Goal: Task Accomplishment & Management: Use online tool/utility

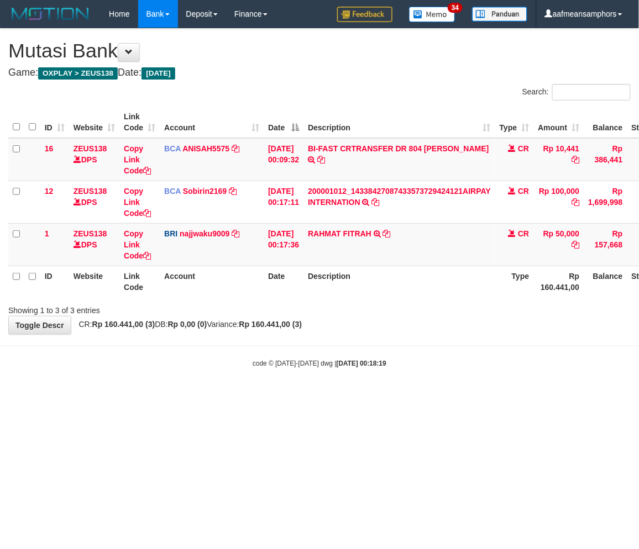
click at [410, 396] on html "Toggle navigation Home Bank Account List Load By Website Group [OXPLAY] ZEUS138…" at bounding box center [319, 198] width 639 height 396
click at [390, 381] on body "Toggle navigation Home Bank Account List Load By Website Group [OXPLAY] ZEUS138…" at bounding box center [319, 198] width 639 height 396
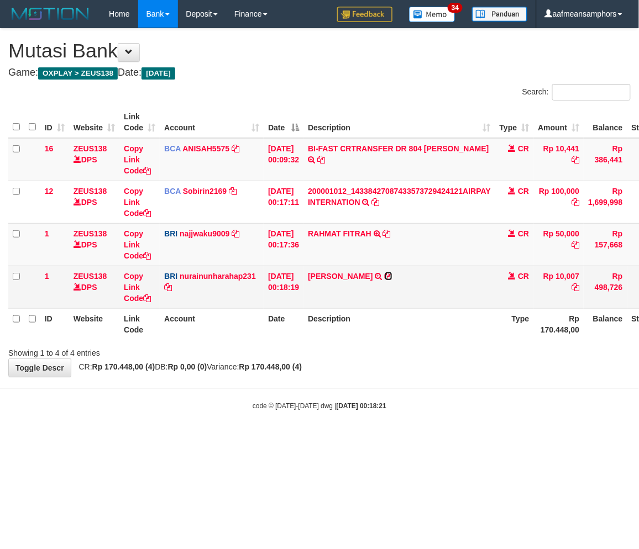
click at [385, 274] on icon at bounding box center [389, 276] width 8 height 8
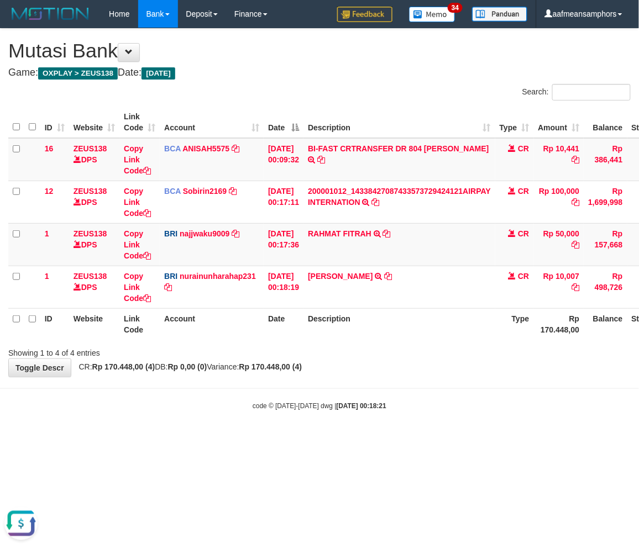
drag, startPoint x: 355, startPoint y: 372, endPoint x: 363, endPoint y: 376, distance: 8.9
click at [355, 372] on div "**********" at bounding box center [319, 203] width 639 height 348
click at [365, 374] on div "**********" at bounding box center [319, 203] width 639 height 348
click at [355, 372] on div "**********" at bounding box center [319, 203] width 639 height 348
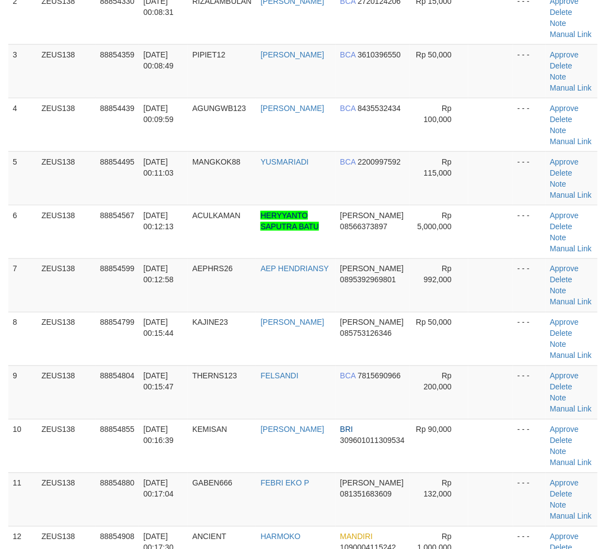
scroll to position [323, 0]
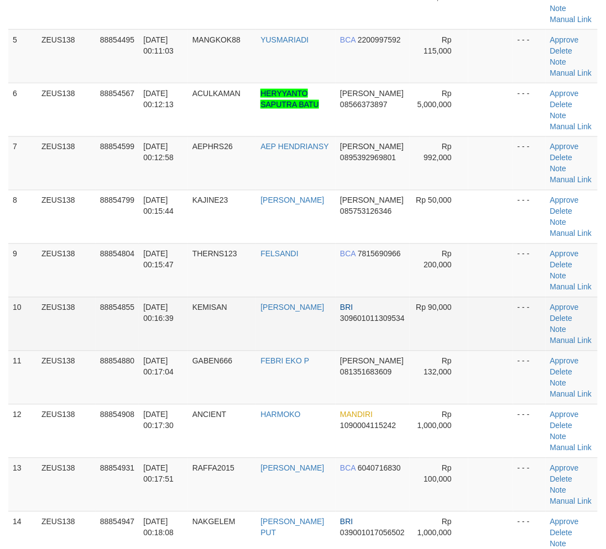
click at [274, 337] on tr "10 ZEUS138 88854855 [DATE] 00:16:39 [GEOGRAPHIC_DATA] [PERSON_NAME] BRI 3096010…" at bounding box center [302, 324] width 589 height 54
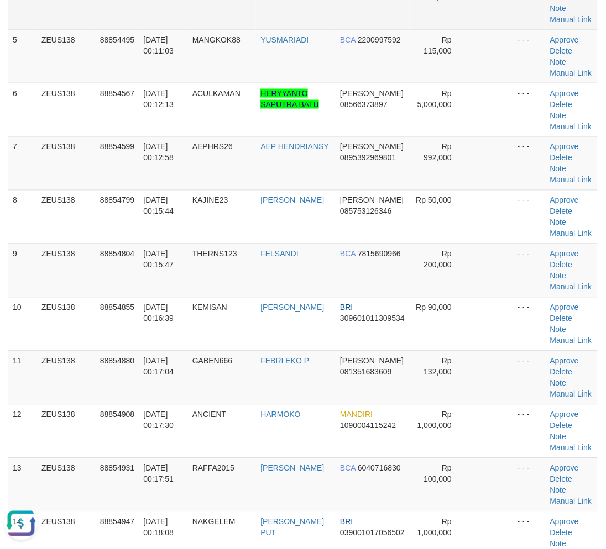
scroll to position [0, 0]
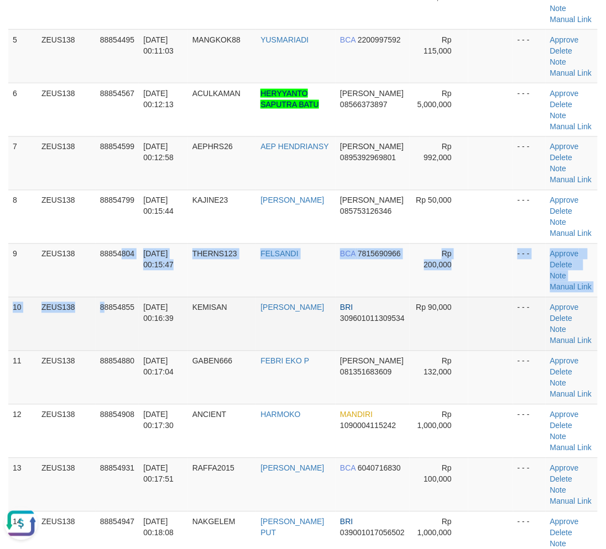
click at [106, 327] on tbody "1 ZEUS138 88854312 01/10/2025 00:08:19 AAYEW003 CACA AGUNG MANDIRI 173001844045…" at bounding box center [302, 217] width 589 height 804
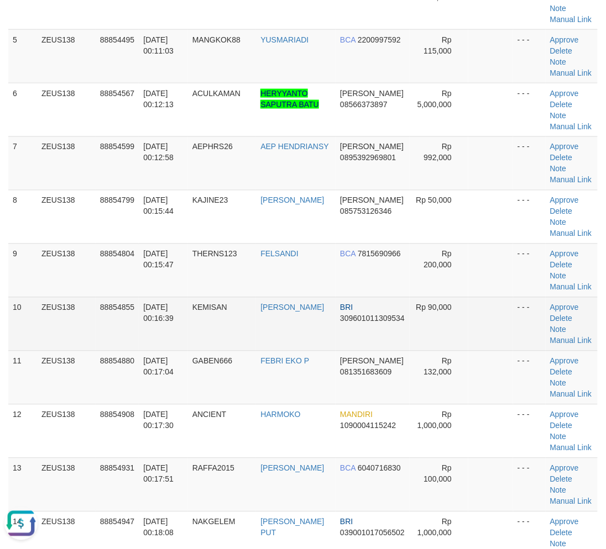
drag, startPoint x: 130, startPoint y: 337, endPoint x: 3, endPoint y: 361, distance: 129.9
click at [129, 339] on td "88854855" at bounding box center [118, 324] width 44 height 54
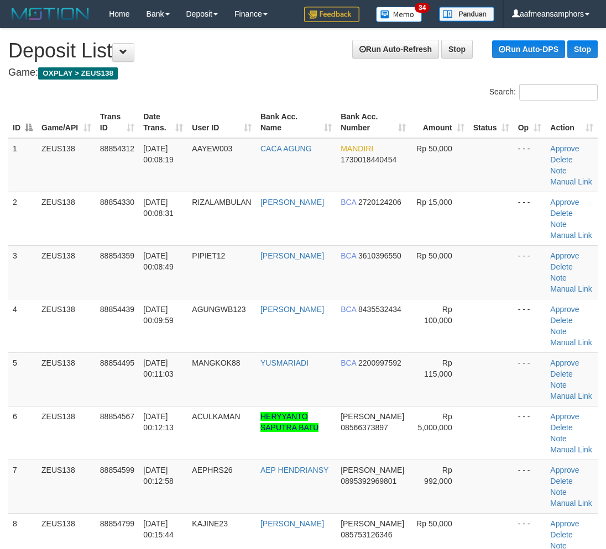
scroll to position [530, 0]
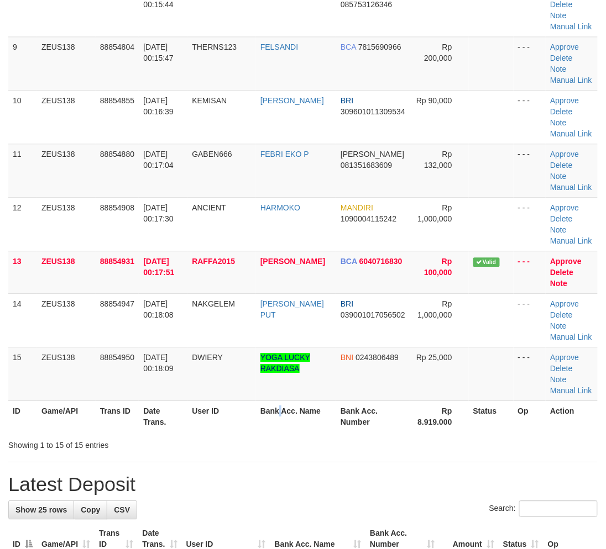
click at [285, 428] on th "Bank Acc. Name" at bounding box center [296, 416] width 80 height 31
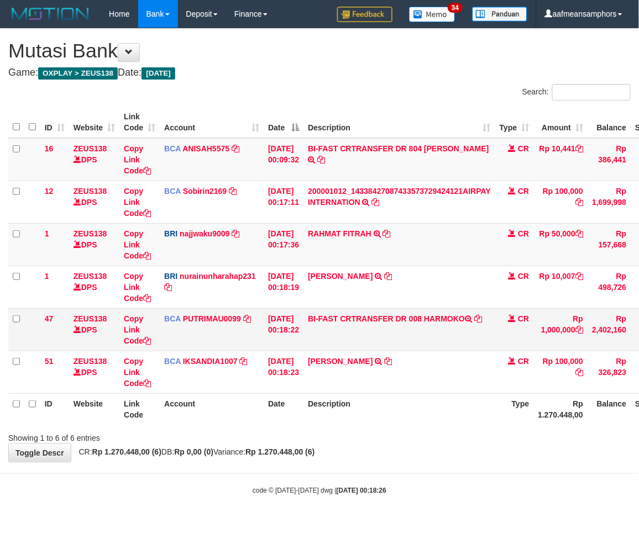
click at [445, 327] on td "BI-FAST CRTRANSFER DR 008 HARMOKO" at bounding box center [399, 329] width 192 height 43
copy td "HARMOKO"
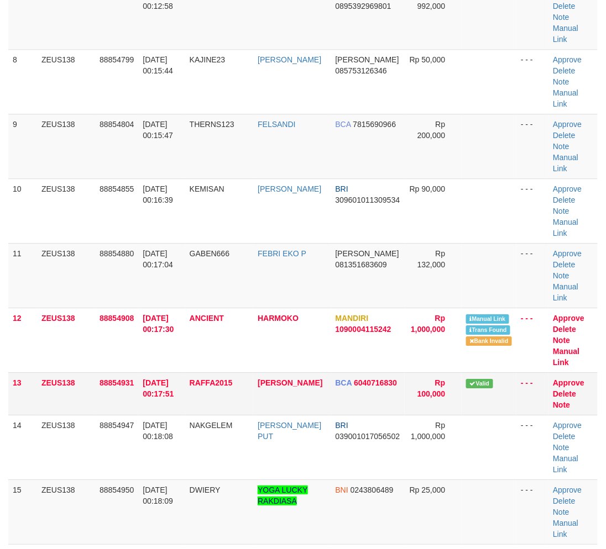
drag, startPoint x: 291, startPoint y: 496, endPoint x: 380, endPoint y: 285, distance: 229.3
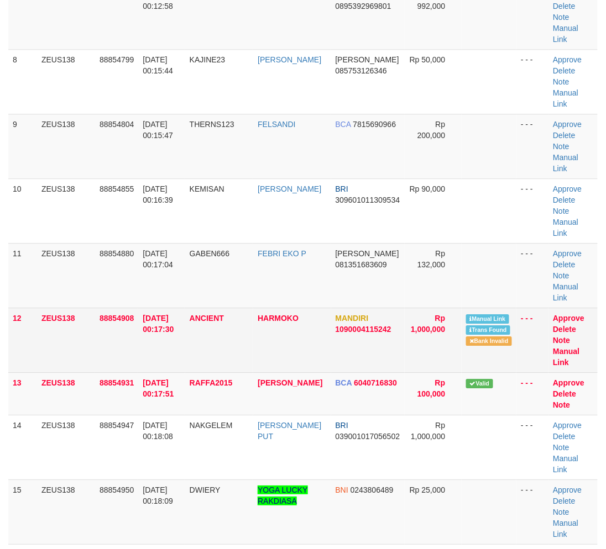
scroll to position [530, 0]
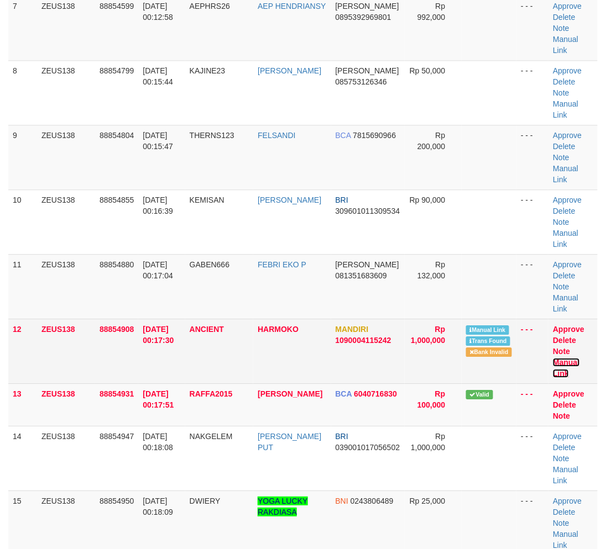
click at [560, 358] on link "Manual Link" at bounding box center [566, 368] width 27 height 20
click at [553, 358] on link "Manual Link" at bounding box center [566, 368] width 27 height 20
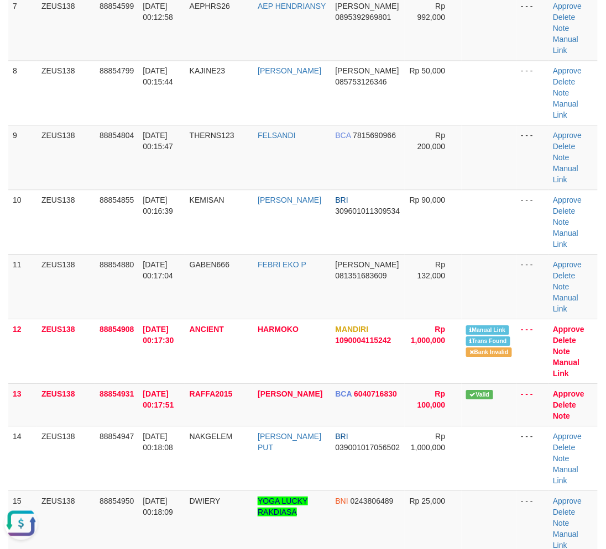
drag, startPoint x: 232, startPoint y: 484, endPoint x: 1, endPoint y: 422, distance: 239.1
click at [223, 481] on div "**********" at bounding box center [303, 534] width 606 height 2072
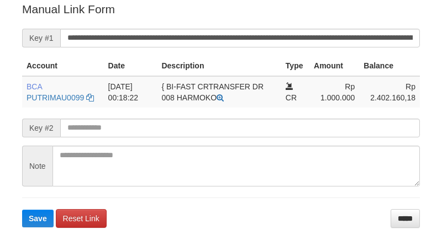
click at [242, 23] on form "**********" at bounding box center [221, 114] width 398 height 227
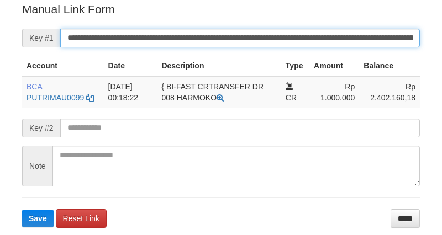
click at [227, 35] on input "**********" at bounding box center [240, 38] width 360 height 19
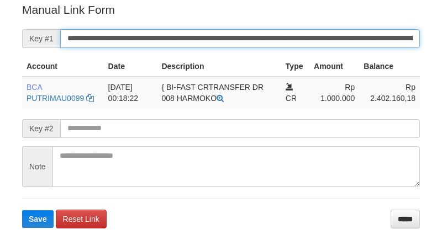
click at [227, 35] on input "**********" at bounding box center [240, 38] width 360 height 19
click at [22, 211] on button "Save" at bounding box center [37, 220] width 31 height 18
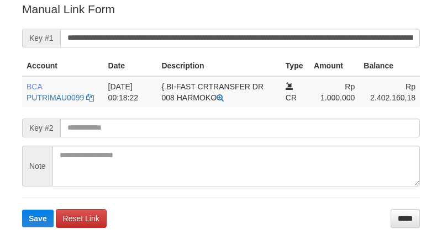
click at [228, 35] on input "**********" at bounding box center [240, 38] width 360 height 19
click at [22, 210] on button "Save" at bounding box center [37, 219] width 31 height 18
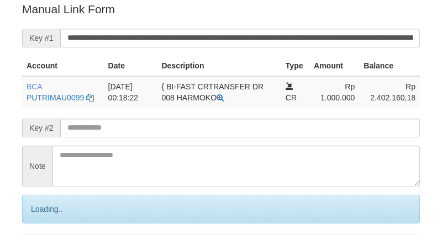
scroll to position [223, 0]
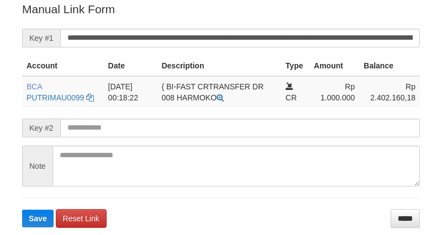
click at [228, 36] on input "**********" at bounding box center [240, 38] width 360 height 19
click at [22, 210] on button "Save" at bounding box center [37, 219] width 31 height 18
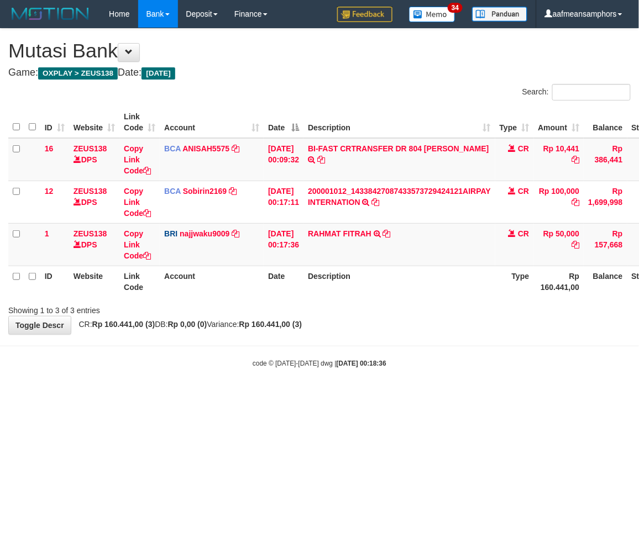
click at [385, 385] on body "Toggle navigation Home Bank Account List Load By Website Group [OXPLAY] ZEUS138…" at bounding box center [319, 198] width 639 height 396
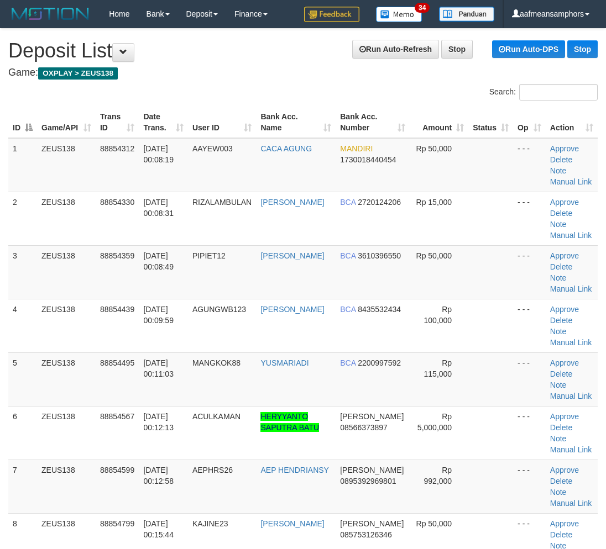
scroll to position [571, 0]
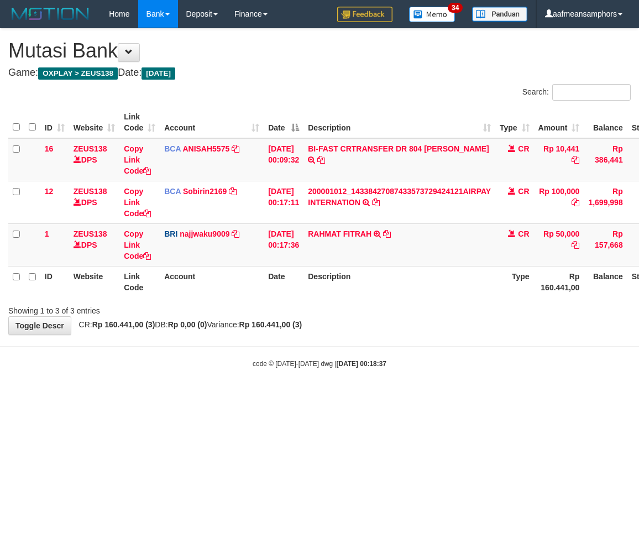
click at [400, 396] on html "Toggle navigation Home Bank Account List Load By Website Group [OXPLAY] ZEUS138…" at bounding box center [319, 198] width 639 height 396
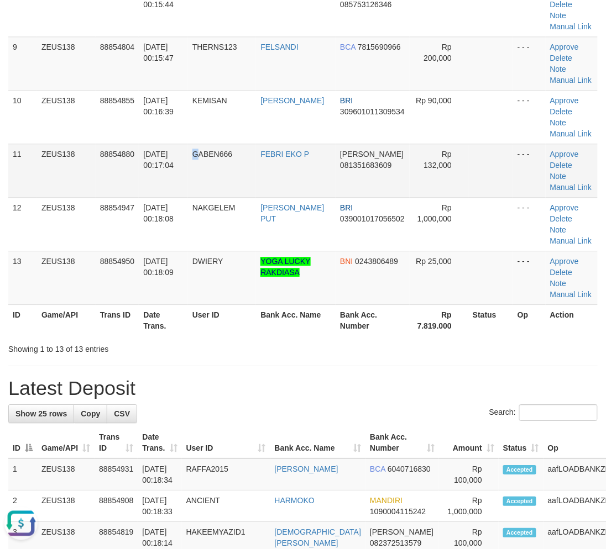
click at [199, 188] on td "GABEN666" at bounding box center [222, 171] width 69 height 54
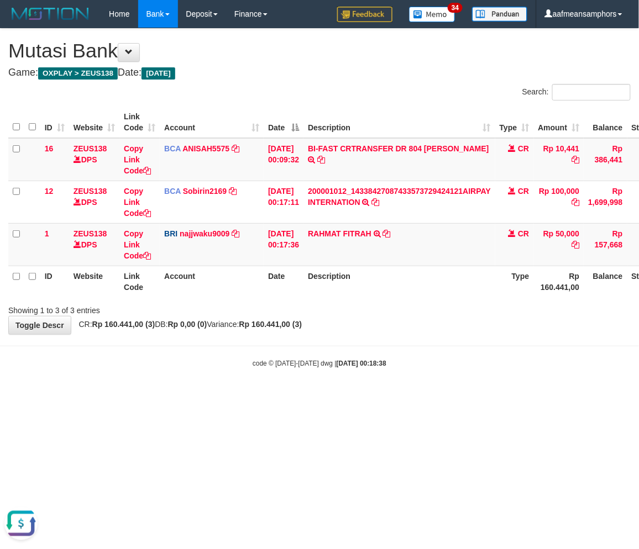
click at [168, 396] on html "Toggle navigation Home Bank Account List Load By Website Group [OXPLAY] ZEUS138…" at bounding box center [319, 198] width 639 height 396
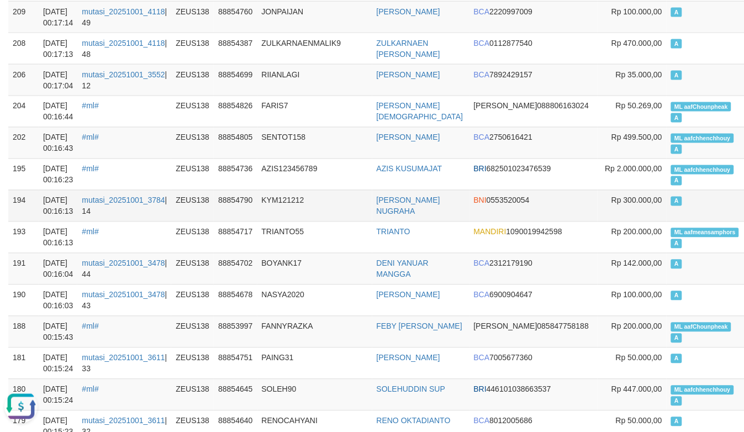
scroll to position [429, 0]
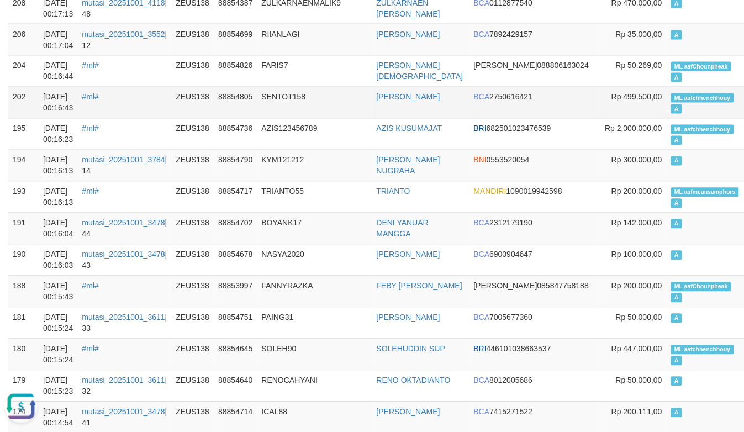
click at [350, 102] on td "SENTOT158" at bounding box center [314, 102] width 115 height 31
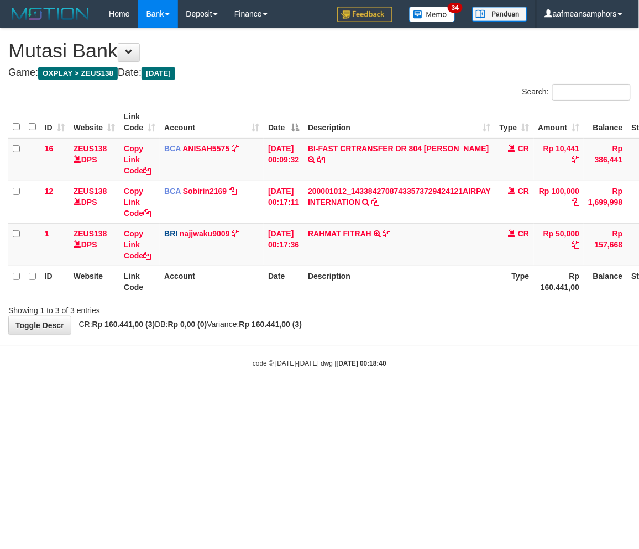
click at [405, 358] on div "code © 2012-2018 dwg | 2025/10/01 00:18:40" at bounding box center [319, 362] width 639 height 11
click at [433, 358] on div "code © 2012-2018 dwg | 2025/10/01 00:18:40" at bounding box center [319, 362] width 639 height 11
click at [438, 360] on div "code © 2012-2018 dwg | 2025/10/01 00:18:41" at bounding box center [319, 362] width 639 height 11
drag, startPoint x: 0, startPoint y: 0, endPoint x: 438, endPoint y: 366, distance: 571.1
click at [438, 366] on div "code © 2012-2018 dwg | 2025/10/01 00:18:42" at bounding box center [319, 362] width 639 height 11
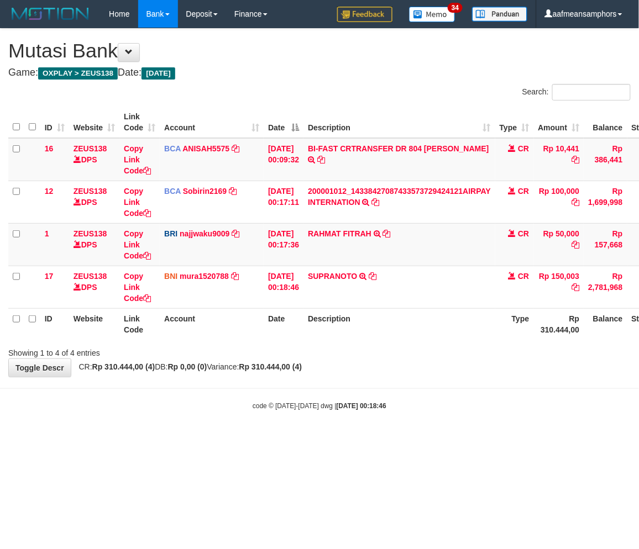
click at [399, 375] on div "**********" at bounding box center [319, 203] width 639 height 348
click at [306, 406] on small "code © [DATE]-[DATE] dwg | [DATE] 00:18:49" at bounding box center [319, 406] width 134 height 8
click at [314, 402] on small "code © [DATE]-[DATE] dwg | [DATE] 00:18:49" at bounding box center [319, 406] width 134 height 8
click at [377, 410] on div "code © 2012-2018 dwg | 2025/10/01 00:18:50" at bounding box center [319, 405] width 639 height 11
click at [349, 399] on body "Toggle navigation Home Bank Account List Load By Website Group [OXPLAY] ZEUS138…" at bounding box center [319, 219] width 639 height 439
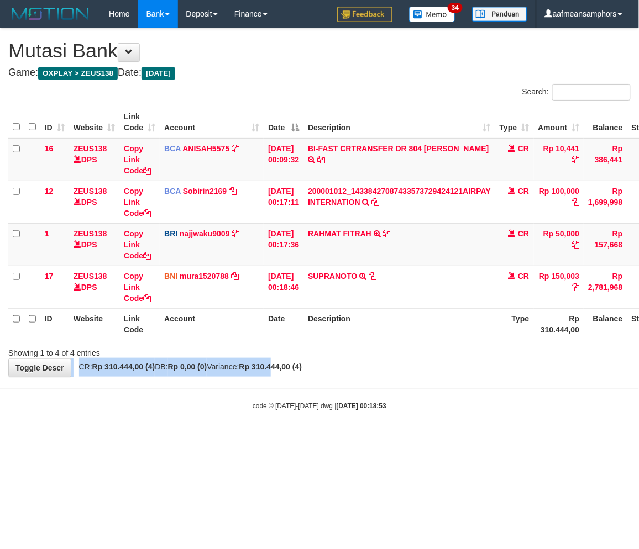
drag, startPoint x: 301, startPoint y: 359, endPoint x: 337, endPoint y: 364, distance: 36.7
click at [301, 359] on div "**********" at bounding box center [319, 203] width 639 height 348
click at [338, 364] on div "**********" at bounding box center [319, 203] width 639 height 348
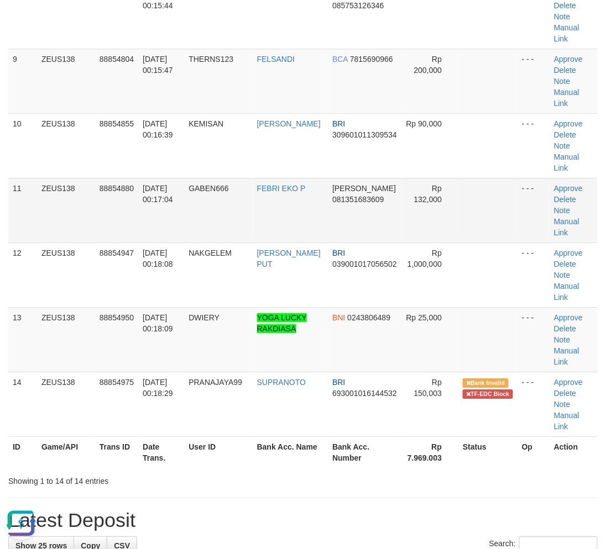
drag, startPoint x: 318, startPoint y: 178, endPoint x: 270, endPoint y: 194, distance: 51.0
click at [318, 178] on td "FEBRI EKO P" at bounding box center [290, 210] width 76 height 65
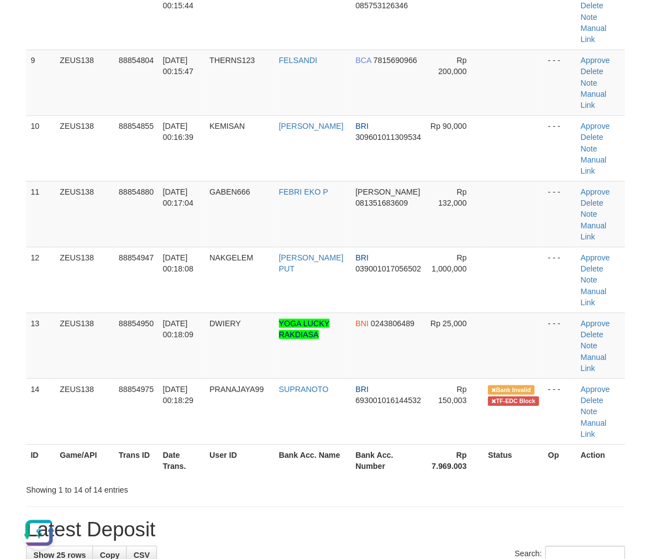
scroll to position [453, 0]
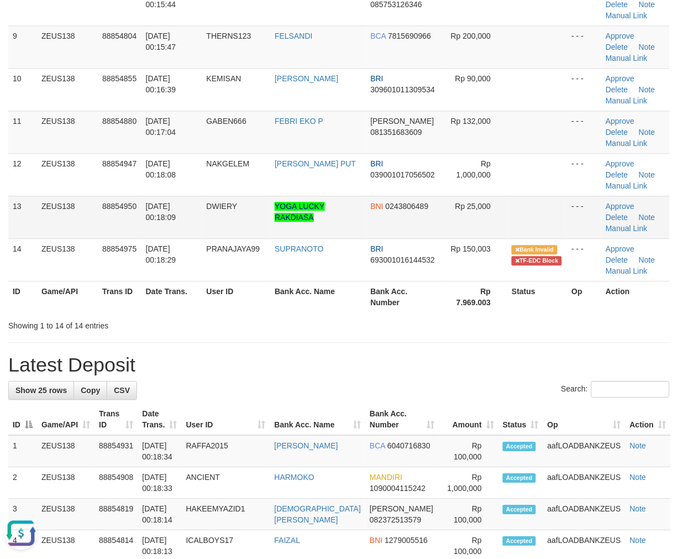
click at [248, 197] on td "DWIERY" at bounding box center [236, 217] width 69 height 43
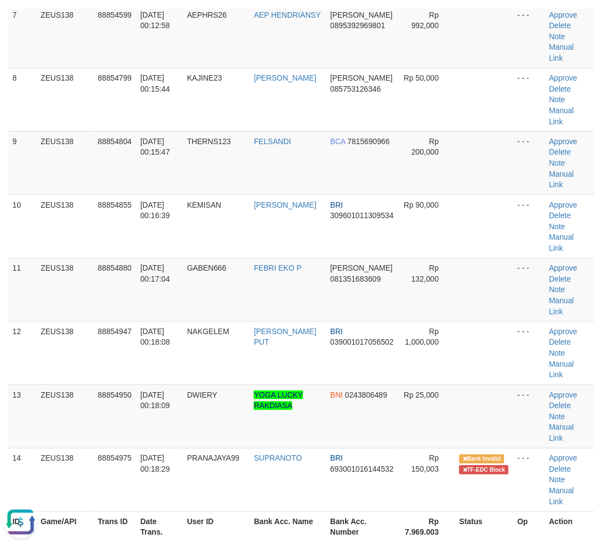
scroll to position [607, 0]
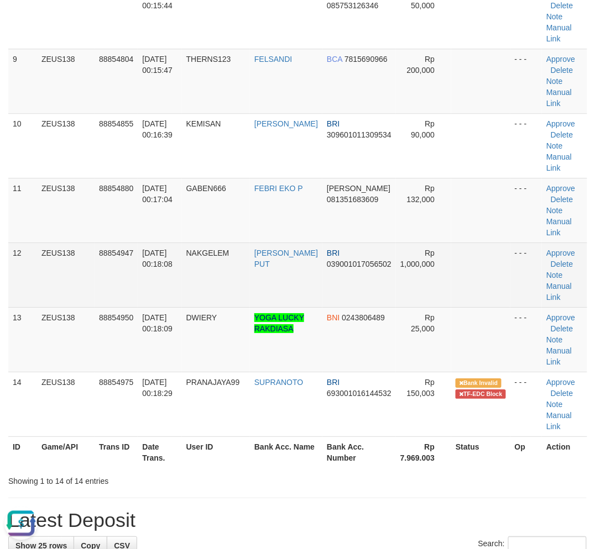
click at [224, 288] on td "NAKGELEM" at bounding box center [216, 275] width 68 height 65
drag, startPoint x: 219, startPoint y: 285, endPoint x: 213, endPoint y: 286, distance: 5.6
click at [218, 285] on td "NAKGELEM" at bounding box center [216, 275] width 68 height 65
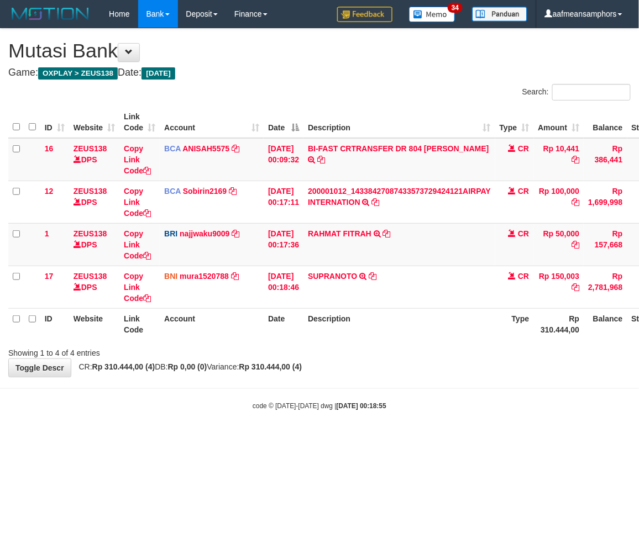
click at [448, 383] on body "Toggle navigation Home Bank Account List Load By Website Group [OXPLAY] ZEUS138…" at bounding box center [319, 219] width 639 height 439
click at [439, 378] on body "Toggle navigation Home Bank Account List Load By Website Group [OXPLAY] ZEUS138…" at bounding box center [319, 219] width 639 height 439
drag, startPoint x: 501, startPoint y: 367, endPoint x: 495, endPoint y: 378, distance: 13.1
click at [495, 378] on body "Toggle navigation Home Bank Account List Load By Website Group [OXPLAY] ZEUS138…" at bounding box center [319, 219] width 639 height 439
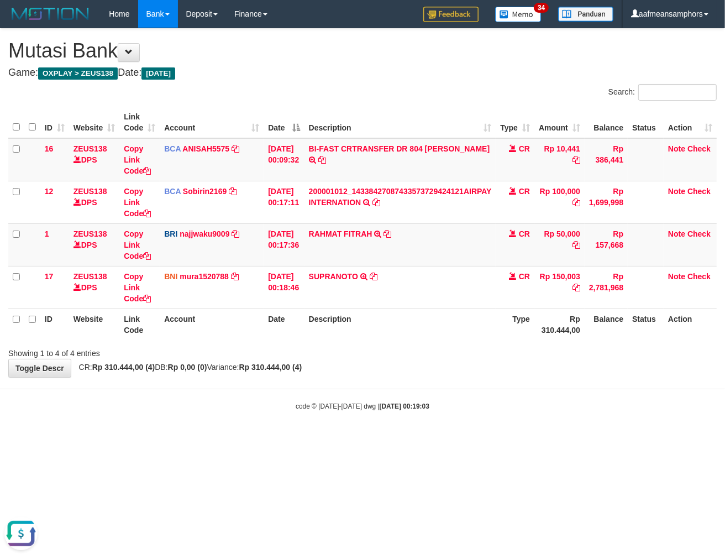
click at [306, 333] on tr "ID Website Link Code Account Date Description Type Rp 310.444,00 Balance Status…" at bounding box center [362, 323] width 708 height 31
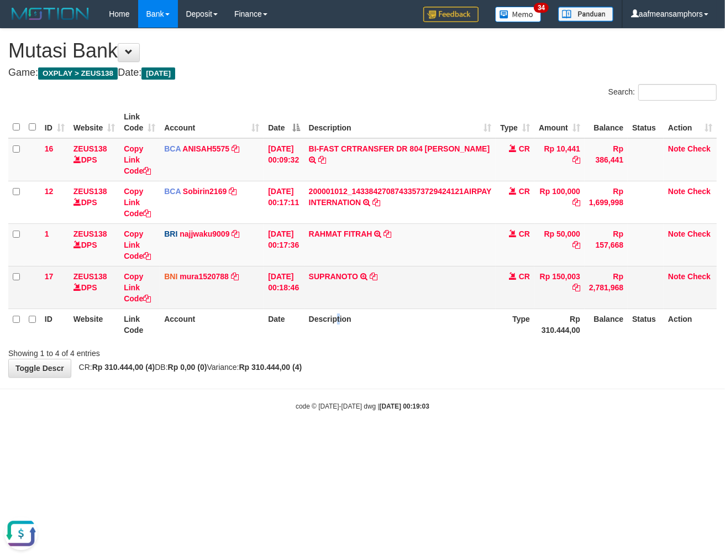
drag, startPoint x: 344, startPoint y: 315, endPoint x: 526, endPoint y: 303, distance: 182.2
click at [349, 313] on th "Description" at bounding box center [400, 323] width 192 height 31
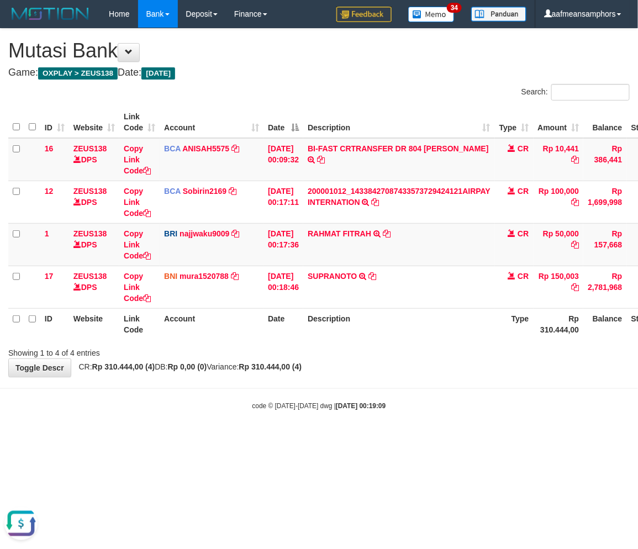
click at [304, 346] on div "Showing 1 to 4 of 4 entries" at bounding box center [319, 350] width 638 height 15
click at [412, 369] on div "**********" at bounding box center [319, 203] width 638 height 348
drag, startPoint x: 0, startPoint y: 0, endPoint x: 445, endPoint y: 332, distance: 555.1
click at [440, 332] on th "Description" at bounding box center [399, 323] width 192 height 31
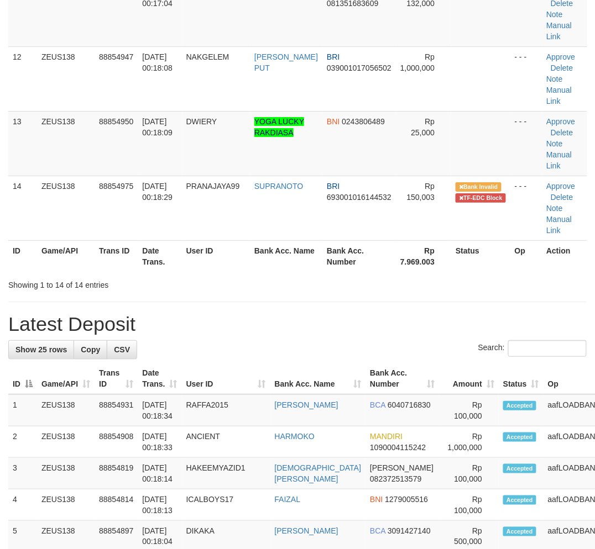
click at [219, 302] on hr at bounding box center [297, 302] width 578 height 1
drag, startPoint x: 218, startPoint y: 301, endPoint x: 214, endPoint y: 308, distance: 7.7
click at [219, 301] on div "**********" at bounding box center [297, 241] width 595 height 2030
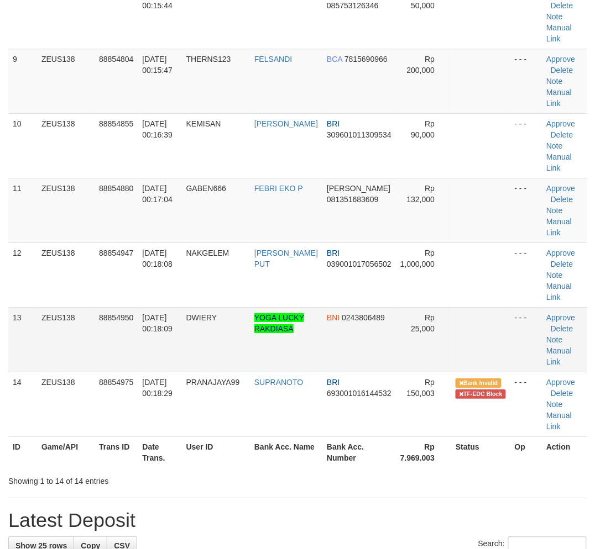
click at [190, 310] on td "DWIERY" at bounding box center [216, 339] width 68 height 65
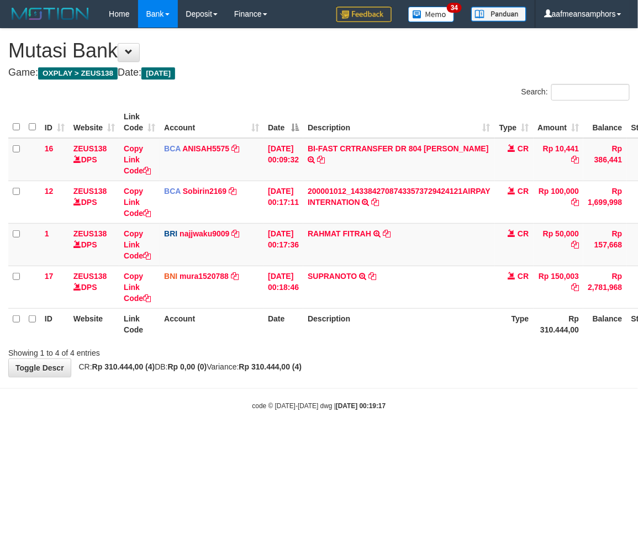
click at [433, 391] on body "Toggle navigation Home Bank Account List Load By Website Group [OXPLAY] ZEUS138…" at bounding box center [319, 219] width 638 height 439
click at [424, 377] on body "Toggle navigation Home Bank Account List Load By Website Group [OXPLAY] ZEUS138…" at bounding box center [319, 219] width 638 height 439
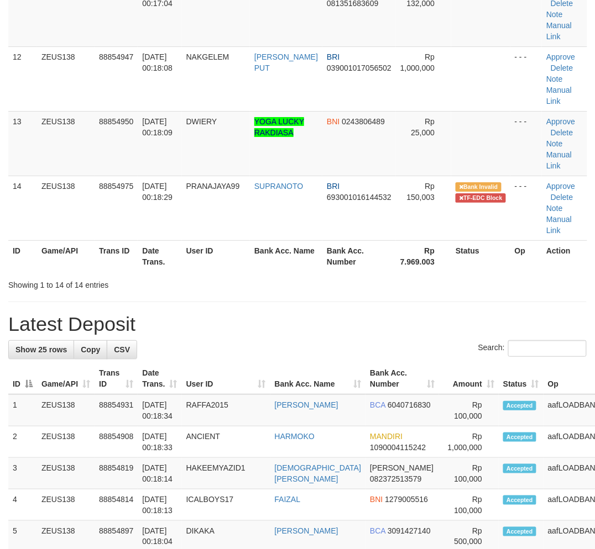
scroll to position [607, 0]
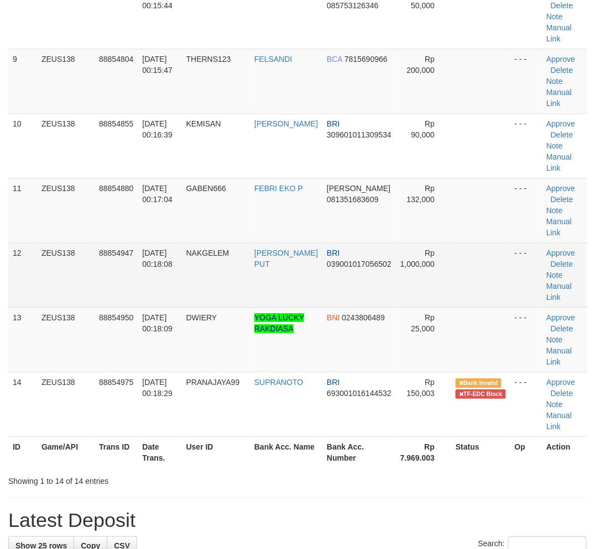
click at [196, 302] on td "NAKGELEM" at bounding box center [216, 275] width 68 height 65
drag, startPoint x: 193, startPoint y: 299, endPoint x: 152, endPoint y: 310, distance: 42.7
click at [191, 299] on td "NAKGELEM" at bounding box center [216, 275] width 68 height 65
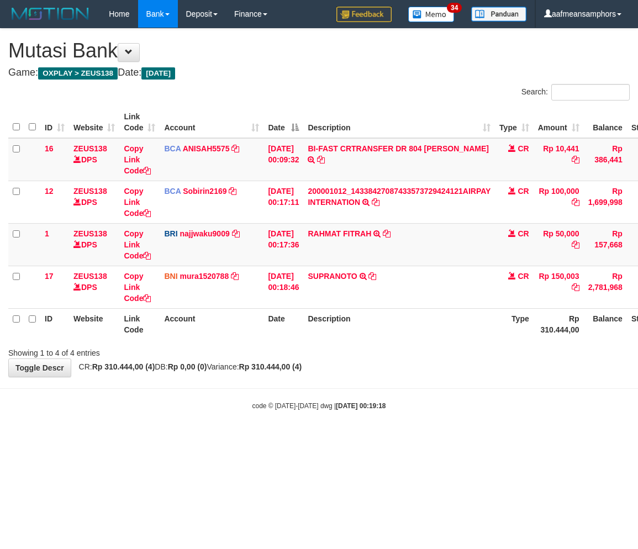
click at [429, 371] on div "**********" at bounding box center [319, 203] width 638 height 348
click at [441, 366] on div "**********" at bounding box center [319, 203] width 638 height 348
click at [438, 359] on div "**********" at bounding box center [319, 203] width 638 height 348
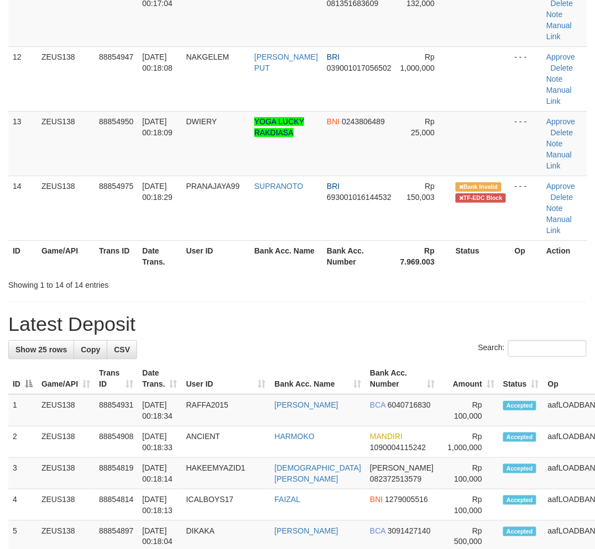
click at [186, 329] on h1 "Latest Deposit" at bounding box center [297, 324] width 578 height 22
drag, startPoint x: 186, startPoint y: 329, endPoint x: 146, endPoint y: 328, distance: 39.8
click at [193, 329] on h1 "Latest Deposit" at bounding box center [297, 324] width 578 height 22
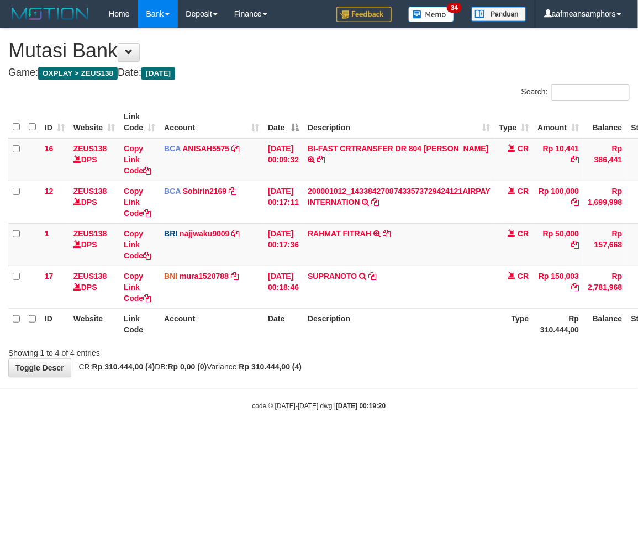
click at [417, 365] on div "**********" at bounding box center [319, 203] width 638 height 348
drag, startPoint x: 394, startPoint y: 230, endPoint x: 404, endPoint y: 234, distance: 10.7
click at [391, 230] on icon at bounding box center [387, 234] width 8 height 8
click at [401, 353] on div "Showing 1 to 4 of 4 entries" at bounding box center [319, 350] width 638 height 15
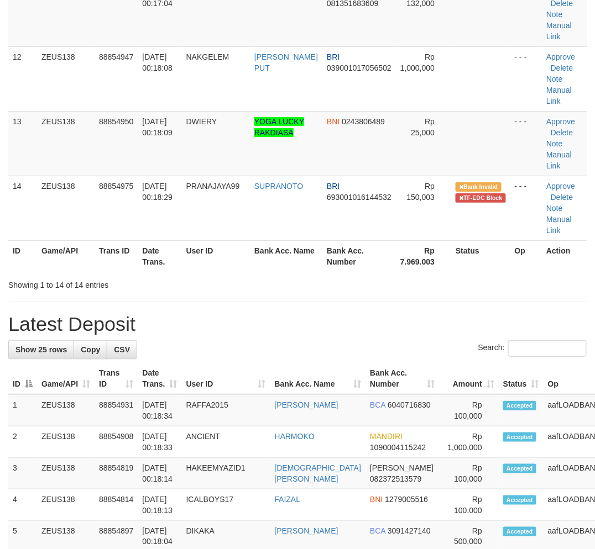
drag, startPoint x: 257, startPoint y: 334, endPoint x: 317, endPoint y: 343, distance: 60.4
click at [317, 343] on div "**********" at bounding box center [297, 241] width 595 height 2030
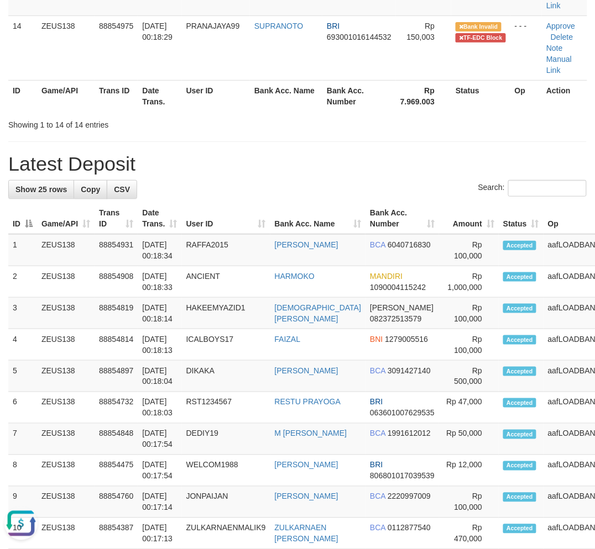
click at [219, 141] on div "**********" at bounding box center [297, 81] width 595 height 2030
click at [224, 141] on div "**********" at bounding box center [297, 81] width 595 height 2030
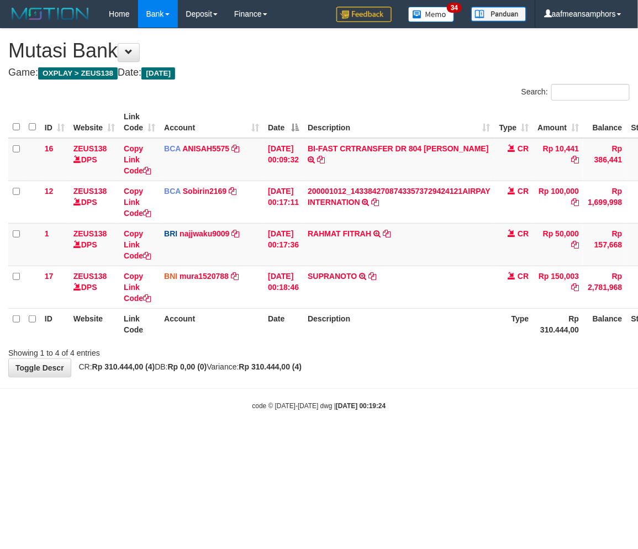
click at [414, 350] on div "Showing 1 to 4 of 4 entries" at bounding box center [319, 350] width 638 height 15
drag, startPoint x: 386, startPoint y: 363, endPoint x: 432, endPoint y: 372, distance: 46.8
click at [412, 368] on div "**********" at bounding box center [319, 203] width 638 height 348
drag, startPoint x: 0, startPoint y: 0, endPoint x: 432, endPoint y: 362, distance: 563.6
click at [432, 362] on div "**********" at bounding box center [319, 203] width 638 height 348
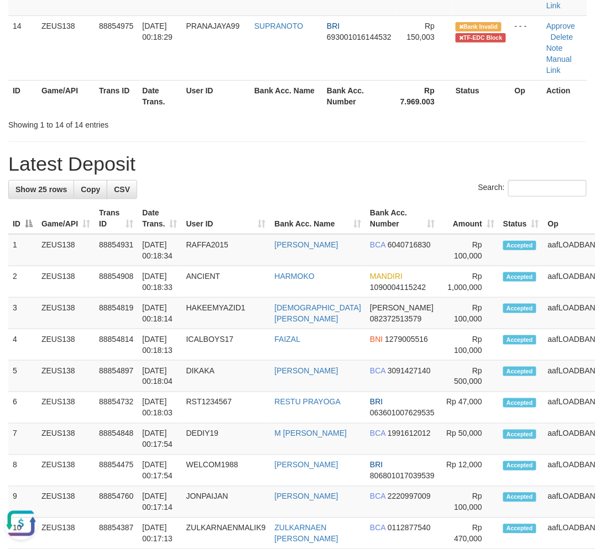
click at [319, 143] on div "**********" at bounding box center [297, 81] width 595 height 2030
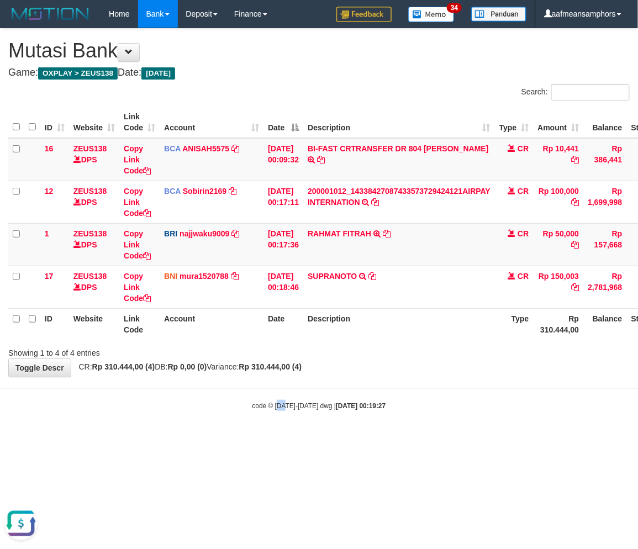
click at [279, 401] on div "code © [DATE]-[DATE] dwg | [DATE] 00:19:27" at bounding box center [319, 405] width 638 height 11
click at [356, 402] on strong "2025/10/01 00:19:27" at bounding box center [361, 406] width 50 height 8
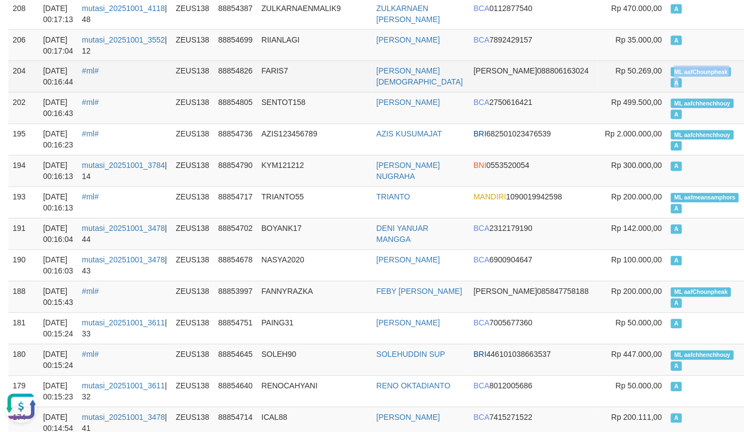
copy td "ML aafChounpheak A"
drag, startPoint x: 621, startPoint y: 67, endPoint x: 678, endPoint y: 76, distance: 57.6
click at [678, 76] on td "ML aafChounpheak A" at bounding box center [707, 76] width 81 height 31
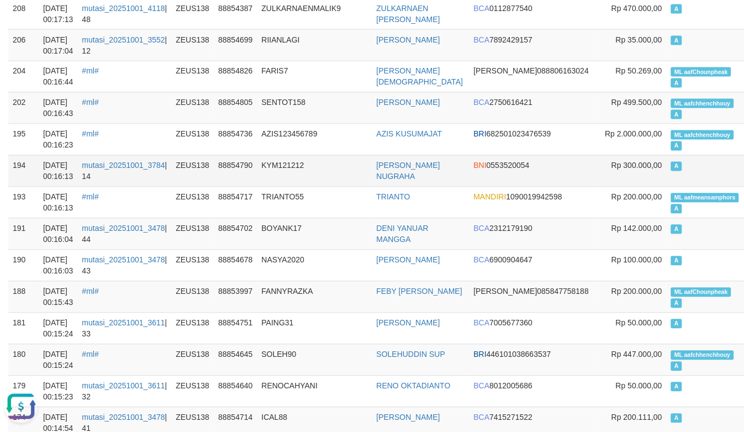
click at [271, 161] on td "KYM121212" at bounding box center [314, 170] width 115 height 31
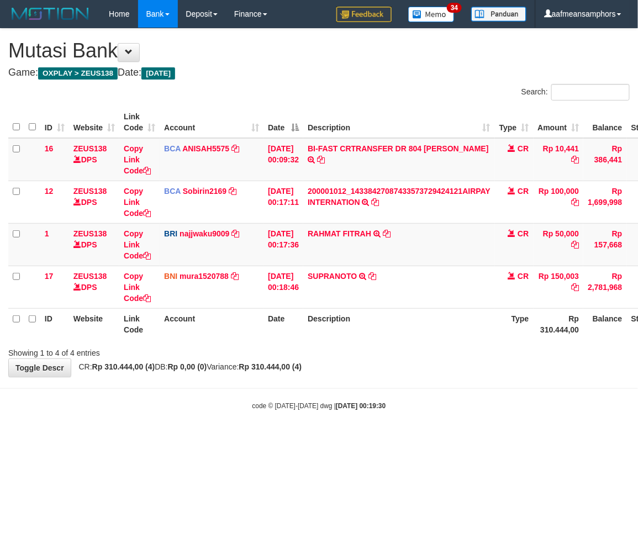
drag, startPoint x: 0, startPoint y: 0, endPoint x: 391, endPoint y: 400, distance: 559.5
click at [391, 400] on div "code © 2012-2018 dwg | 2025/10/01 00:19:30" at bounding box center [319, 405] width 638 height 11
drag, startPoint x: 0, startPoint y: 0, endPoint x: 405, endPoint y: 388, distance: 560.8
click at [405, 388] on hr at bounding box center [319, 388] width 638 height 1
click at [286, 421] on body "Toggle navigation Home Bank Account List Load By Website Group [OXPLAY] ZEUS138…" at bounding box center [319, 219] width 638 height 439
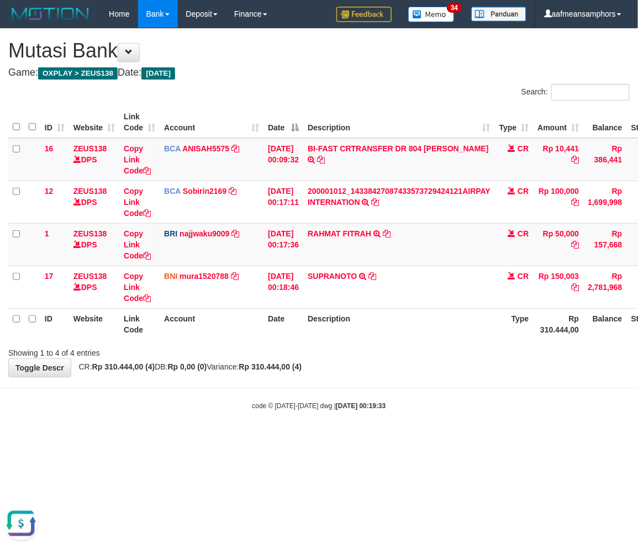
click at [304, 417] on body "Toggle navigation Home Bank Account List Load By Website Group [OXPLAY] ZEUS138…" at bounding box center [319, 219] width 638 height 439
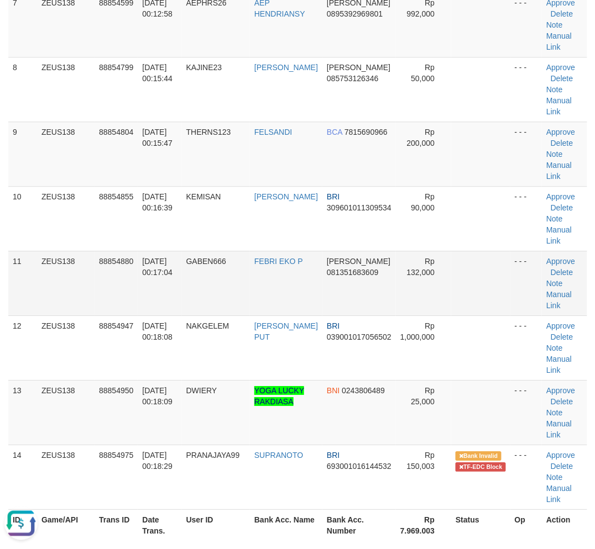
click at [191, 279] on td "GABEN666" at bounding box center [216, 283] width 68 height 65
click at [192, 279] on td "GABEN666" at bounding box center [216, 283] width 68 height 65
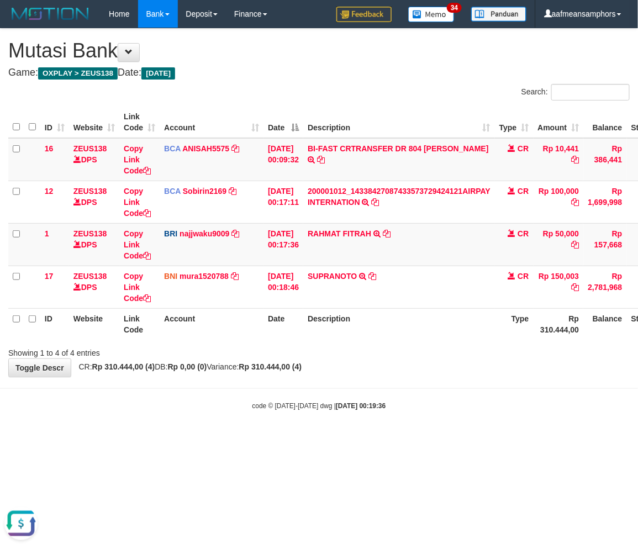
click at [391, 388] on body "Toggle navigation Home Bank Account List Load By Website Group [OXPLAY] ZEUS138…" at bounding box center [319, 219] width 638 height 439
click at [369, 351] on div "Showing 1 to 4 of 4 entries" at bounding box center [319, 350] width 638 height 15
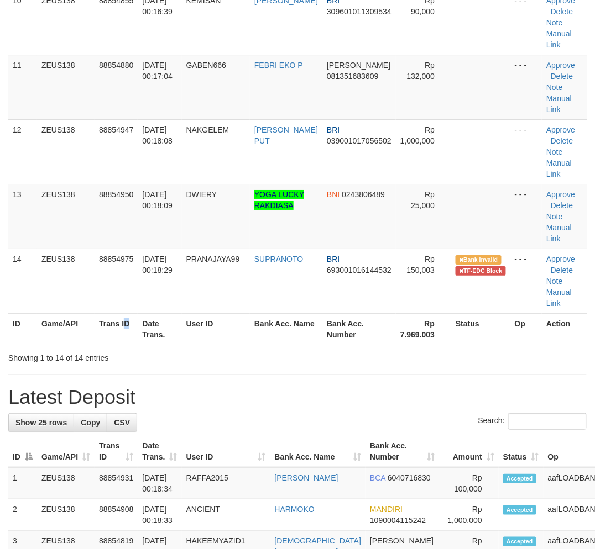
click at [128, 313] on th "Trans ID" at bounding box center [115, 328] width 43 height 31
click at [250, 341] on th "User ID" at bounding box center [216, 328] width 68 height 31
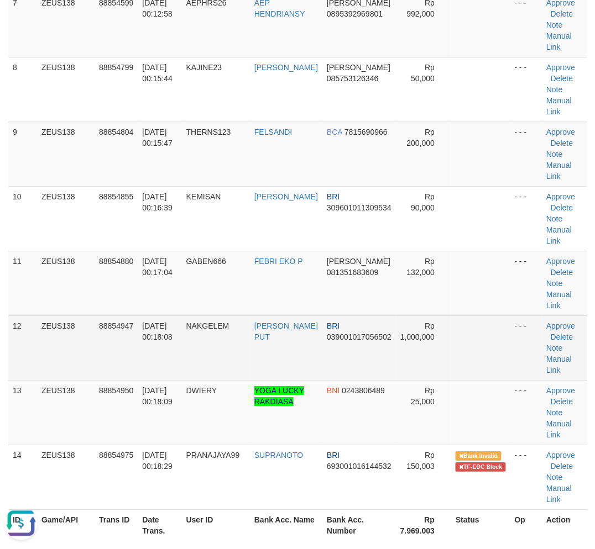
click at [293, 348] on td "KADEK YUDI PUT" at bounding box center [286, 347] width 72 height 65
drag, startPoint x: 235, startPoint y: 353, endPoint x: 69, endPoint y: 377, distance: 168.1
click at [236, 353] on td "NAKGELEM" at bounding box center [216, 347] width 68 height 65
click at [250, 363] on td "NAKGELEM" at bounding box center [216, 347] width 68 height 65
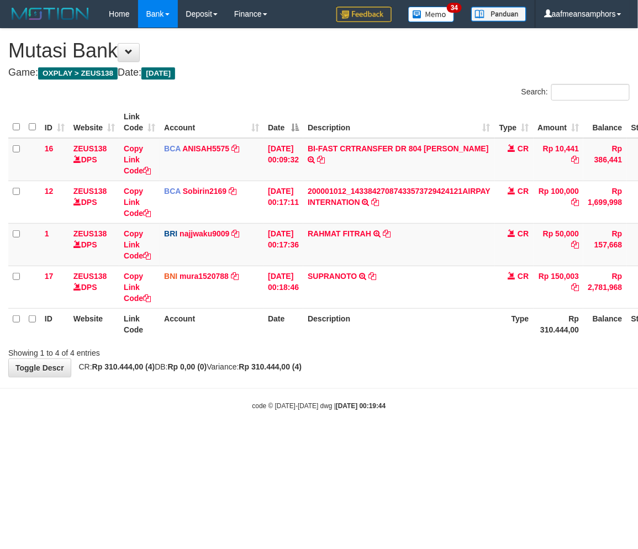
drag, startPoint x: 422, startPoint y: 426, endPoint x: 429, endPoint y: 424, distance: 7.5
click at [422, 426] on body "Toggle navigation Home Bank Account List Load By Website Group [OXPLAY] ZEUS138…" at bounding box center [319, 219] width 638 height 439
drag, startPoint x: 417, startPoint y: 410, endPoint x: 634, endPoint y: 362, distance: 222.3
click at [419, 410] on div "code © 2012-2018 dwg | 2025/10/01 00:19:44" at bounding box center [319, 405] width 638 height 11
click at [401, 378] on body "Toggle navigation Home Bank Account List Load By Website Group [OXPLAY] ZEUS138…" at bounding box center [319, 219] width 638 height 439
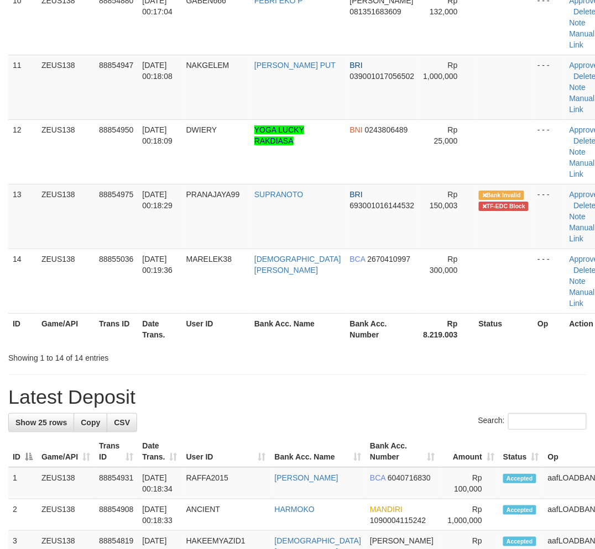
click at [222, 314] on th "User ID" at bounding box center [216, 328] width 68 height 31
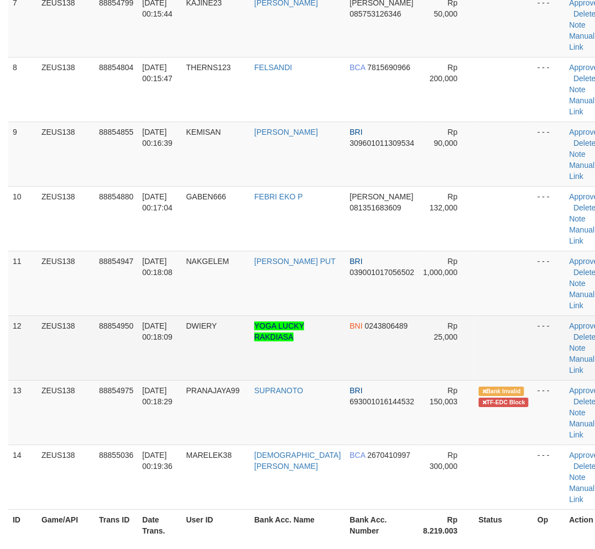
drag, startPoint x: 255, startPoint y: 375, endPoint x: 161, endPoint y: 377, distance: 94.5
click at [255, 375] on td "YOGA LUCKY RAKDIASA" at bounding box center [298, 347] width 96 height 65
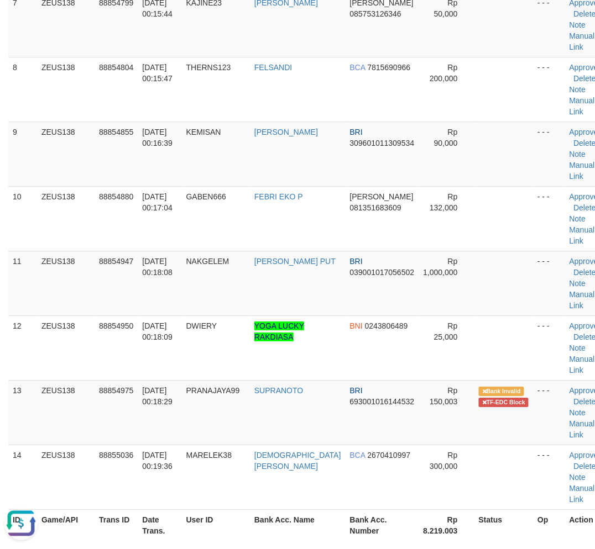
scroll to position [0, 0]
click at [181, 382] on td "01/10/2025 00:18:29" at bounding box center [160, 412] width 44 height 65
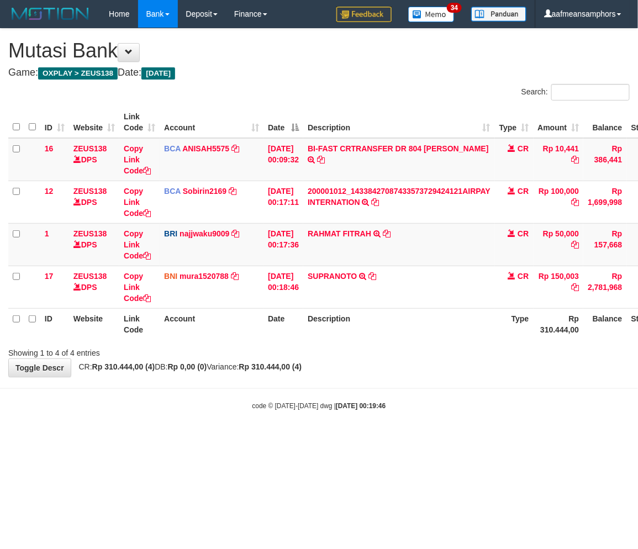
click at [428, 382] on body "Toggle navigation Home Bank Account List Load By Website Group [OXPLAY] ZEUS138…" at bounding box center [319, 219] width 638 height 439
click at [370, 401] on body "Toggle navigation Home Bank Account List Load By Website Group [OXPLAY] ZEUS138…" at bounding box center [319, 219] width 638 height 439
click at [337, 251] on td "RAHMAT FITRAH TRANSFER NBMB RAHMAT FITRAH TO SITI KURNIA NINGSIH" at bounding box center [399, 244] width 192 height 43
copy link "RAHMAT"
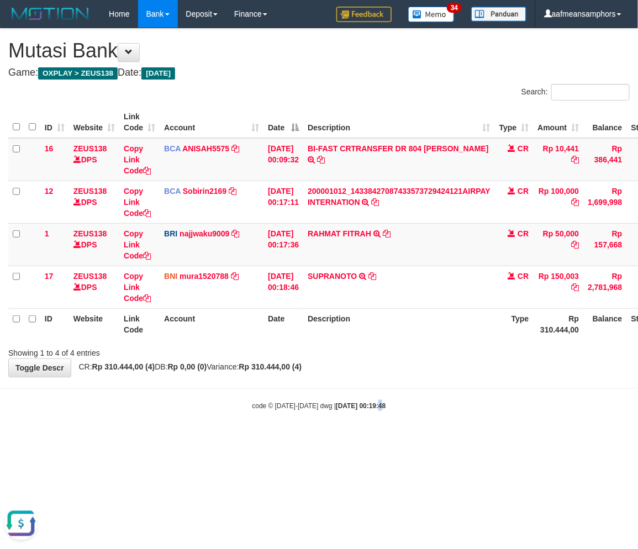
click at [367, 439] on html "Toggle navigation Home Bank Account List Load By Website Group [OXPLAY] ZEUS138…" at bounding box center [319, 219] width 638 height 439
click at [369, 439] on html "Toggle navigation Home Bank Account List Load By Website Group [OXPLAY] ZEUS138…" at bounding box center [319, 219] width 638 height 439
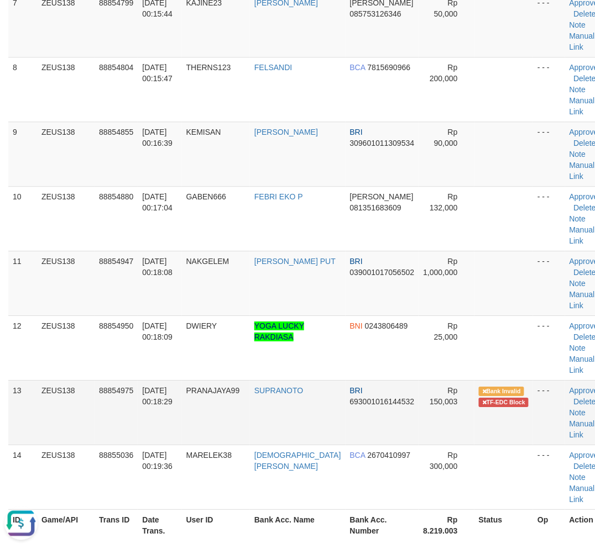
click at [161, 401] on span "[DATE] 00:18:29" at bounding box center [157, 396] width 30 height 20
click at [172, 392] on span "[DATE] 00:18:29" at bounding box center [157, 396] width 30 height 20
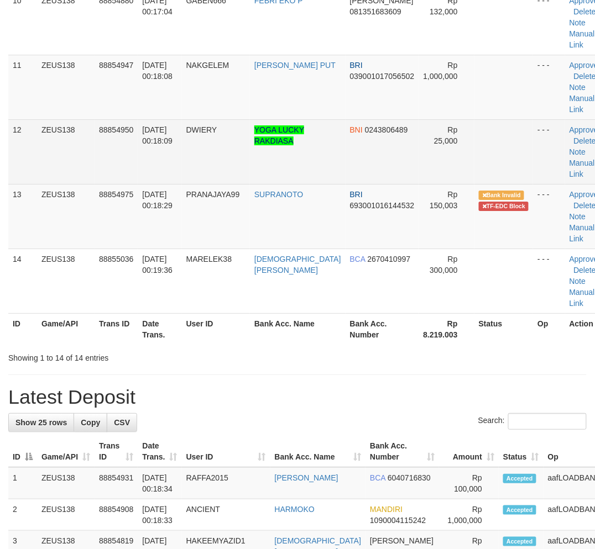
scroll to position [534, 0]
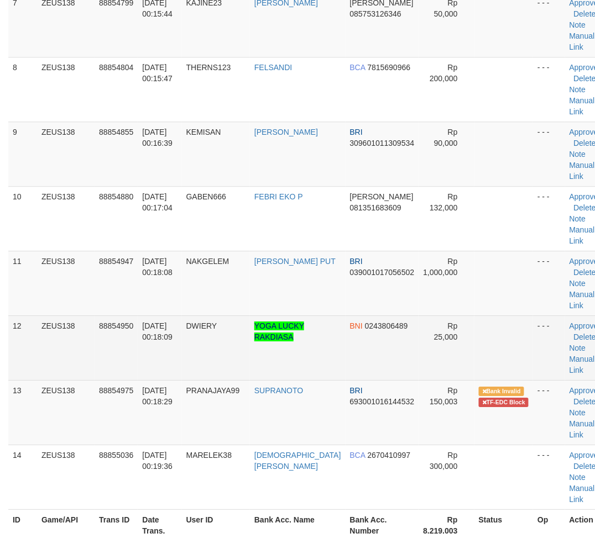
click at [233, 350] on td "DWIERY" at bounding box center [216, 347] width 68 height 65
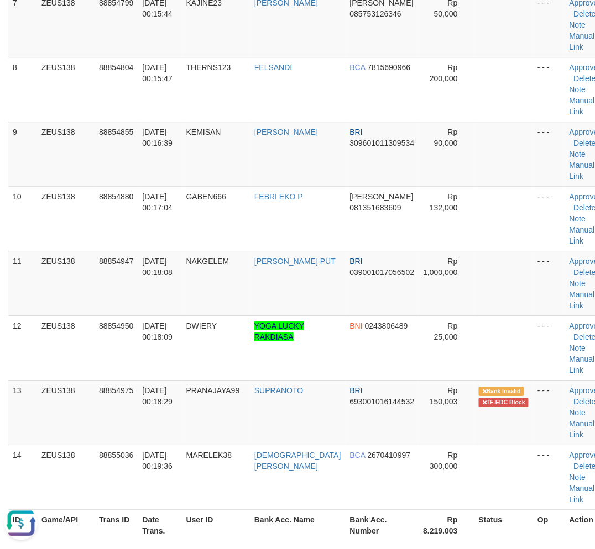
scroll to position [0, 0]
click at [250, 435] on td "PRANAJAYA99" at bounding box center [216, 412] width 68 height 65
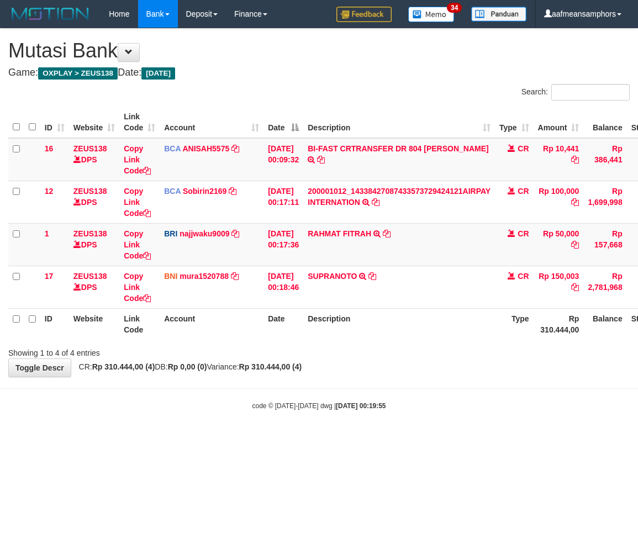
click at [360, 417] on body "Toggle navigation Home Bank Account List Load By Website Group [OXPLAY] ZEUS138…" at bounding box center [319, 219] width 638 height 439
drag, startPoint x: 0, startPoint y: 0, endPoint x: 372, endPoint y: 420, distance: 561.3
click at [372, 420] on body "Toggle navigation Home Bank Account List Load By Website Group [OXPLAY] ZEUS138…" at bounding box center [319, 219] width 638 height 439
click at [398, 423] on body "Toggle navigation Home Bank Account List Load By Website Group [OXPLAY] ZEUS138…" at bounding box center [319, 219] width 638 height 439
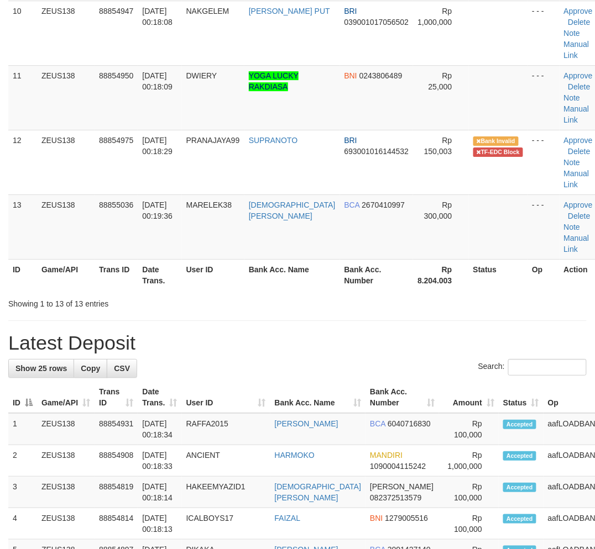
scroll to position [611, 0]
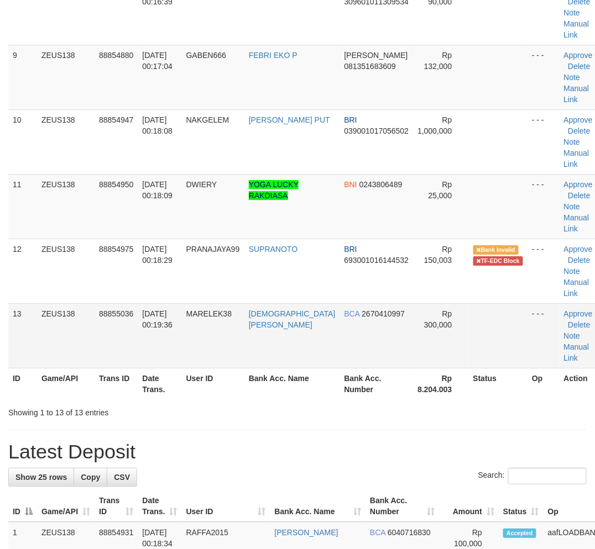
click at [195, 349] on td "MARELEK38" at bounding box center [213, 335] width 62 height 65
drag, startPoint x: 195, startPoint y: 349, endPoint x: 124, endPoint y: 362, distance: 72.0
click at [199, 350] on td "MARELEK38" at bounding box center [213, 335] width 62 height 65
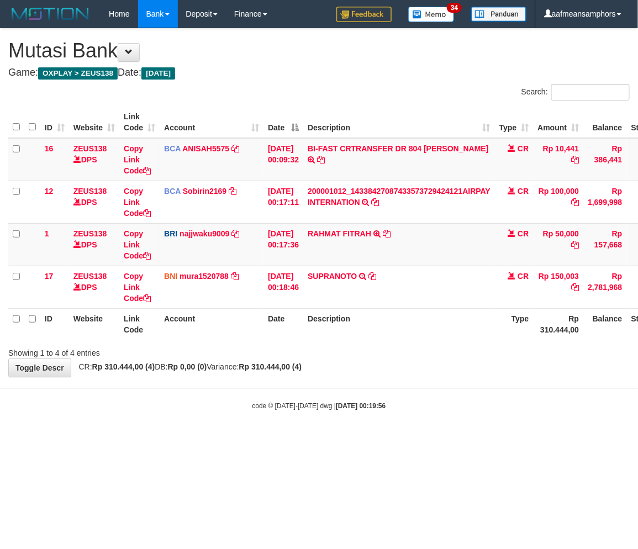
click at [413, 412] on body "Toggle navigation Home Bank Account List Load By Website Group [OXPLAY] ZEUS138…" at bounding box center [319, 219] width 638 height 439
click at [414, 412] on body "Toggle navigation Home Bank Account List Load By Website Group [OXPLAY] ZEUS138…" at bounding box center [319, 219] width 638 height 439
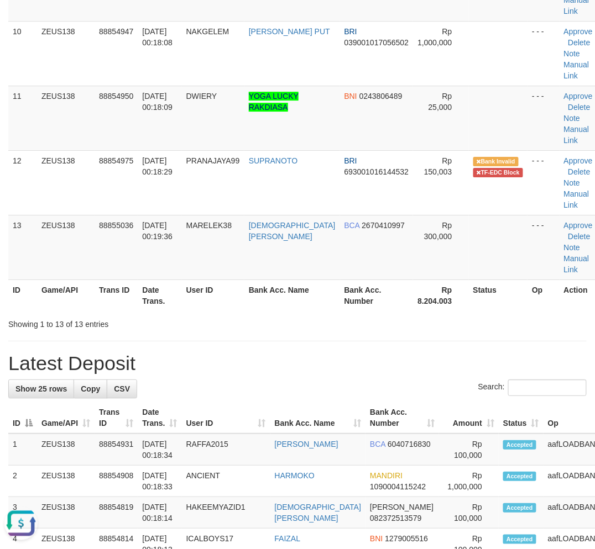
click at [535, 329] on div "**********" at bounding box center [297, 312] width 595 height 1965
click at [539, 329] on div "**********" at bounding box center [297, 312] width 595 height 1965
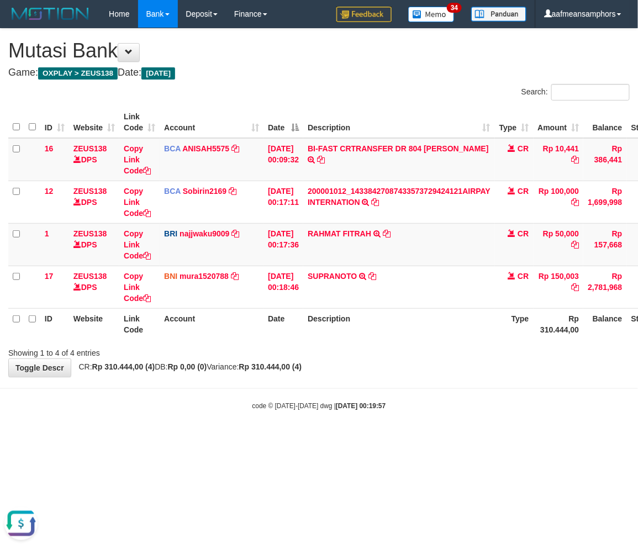
click at [390, 370] on div "**********" at bounding box center [319, 203] width 638 height 348
click at [415, 358] on div "**********" at bounding box center [319, 203] width 638 height 348
click at [482, 382] on body "Toggle navigation Home Bank Account List Load By Website Group [OXPLAY] ZEUS138…" at bounding box center [319, 219] width 638 height 439
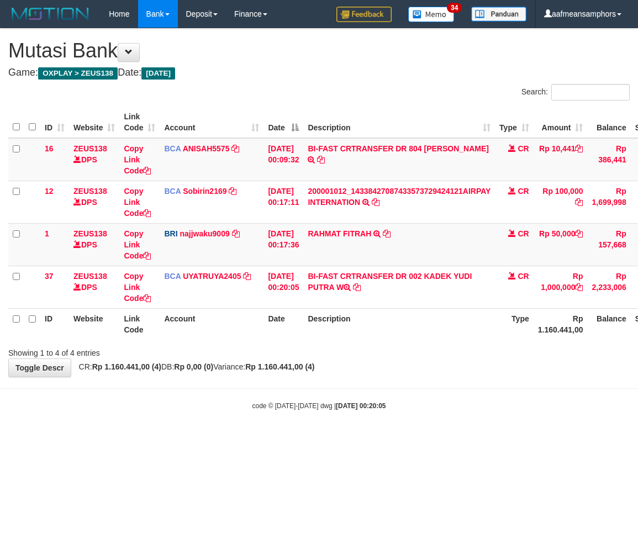
click at [407, 404] on div "code © 2012-2018 dwg | 2025/10/01 00:20:05" at bounding box center [319, 405] width 638 height 11
click at [399, 402] on div "code © 2012-2018 dwg | 2025/10/01 00:20:05" at bounding box center [319, 405] width 638 height 11
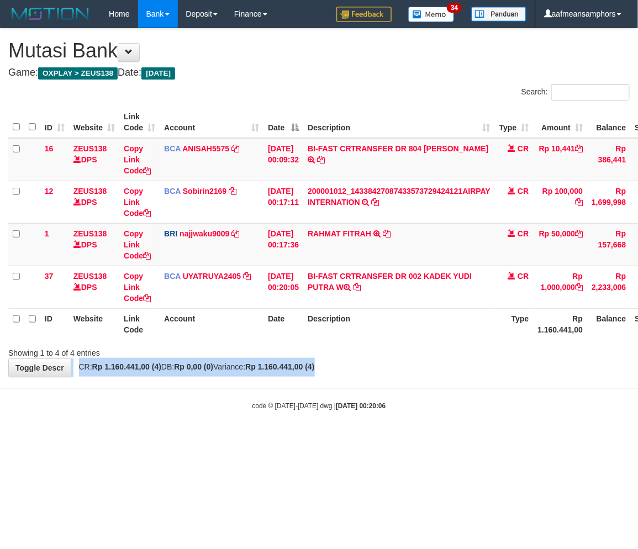
drag, startPoint x: 390, startPoint y: 357, endPoint x: 396, endPoint y: 356, distance: 6.2
click at [392, 359] on div "**********" at bounding box center [319, 203] width 638 height 348
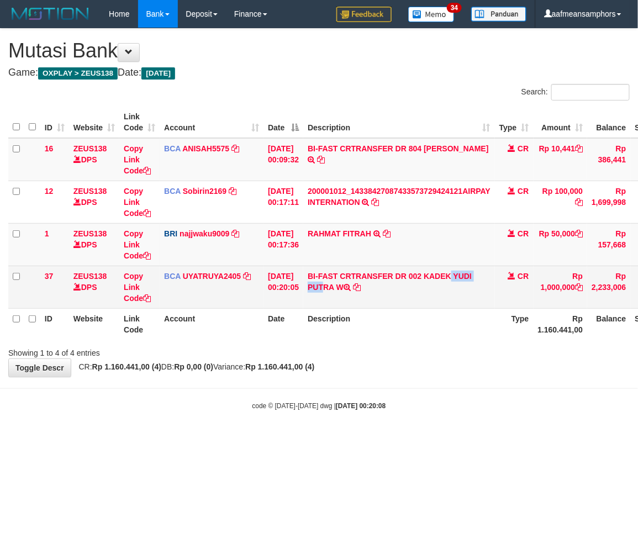
copy td "[PERSON_NAME]"
drag, startPoint x: 430, startPoint y: 271, endPoint x: 474, endPoint y: 277, distance: 44.1
click at [474, 277] on td "BI-FAST CRTRANSFER DR 002 KADEK YUDI PUTRA W" at bounding box center [399, 287] width 192 height 43
click at [134, 285] on link "Copy Link Code" at bounding box center [137, 287] width 27 height 31
copy td "KADEK YU"
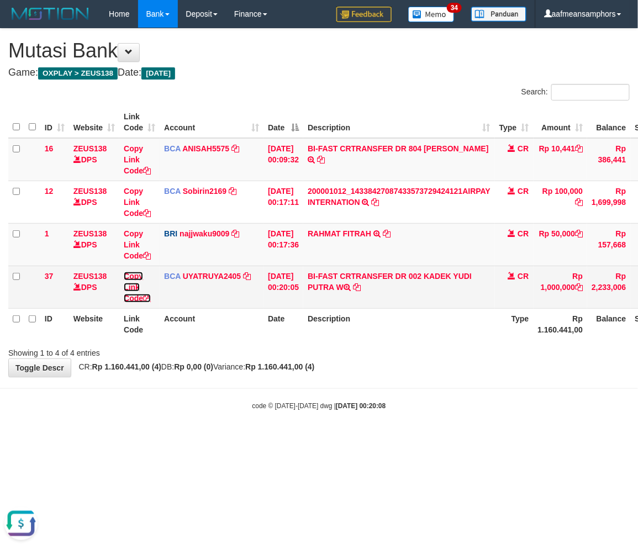
click at [134, 285] on link "Copy Link Code" at bounding box center [137, 287] width 27 height 31
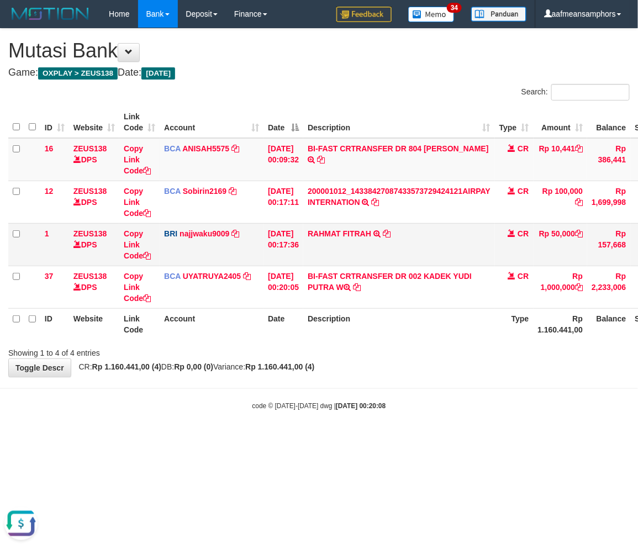
scroll to position [139, 0]
click at [259, 344] on div "Showing 1 to 4 of 4 entries" at bounding box center [133, 350] width 266 height 15
click at [269, 346] on div "Showing 1 to 4 of 4 entries" at bounding box center [319, 350] width 638 height 15
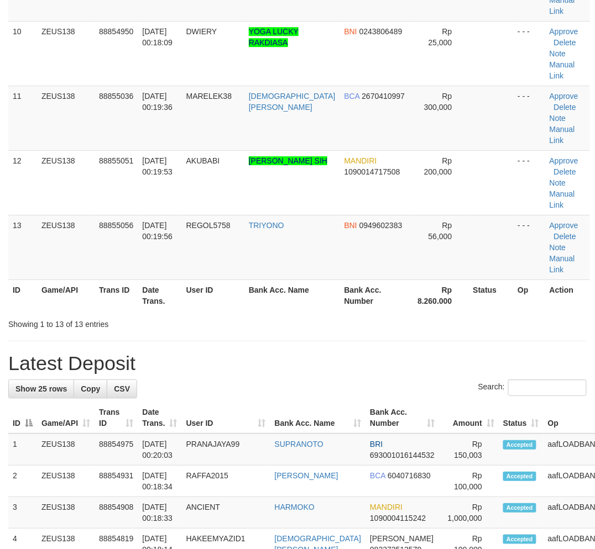
drag, startPoint x: 330, startPoint y: 355, endPoint x: 357, endPoint y: 272, distance: 86.7
click at [335, 466] on tr "2 ZEUS138 88854931 [DATE] 00:18:34 RAFFA2015 [PERSON_NAME] BCA 6040716830 Rp 10…" at bounding box center [339, 481] width 662 height 31
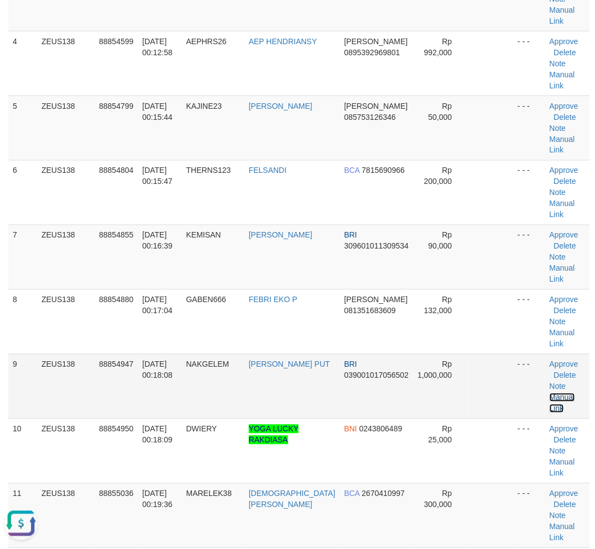
click at [565, 393] on link "Manual Link" at bounding box center [561, 403] width 25 height 20
click at [213, 225] on td "KEMISAN" at bounding box center [213, 257] width 62 height 65
click at [212, 225] on td "KEMISAN" at bounding box center [213, 257] width 62 height 65
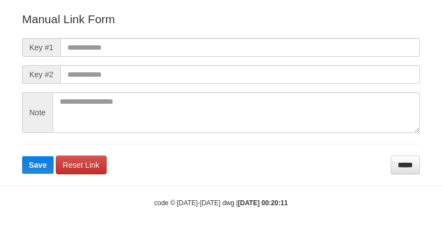
scroll to position [123, 0]
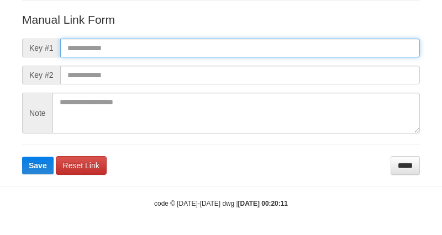
click at [330, 39] on input "text" at bounding box center [240, 48] width 360 height 19
paste input "**********"
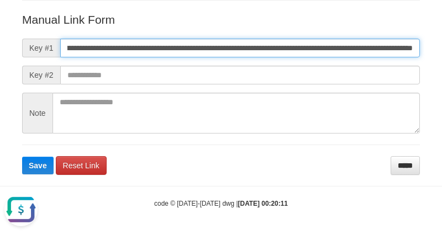
scroll to position [0, 0]
type input "**********"
click at [22, 157] on button "Save" at bounding box center [37, 166] width 31 height 18
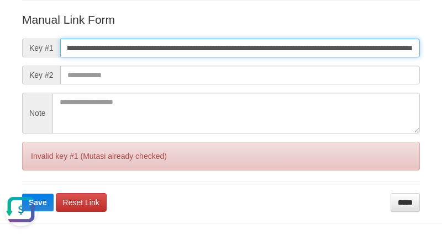
click at [22, 194] on button "Save" at bounding box center [37, 203] width 31 height 18
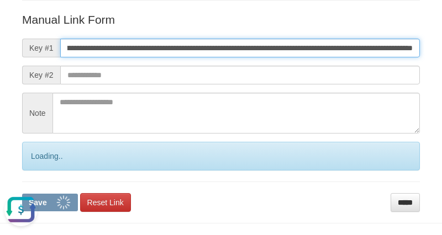
click at [22, 194] on button "Save" at bounding box center [50, 203] width 56 height 18
click at [162, 44] on input "**********" at bounding box center [240, 48] width 360 height 19
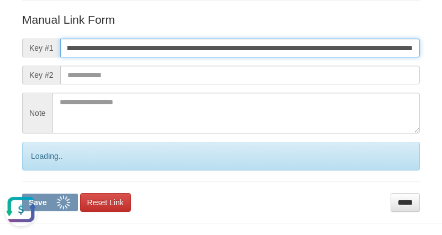
click at [22, 194] on button "Save" at bounding box center [50, 203] width 56 height 18
click at [162, 44] on input "**********" at bounding box center [240, 48] width 360 height 19
click at [22, 194] on button "Save" at bounding box center [50, 203] width 56 height 18
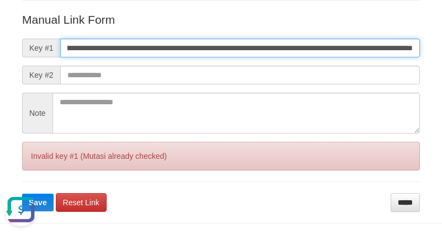
click at [22, 194] on button "Save" at bounding box center [37, 203] width 31 height 18
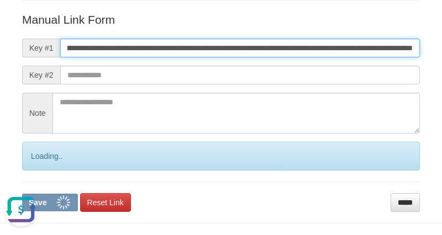
click at [22, 194] on button "Save" at bounding box center [50, 203] width 56 height 18
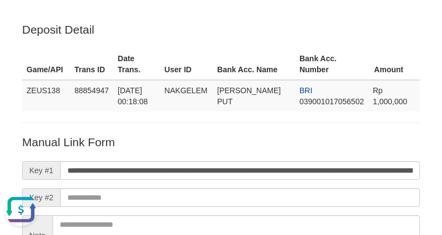
click at [388, 129] on div "**********" at bounding box center [221, 179] width 414 height 314
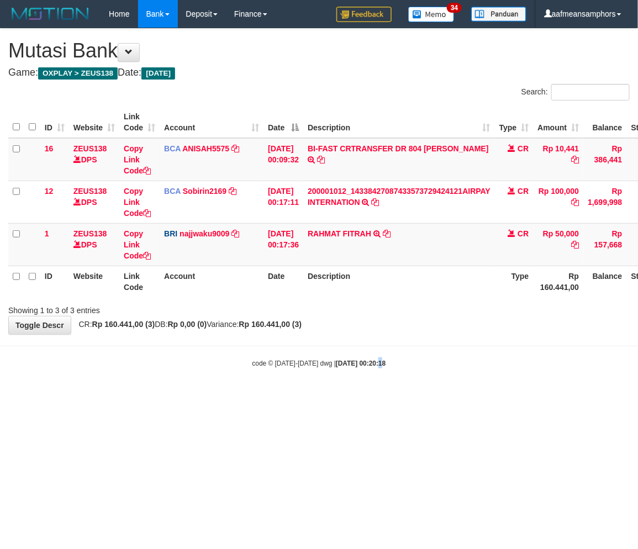
click at [368, 396] on html "Toggle navigation Home Bank Account List Load By Website Group [OXPLAY] ZEUS138…" at bounding box center [319, 198] width 638 height 396
click at [422, 396] on html "Toggle navigation Home Bank Account List Load By Website Group [OXPLAY] ZEUS138…" at bounding box center [319, 198] width 638 height 396
click at [286, 396] on html "Toggle navigation Home Bank Account List Load By Website Group [OXPLAY] ZEUS138…" at bounding box center [319, 198] width 638 height 396
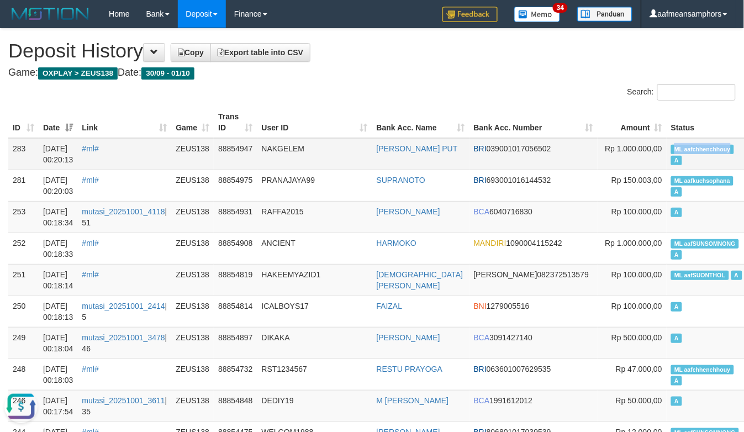
drag, startPoint x: 639, startPoint y: 147, endPoint x: 682, endPoint y: 151, distance: 43.3
click at [682, 151] on span "ML aafchhenchhouy" at bounding box center [702, 149] width 63 height 9
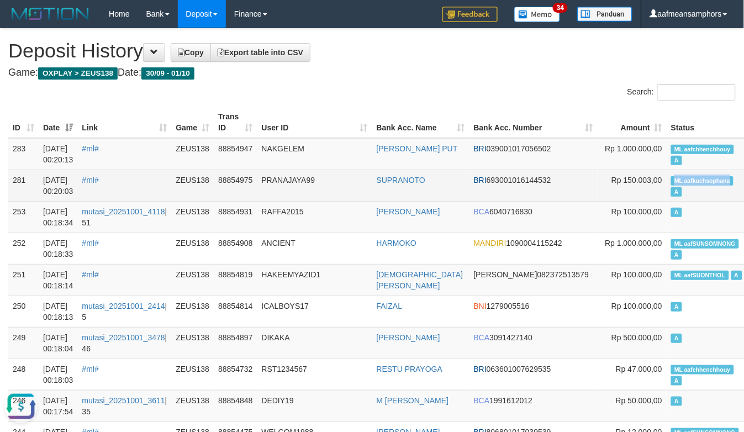
drag, startPoint x: 630, startPoint y: 176, endPoint x: 681, endPoint y: 181, distance: 50.6
click at [681, 181] on span "ML aafkuchsophana" at bounding box center [702, 180] width 62 height 9
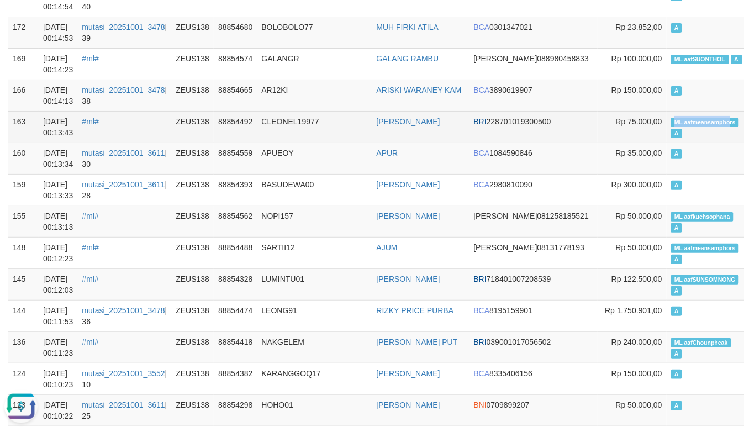
copy span "ML aafmeansampho"
drag, startPoint x: 624, startPoint y: 119, endPoint x: 682, endPoint y: 123, distance: 57.6
click at [682, 123] on span "ML aafmeansamphors" at bounding box center [705, 122] width 68 height 9
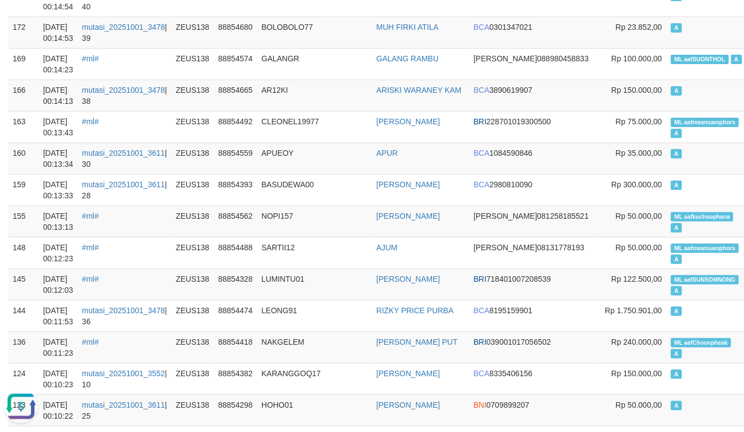
scroll to position [0, 0]
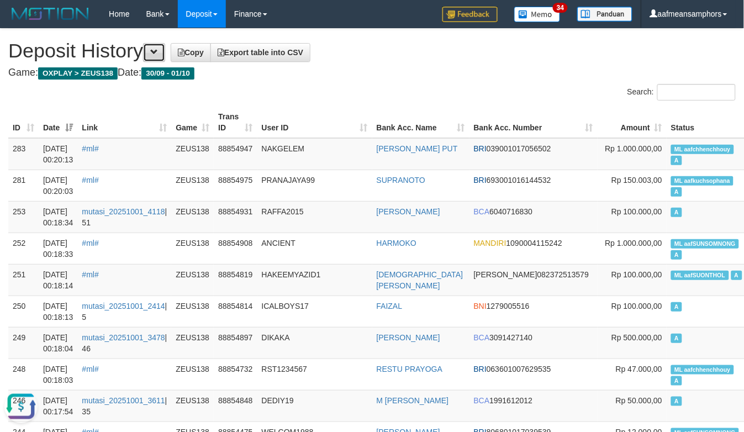
click at [158, 51] on span at bounding box center [154, 52] width 8 height 8
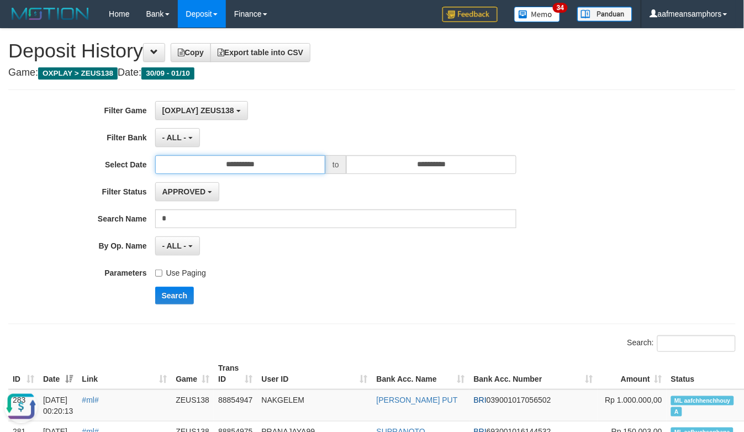
click at [291, 166] on input "**********" at bounding box center [240, 164] width 171 height 19
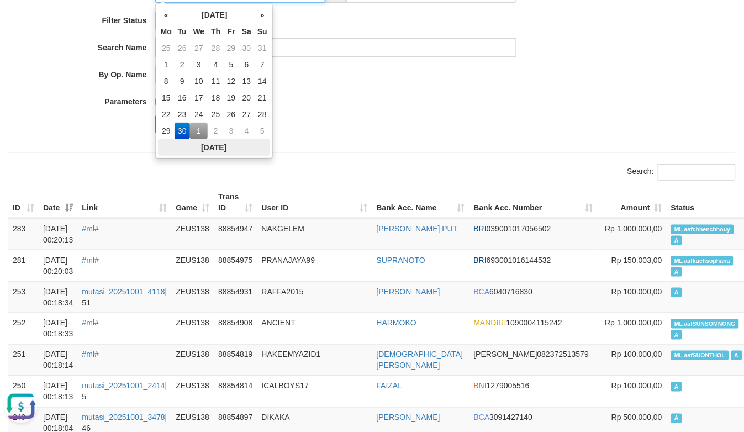
scroll to position [184, 0]
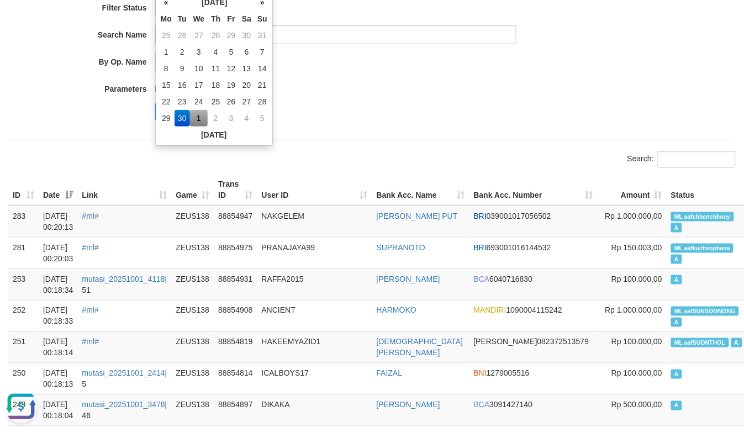
click at [198, 118] on td "1" at bounding box center [199, 118] width 18 height 17
type input "**********"
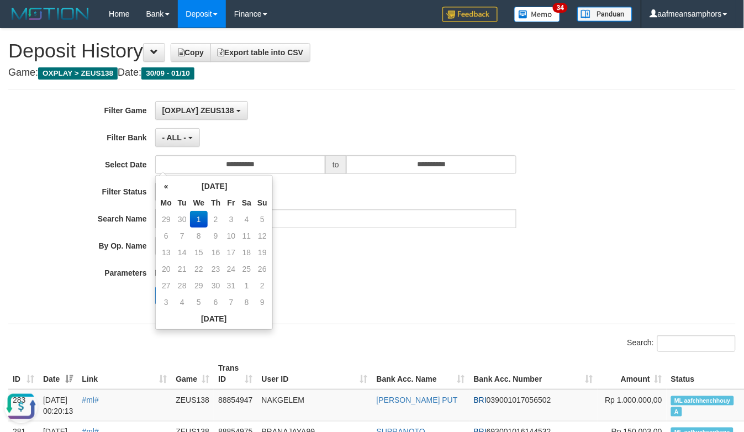
click at [417, 92] on div "**********" at bounding box center [372, 207] width 728 height 235
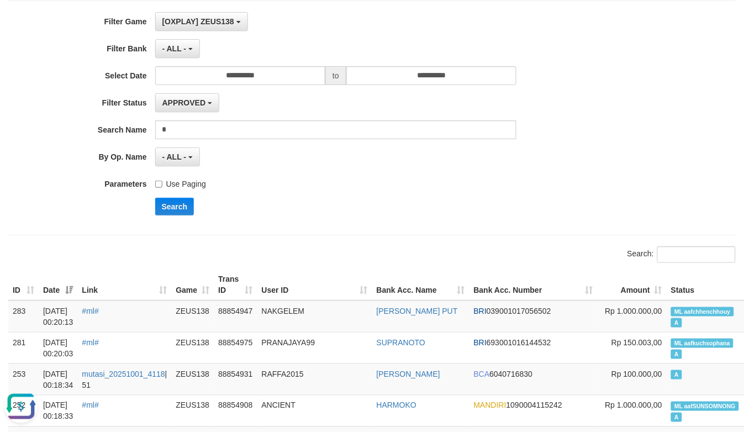
scroll to position [184, 0]
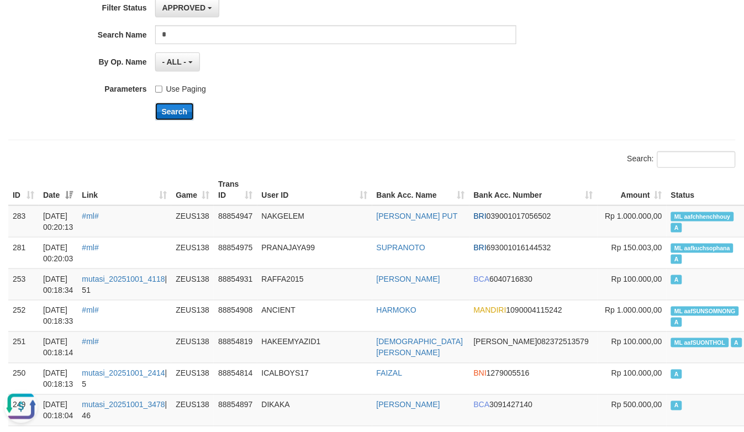
click at [173, 112] on button "Search" at bounding box center [174, 112] width 39 height 18
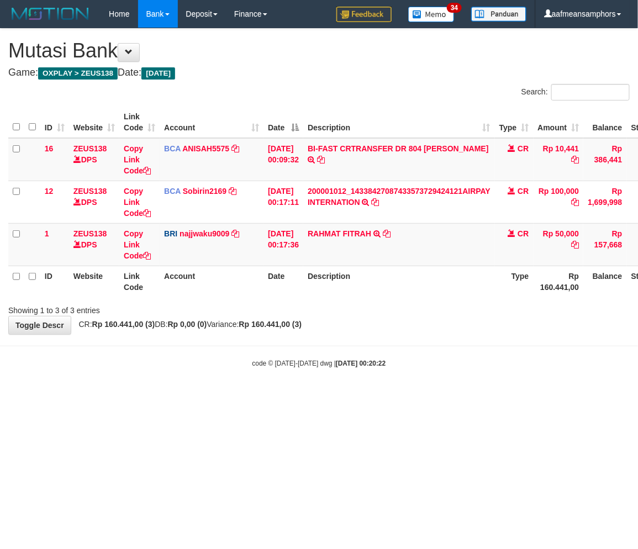
click at [323, 396] on html "Toggle navigation Home Bank Account List Load By Website Group [OXPLAY] ZEUS138…" at bounding box center [319, 198] width 638 height 396
drag, startPoint x: 401, startPoint y: 382, endPoint x: 420, endPoint y: 388, distance: 20.6
click at [407, 385] on body "Toggle navigation Home Bank Account List Load By Website Group [OXPLAY] ZEUS138…" at bounding box center [319, 198] width 638 height 396
click at [428, 385] on body "Toggle navigation Home Bank Account List Load By Website Group [OXPLAY] ZEUS138…" at bounding box center [319, 198] width 638 height 396
click at [246, 370] on body "Toggle navigation Home Bank Account List Load By Website Group [OXPLAY] ZEUS138…" at bounding box center [319, 198] width 638 height 396
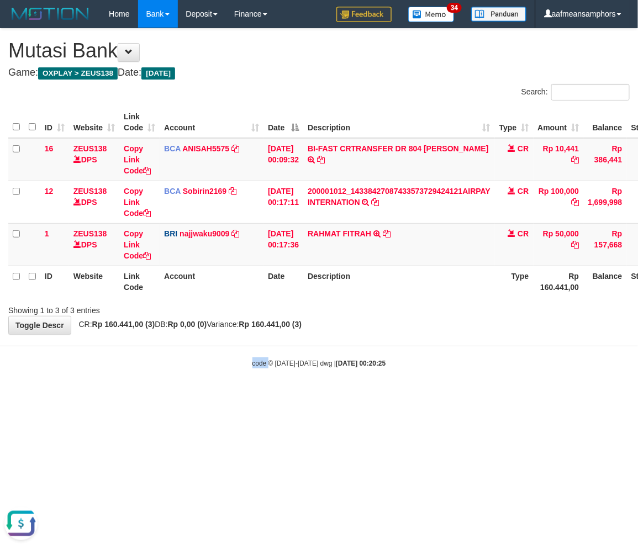
click at [246, 370] on body "Toggle navigation Home Bank Account List Load By Website Group [OXPLAY] ZEUS138…" at bounding box center [319, 198] width 638 height 396
click at [389, 372] on body "Toggle navigation Home Bank Account List Load By Website Group [OXPLAY] ZEUS138…" at bounding box center [319, 198] width 638 height 396
click at [251, 396] on html "Toggle navigation Home Bank Account List Load By Website Group [OXPLAY] ZEUS138…" at bounding box center [319, 198] width 638 height 396
click at [290, 396] on html "Toggle navigation Home Bank Account List Load By Website Group [OXPLAY] ZEUS138…" at bounding box center [319, 198] width 638 height 396
click at [312, 378] on body "Toggle navigation Home Bank Account List Load By Website Group [OXPLAY] ZEUS138…" at bounding box center [319, 198] width 638 height 396
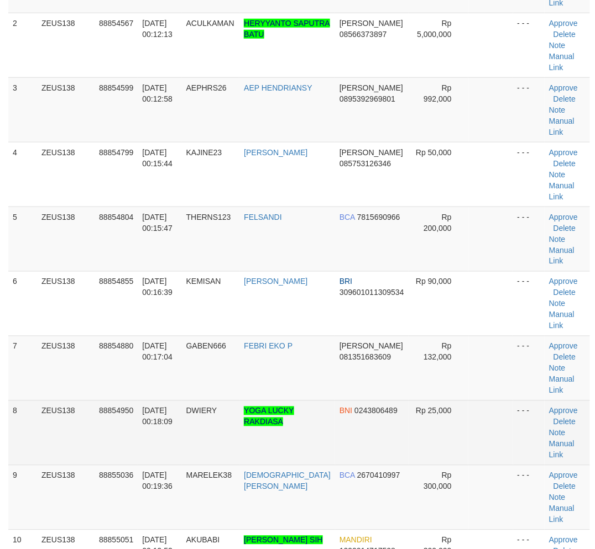
click at [167, 407] on span "[DATE] 00:18:09" at bounding box center [157, 417] width 30 height 20
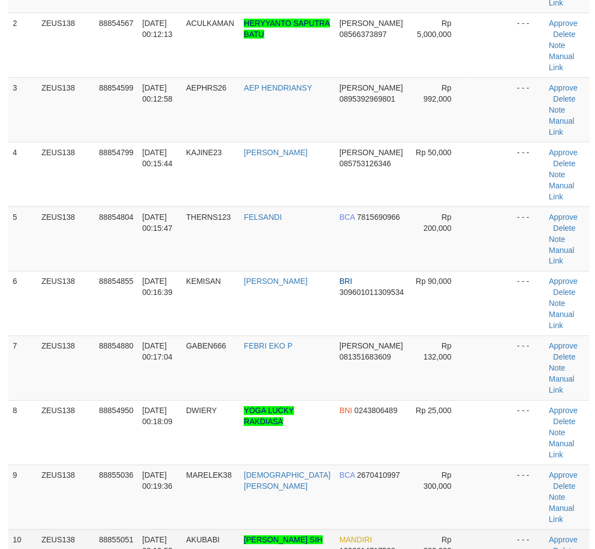
scroll to position [301, 0]
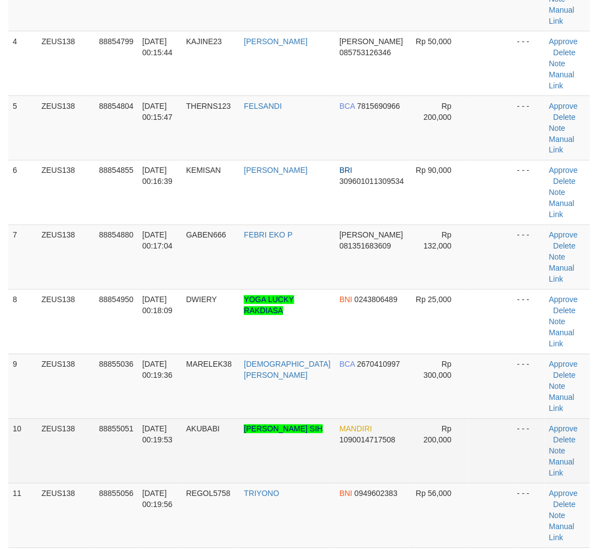
click at [162, 419] on td "01/10/2025 00:19:53" at bounding box center [160, 451] width 44 height 65
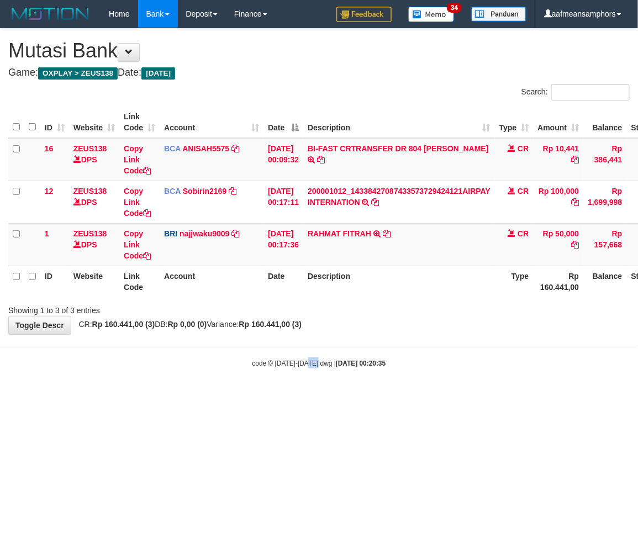
click at [307, 352] on body "Toggle navigation Home Bank Account List Load By Website Group [OXPLAY] ZEUS138…" at bounding box center [319, 198] width 638 height 396
click at [322, 352] on body "Toggle navigation Home Bank Account List Load By Website Group [OXPLAY] ZEUS138…" at bounding box center [319, 198] width 638 height 396
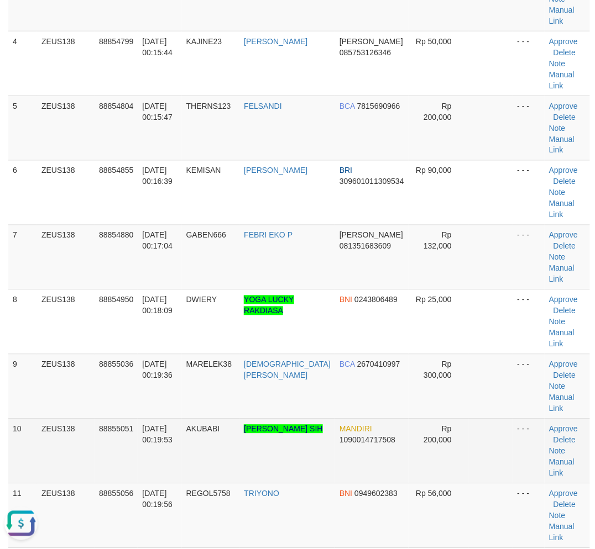
drag, startPoint x: 288, startPoint y: 345, endPoint x: 240, endPoint y: 338, distance: 48.6
click at [263, 419] on td "RIZAL FRANSISKUS SIH" at bounding box center [287, 451] width 96 height 65
drag, startPoint x: 233, startPoint y: 338, endPoint x: 202, endPoint y: 339, distance: 31.0
click at [230, 419] on td "AKUBABI" at bounding box center [211, 451] width 58 height 65
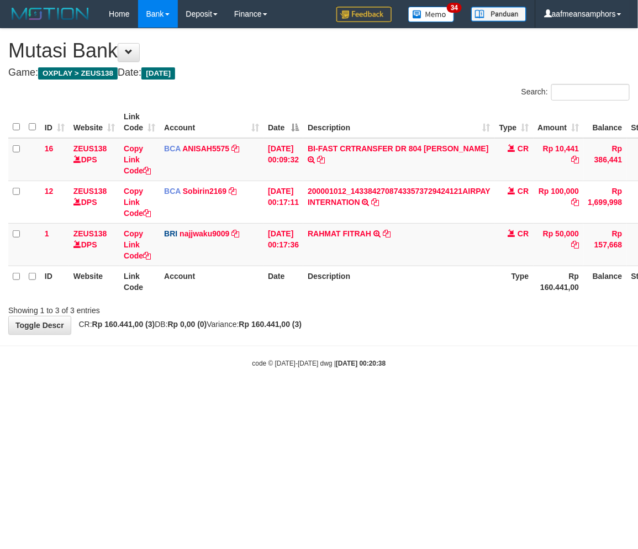
click at [492, 339] on body "Toggle navigation Home Bank Account List Load By Website Group [OXPLAY] ZEUS138…" at bounding box center [319, 198] width 638 height 396
click at [387, 345] on body "Toggle navigation Home Bank Account List Load By Website Group [OXPLAY] ZEUS138…" at bounding box center [319, 198] width 638 height 396
click at [375, 340] on body "Toggle navigation Home Bank Account List Load By Website Group [OXPLAY] ZEUS138…" at bounding box center [319, 198] width 638 height 396
click at [372, 340] on body "Toggle navigation Home Bank Account List Load By Website Group [OXPLAY] ZEUS138…" at bounding box center [319, 198] width 638 height 396
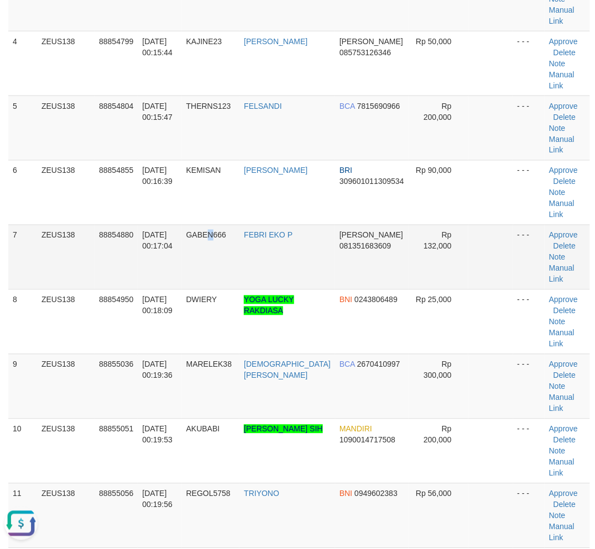
click at [221, 225] on td "GABEN666" at bounding box center [211, 257] width 58 height 65
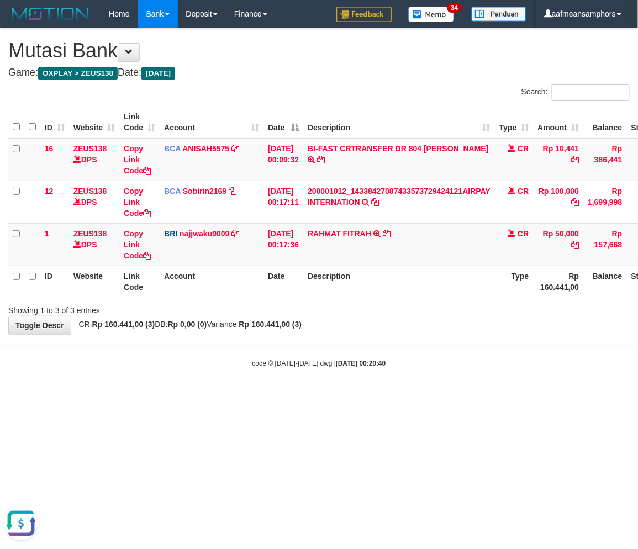
click at [218, 396] on html "Toggle navigation Home Bank Account List Load By Website Group [OXPLAY] ZEUS138…" at bounding box center [319, 198] width 638 height 396
click at [246, 396] on html "Toggle navigation Home Bank Account List Load By Website Group [OXPLAY] ZEUS138…" at bounding box center [319, 198] width 638 height 396
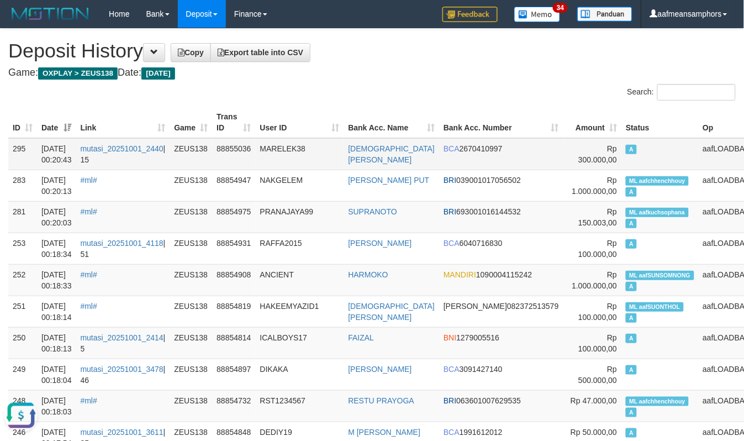
click at [247, 143] on td "88855036" at bounding box center [233, 154] width 43 height 32
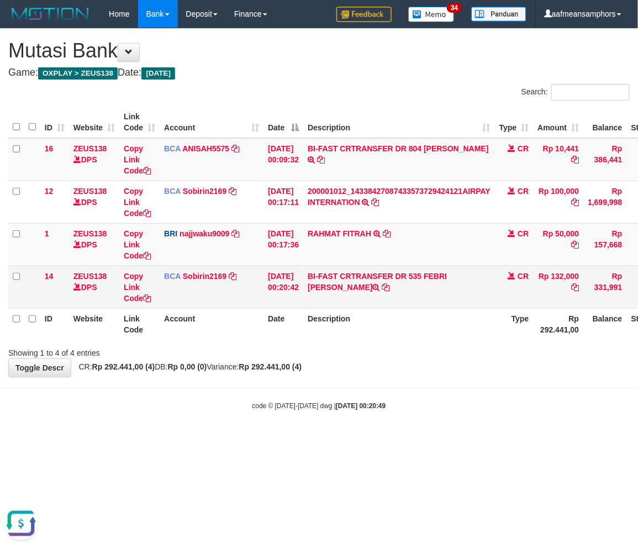
copy td "FEBRI EKO PURW"
drag, startPoint x: 432, startPoint y: 273, endPoint x: 339, endPoint y: 290, distance: 94.3
click at [339, 290] on td "BI-FAST CRTRANSFER DR 535 FEBRI [PERSON_NAME]" at bounding box center [399, 287] width 192 height 43
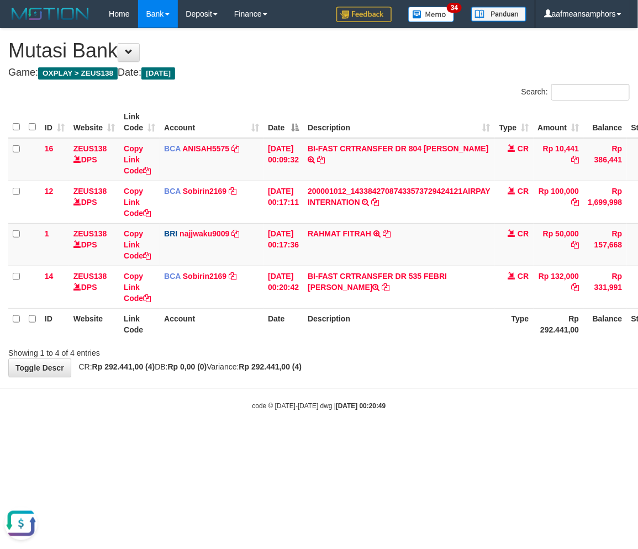
click at [261, 402] on small "code © [DATE]-[DATE] dwg | [DATE] 00:20:49" at bounding box center [319, 406] width 134 height 8
drag, startPoint x: 261, startPoint y: 402, endPoint x: 632, endPoint y: 233, distance: 408.0
click at [264, 402] on small "code © 2012-2018 dwg | 2025/10/01 00:20:49" at bounding box center [319, 406] width 134 height 8
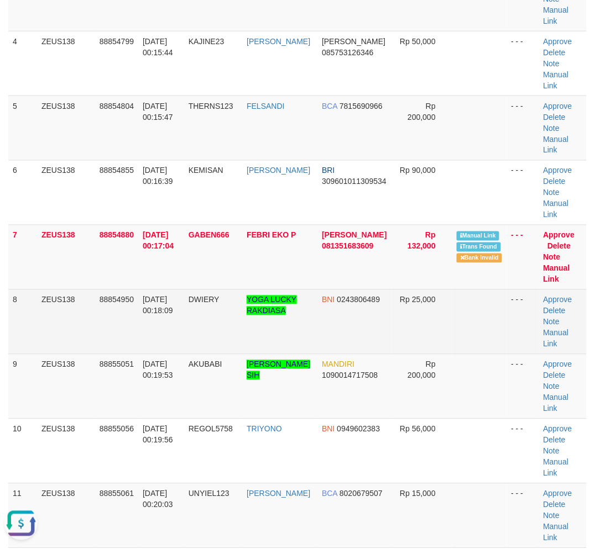
drag, startPoint x: 227, startPoint y: 438, endPoint x: 356, endPoint y: 311, distance: 181.7
click at [235, 433] on td "REGOL5758" at bounding box center [213, 451] width 58 height 65
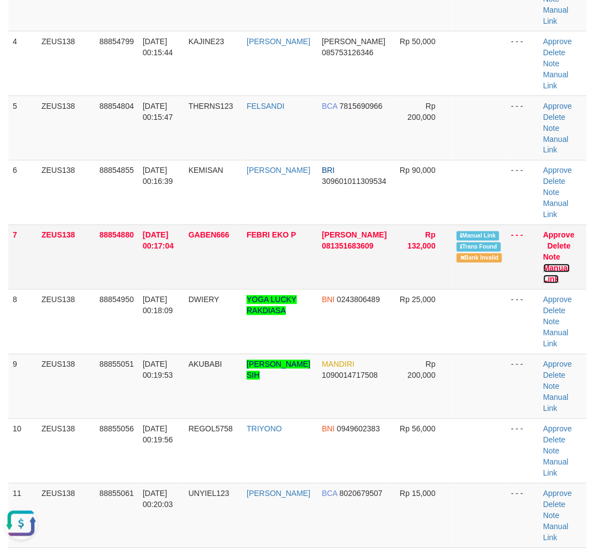
click at [547, 267] on link "Manual Link" at bounding box center [556, 274] width 27 height 20
click at [215, 376] on td "AKUBABI" at bounding box center [213, 386] width 58 height 65
click at [196, 366] on span "AKUBABI" at bounding box center [205, 364] width 34 height 9
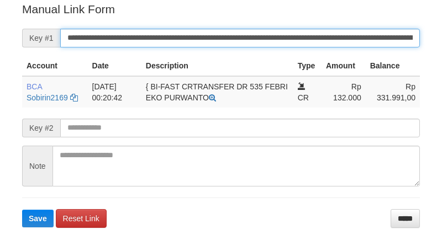
click at [316, 45] on input "**********" at bounding box center [240, 38] width 360 height 19
drag, startPoint x: 316, startPoint y: 45, endPoint x: 318, endPoint y: 37, distance: 8.0
click at [316, 44] on input "**********" at bounding box center [240, 38] width 360 height 19
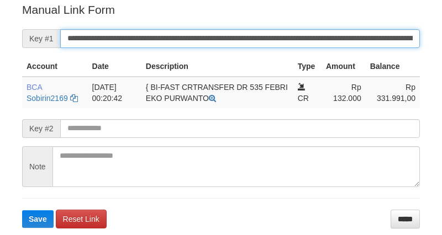
click at [22, 211] on button "Save" at bounding box center [37, 220] width 31 height 18
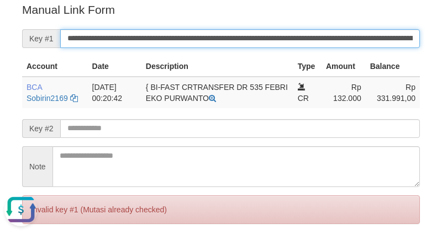
scroll to position [0, 0]
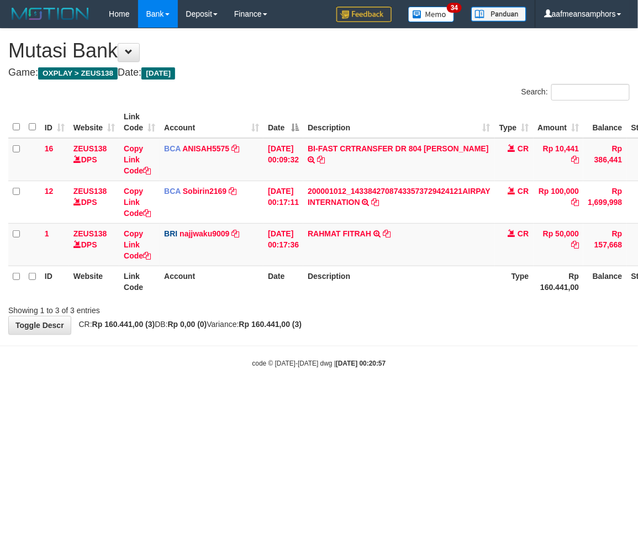
click at [412, 343] on body "Toggle navigation Home Bank Account List Load By Website Group [OXPLAY] ZEUS138…" at bounding box center [319, 198] width 638 height 396
click at [366, 376] on body "Toggle navigation Home Bank Account List Load By Website Group [OXPLAY] ZEUS138…" at bounding box center [319, 198] width 638 height 396
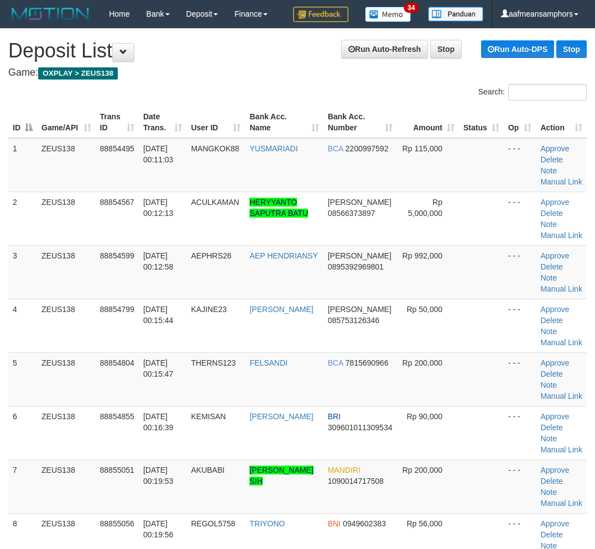
scroll to position [301, 0]
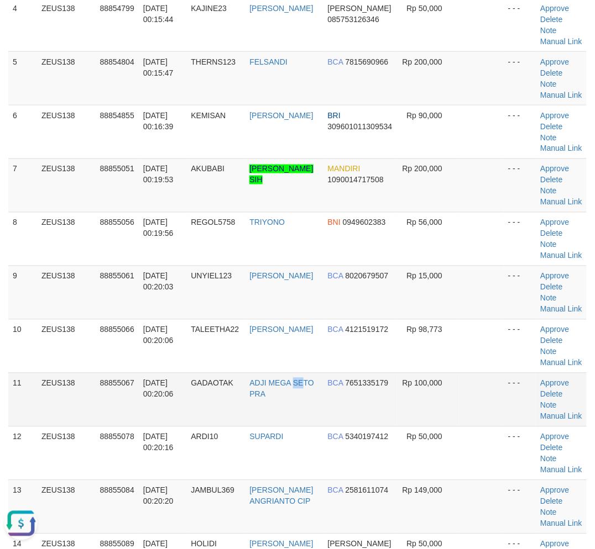
click at [267, 415] on td "ADJI MEGA SETO PRA" at bounding box center [284, 400] width 78 height 54
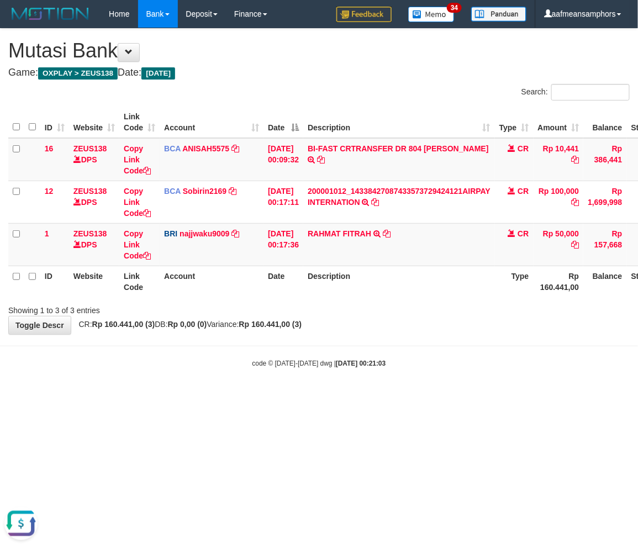
click at [423, 396] on html "Toggle navigation Home Bank Account List Load By Website Group [OXPLAY] ZEUS138…" at bounding box center [319, 198] width 638 height 396
click at [430, 387] on body "Toggle navigation Home Bank Account List Load By Website Group [OXPLAY] ZEUS138…" at bounding box center [319, 198] width 638 height 396
drag, startPoint x: 474, startPoint y: 396, endPoint x: 467, endPoint y: 404, distance: 10.6
click at [466, 396] on html "Toggle navigation Home Bank Account List Load By Website Group [OXPLAY] ZEUS138…" at bounding box center [319, 198] width 638 height 396
click at [445, 369] on body "Toggle navigation Home Bank Account List Load By Website Group [OXPLAY] ZEUS138…" at bounding box center [319, 198] width 638 height 396
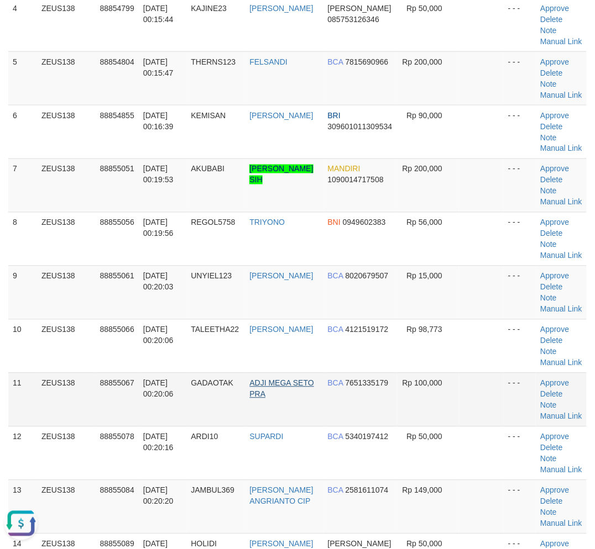
drag, startPoint x: 258, startPoint y: 384, endPoint x: 271, endPoint y: 389, distance: 14.2
click at [267, 387] on td "ADJI MEGA SETO PRA" at bounding box center [284, 400] width 78 height 54
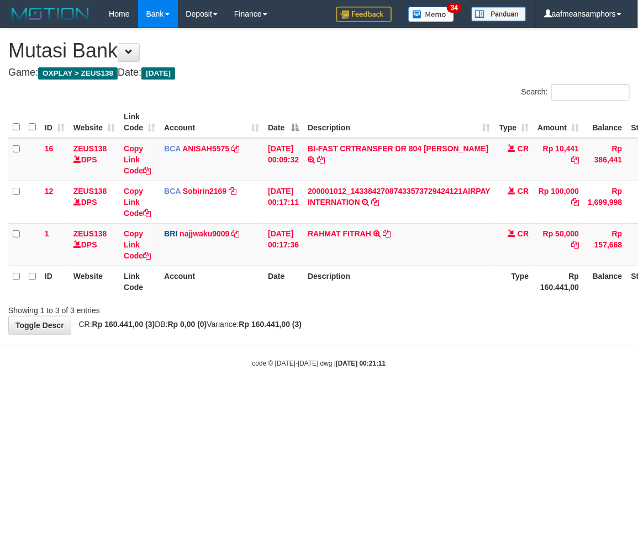
click at [282, 343] on body "Toggle navigation Home Bank Account List Load By Website Group [OXPLAY] ZEUS138…" at bounding box center [319, 198] width 638 height 396
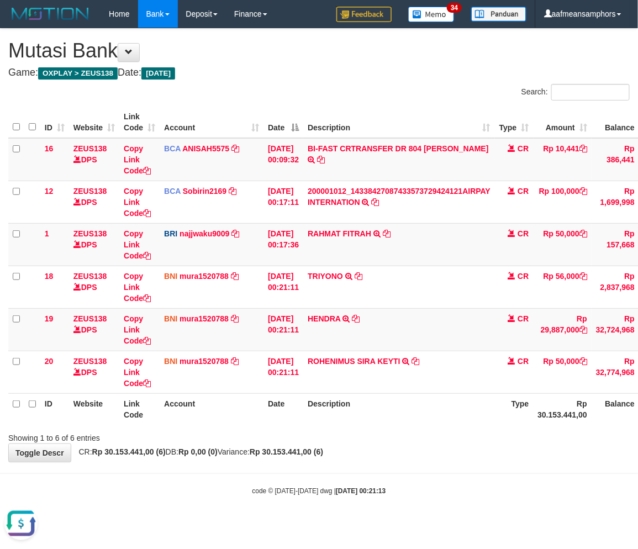
click at [414, 440] on div "Showing 1 to 6 of 6 entries" at bounding box center [319, 435] width 638 height 15
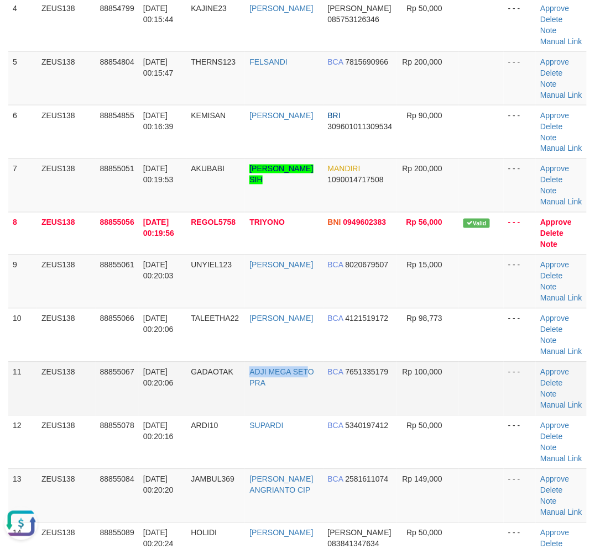
click at [258, 405] on tr "11 ZEUS138 88855067 01/10/2025 00:20:06 GADAOTAK ADJI MEGA SETO PRA BCA 7651335…" at bounding box center [297, 389] width 578 height 54
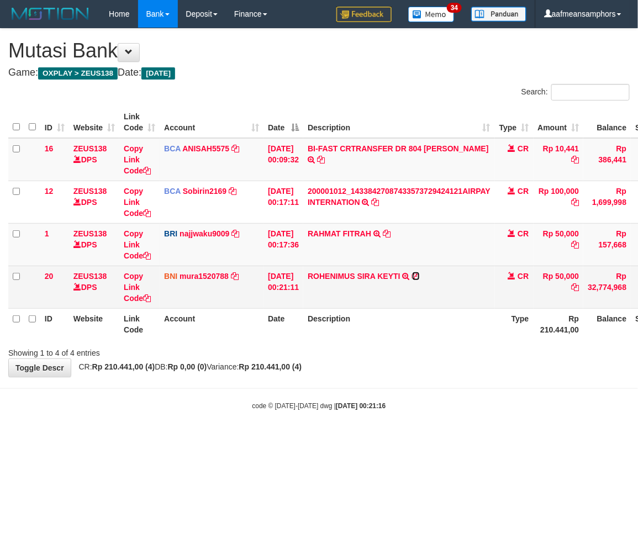
click at [420, 274] on icon at bounding box center [416, 276] width 8 height 8
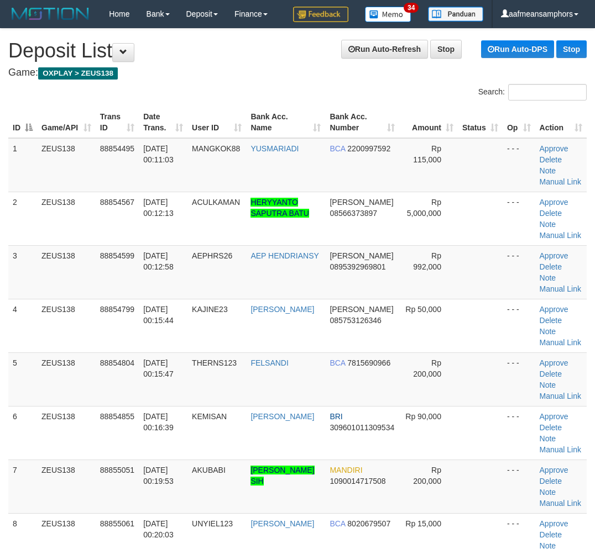
scroll to position [301, 0]
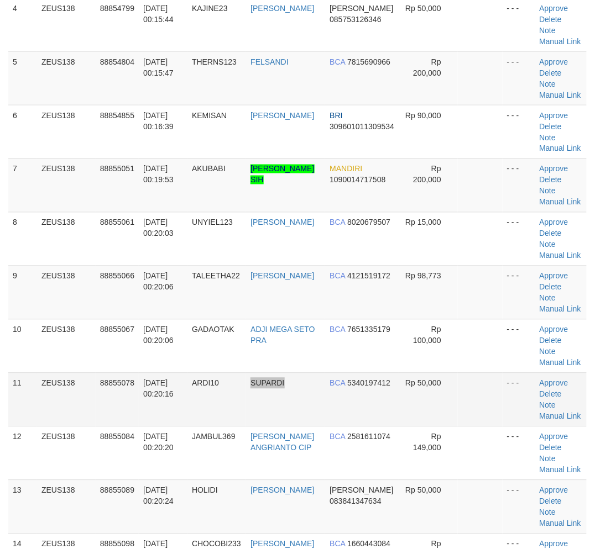
click at [310, 398] on td "SUPARDI" at bounding box center [285, 400] width 79 height 54
click at [260, 373] on td "SUPARDI" at bounding box center [285, 400] width 79 height 54
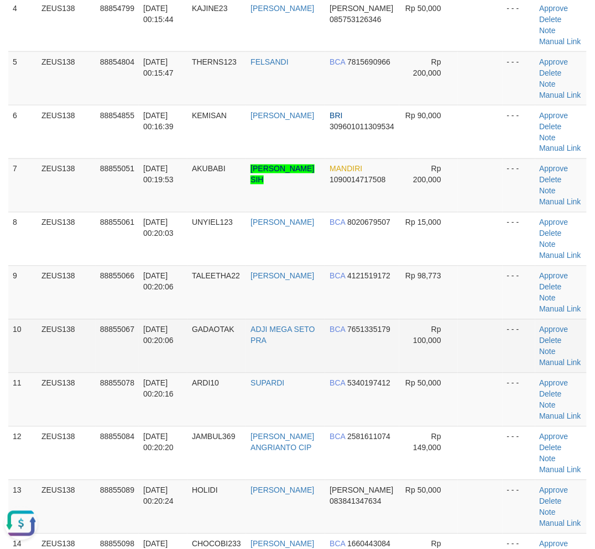
click at [256, 369] on td "ADJI MEGA SETO PRA" at bounding box center [285, 346] width 79 height 54
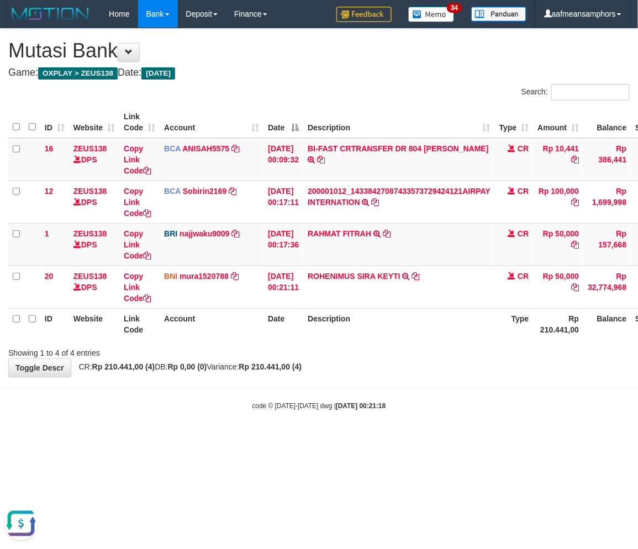
click at [359, 370] on div "**********" at bounding box center [319, 203] width 638 height 348
click at [373, 364] on div "**********" at bounding box center [319, 203] width 638 height 348
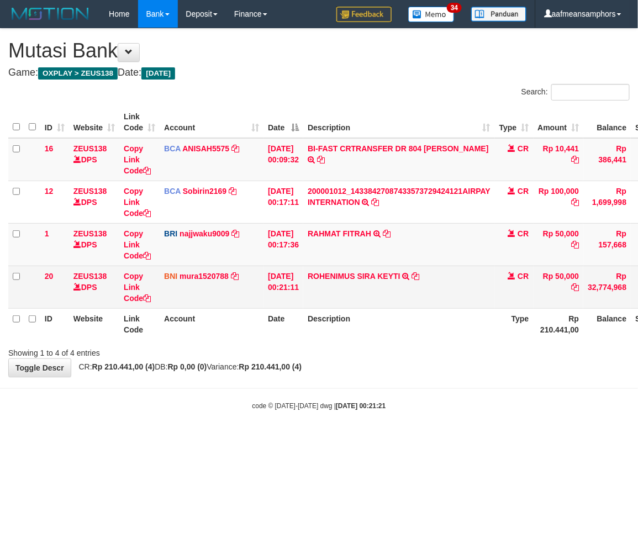
click at [319, 280] on td "ROHENIMUS SIRA KEYTI TRF/PAY/TOP-UP ECHANNEL ROHENIMUS SIRA KEYTI" at bounding box center [399, 287] width 192 height 43
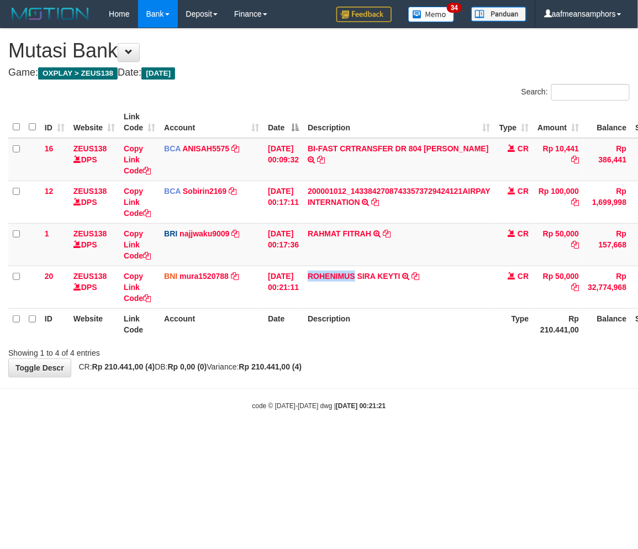
copy link "ROHENIMUS"
click at [415, 362] on div "**********" at bounding box center [319, 203] width 638 height 348
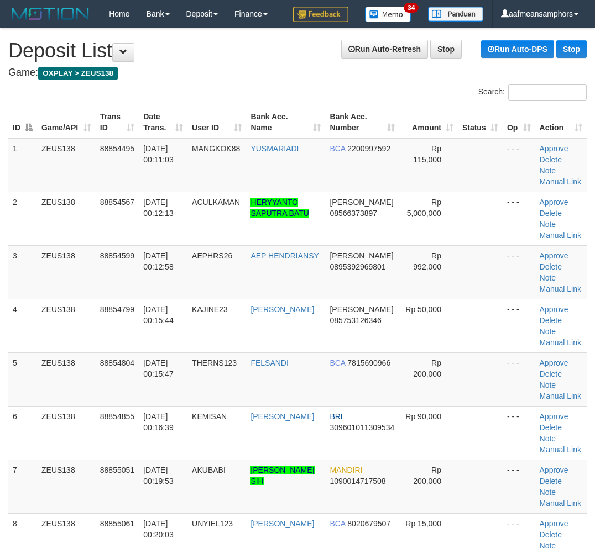
scroll to position [301, 0]
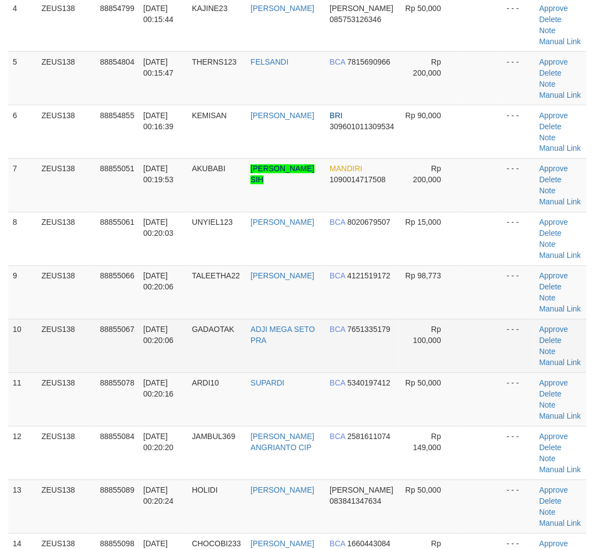
click at [181, 360] on td "[DATE] 00:20:06" at bounding box center [163, 346] width 49 height 54
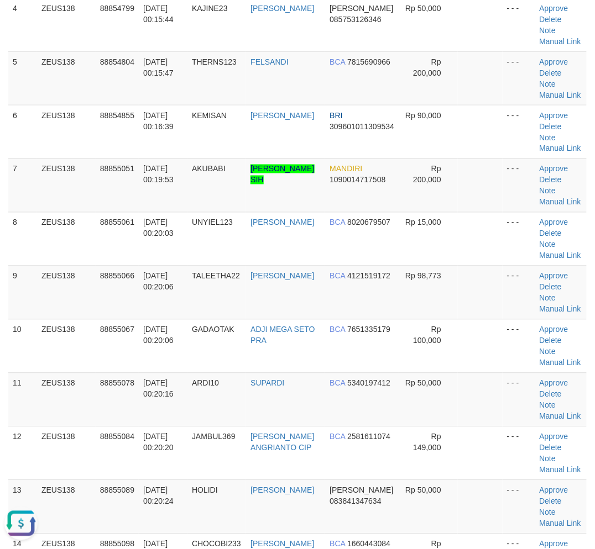
scroll to position [0, 0]
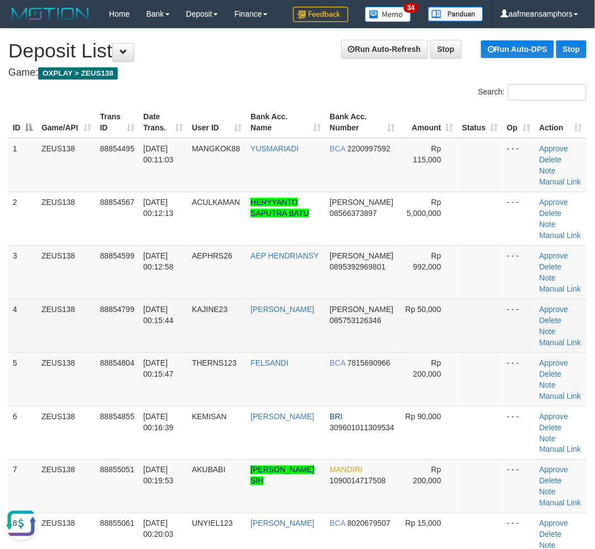
click at [214, 328] on td "KAJINE23" at bounding box center [216, 326] width 59 height 54
click at [215, 328] on td "KAJINE23" at bounding box center [216, 326] width 59 height 54
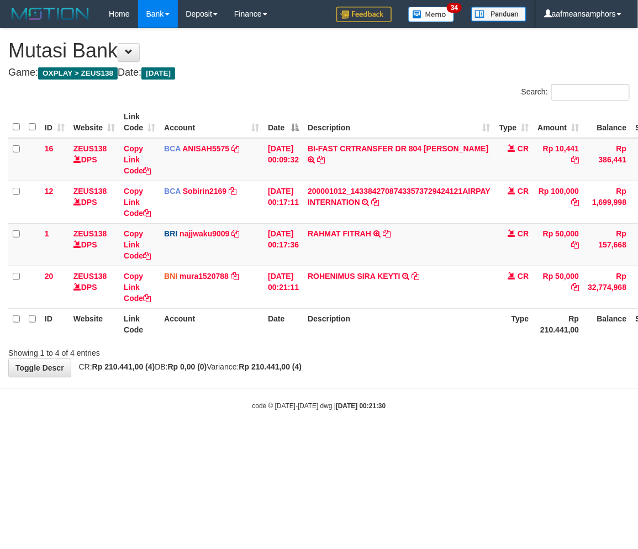
click at [427, 377] on body "Toggle navigation Home Bank Account List Load By Website Group [OXPLAY] ZEUS138…" at bounding box center [319, 219] width 638 height 439
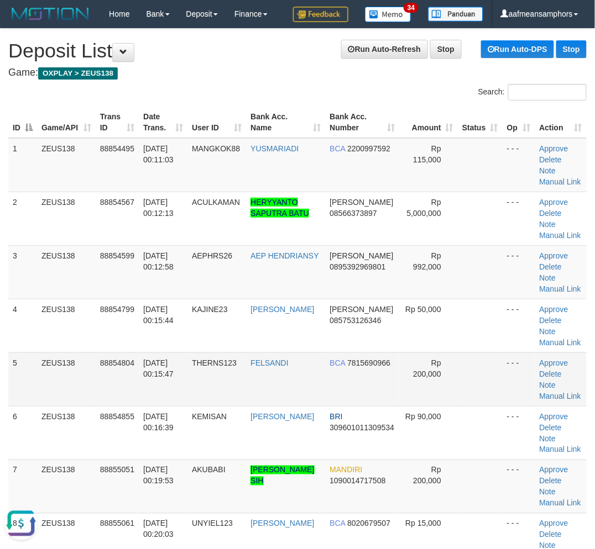
click at [213, 365] on span "THERNS123" at bounding box center [214, 363] width 45 height 9
click at [189, 365] on tr "5 ZEUS138 88854804 01/10/2025 00:15:47 THERNS123 FELSANDI BCA 7815690966 Rp 200…" at bounding box center [297, 380] width 578 height 54
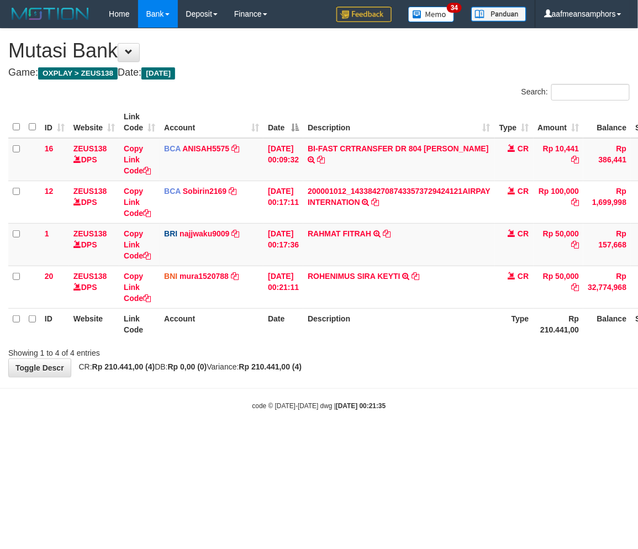
click at [356, 403] on strong "[DATE] 00:21:35" at bounding box center [361, 406] width 50 height 8
click at [408, 385] on body "Toggle navigation Home Bank Account List Load By Website Group [OXPLAY] ZEUS138…" at bounding box center [319, 219] width 638 height 439
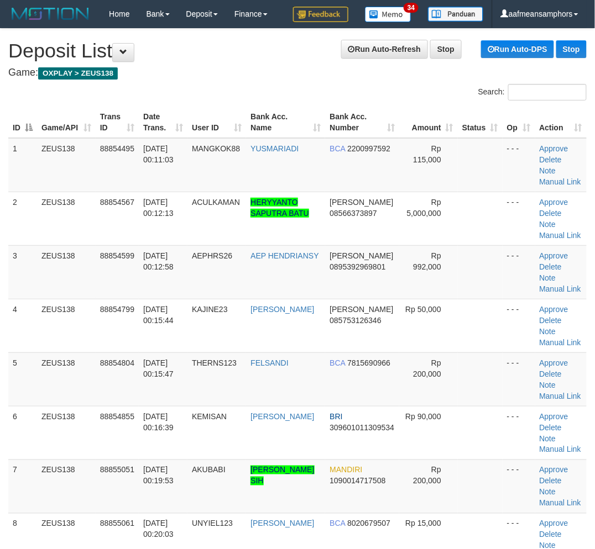
click at [145, 341] on td "[DATE] 00:15:44" at bounding box center [163, 326] width 49 height 54
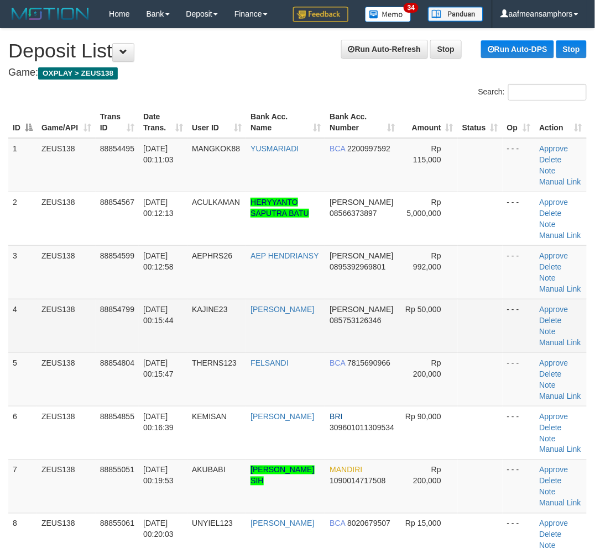
click at [169, 341] on td "[DATE] 00:15:44" at bounding box center [163, 326] width 49 height 54
click at [172, 341] on td "[DATE] 00:15:44" at bounding box center [163, 326] width 49 height 54
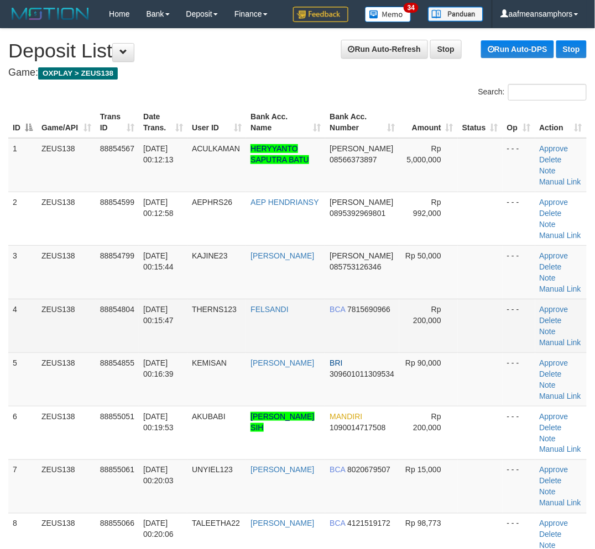
click at [166, 334] on td "[DATE] 00:15:47" at bounding box center [163, 326] width 49 height 54
drag, startPoint x: 163, startPoint y: 333, endPoint x: 120, endPoint y: 337, distance: 43.3
click at [167, 333] on td "[DATE] 00:15:47" at bounding box center [163, 326] width 49 height 54
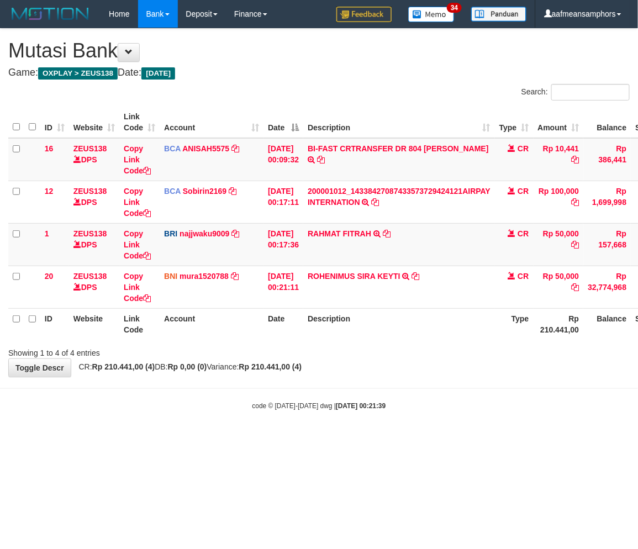
click at [375, 350] on div "Showing 1 to 4 of 4 entries" at bounding box center [319, 350] width 638 height 15
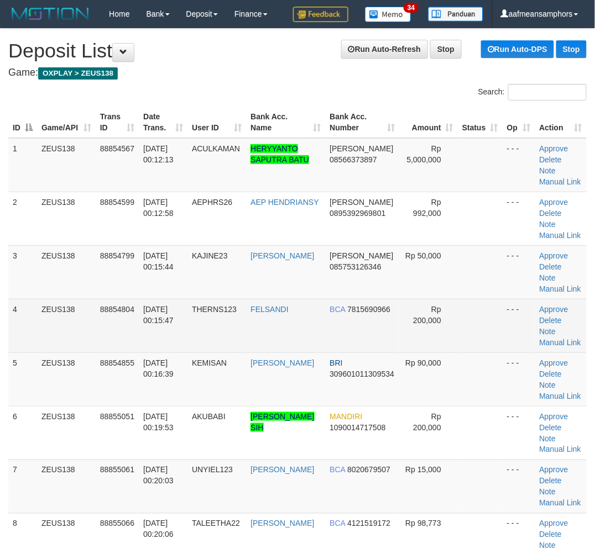
click at [164, 338] on td "[DATE] 00:15:47" at bounding box center [163, 326] width 49 height 54
drag, startPoint x: 156, startPoint y: 336, endPoint x: 150, endPoint y: 338, distance: 6.8
click at [154, 336] on td "01/10/2025 00:15:47" at bounding box center [163, 326] width 49 height 54
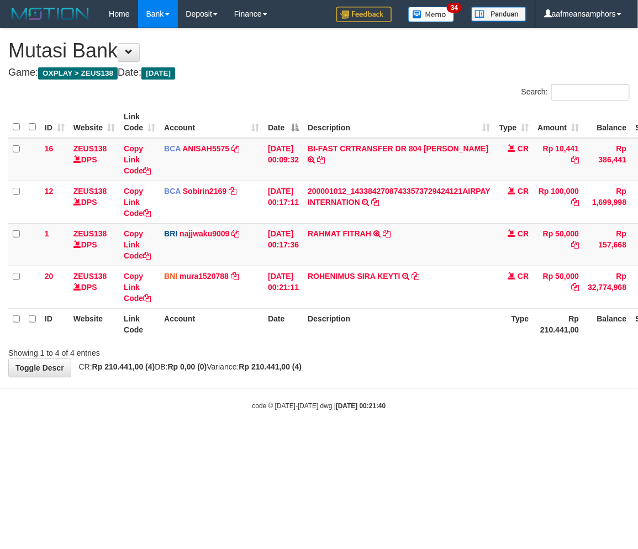
click at [339, 369] on div "**********" at bounding box center [319, 203] width 638 height 348
click at [386, 359] on div "**********" at bounding box center [319, 203] width 638 height 348
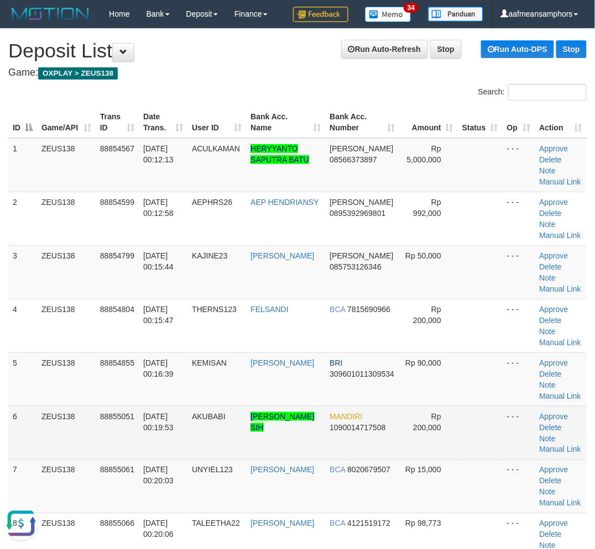
drag, startPoint x: 197, startPoint y: 496, endPoint x: 63, endPoint y: 433, distance: 148.3
click at [178, 487] on tr "7 ZEUS138 88855061 01/10/2025 00:20:03 UNYIEL123 NIKO ARGA WULANDAR BCA 8020679…" at bounding box center [297, 487] width 578 height 54
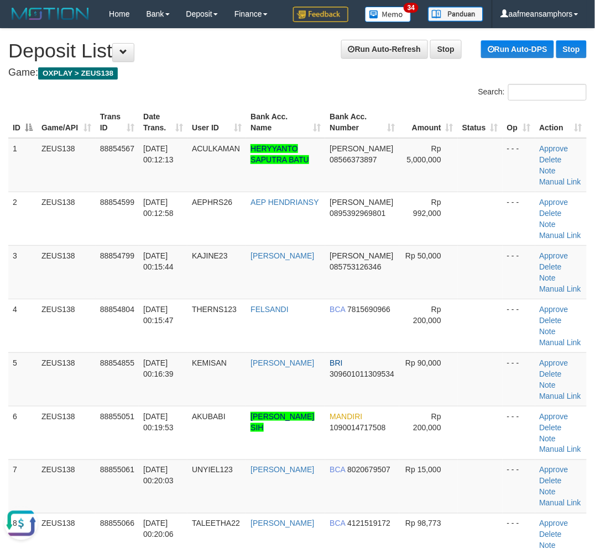
drag, startPoint x: 45, startPoint y: 427, endPoint x: 1, endPoint y: 412, distance: 46.7
click at [40, 425] on td "ZEUS138" at bounding box center [66, 433] width 59 height 54
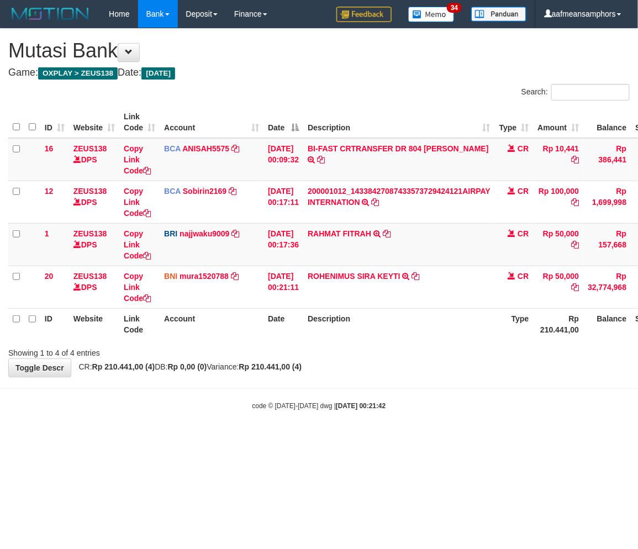
click at [362, 361] on div "**********" at bounding box center [319, 203] width 638 height 348
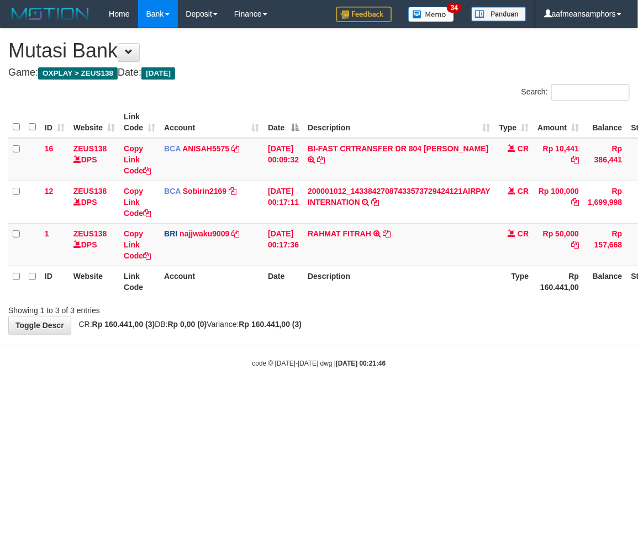
click at [377, 354] on body "Toggle navigation Home Bank Account List Load By Website Group [OXPLAY] ZEUS138…" at bounding box center [319, 198] width 638 height 396
click at [389, 346] on hr at bounding box center [319, 346] width 638 height 1
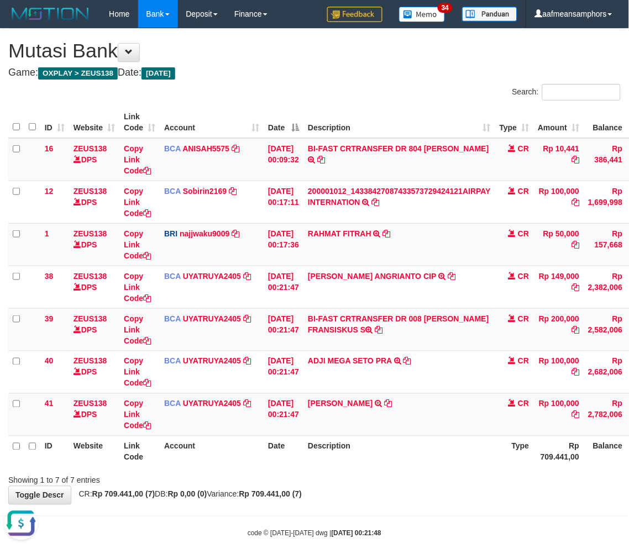
click at [460, 445] on th "Description" at bounding box center [399, 451] width 192 height 31
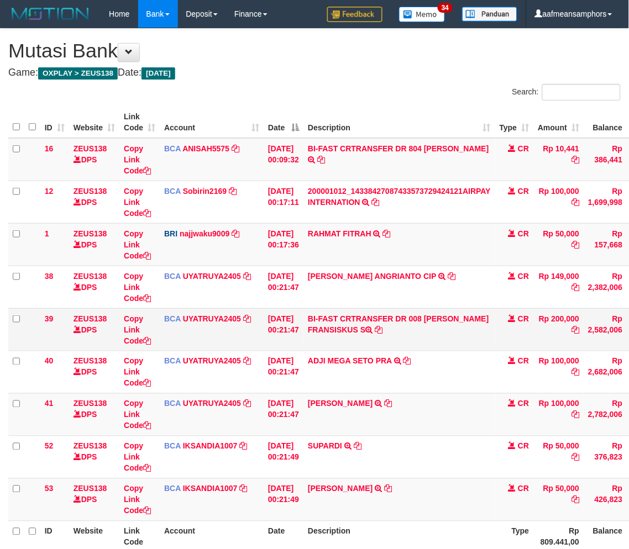
click at [319, 339] on td "BI-FAST CRTRANSFER DR 008 [PERSON_NAME] FRANSISKUS S" at bounding box center [399, 329] width 192 height 43
copy td "FRANSISKUS"
click at [292, 345] on td "[DATE] 00:21:47" at bounding box center [284, 329] width 40 height 43
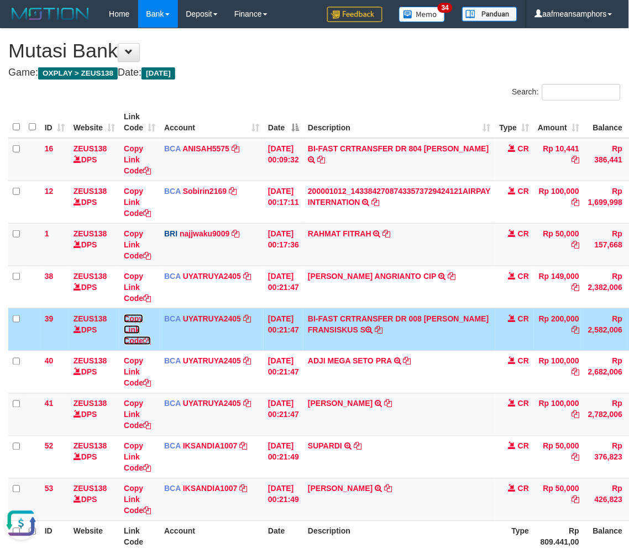
click at [130, 328] on link "Copy Link Code" at bounding box center [137, 329] width 27 height 31
click at [470, 485] on td "[PERSON_NAME] TRSF E-BANKING CR 0110/FTSCY/WS95051 50000.002025100196311090 TRF…" at bounding box center [399, 499] width 192 height 43
click at [461, 481] on td "MUHAMMAD KHO TRSF E-BANKING CR 0110/FTSCY/WS95051 50000.002025100196311090 TRFD…" at bounding box center [399, 499] width 192 height 43
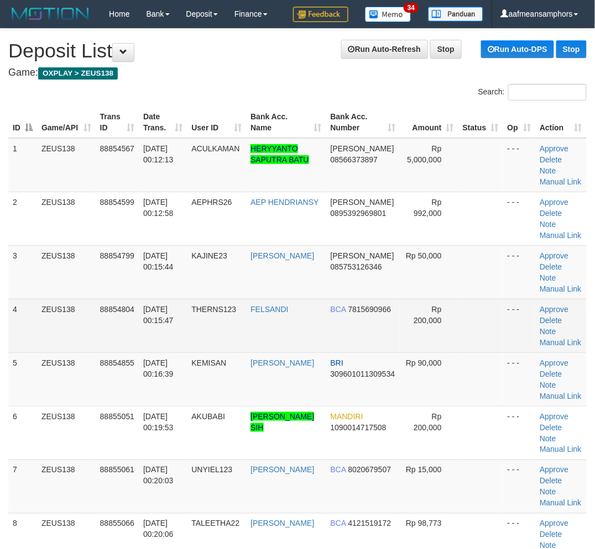
drag, startPoint x: 266, startPoint y: 379, endPoint x: 341, endPoint y: 321, distance: 95.4
click at [281, 378] on tr "5 ZEUS138 88854855 01/10/2025 00:16:39 KEMISAN SUGENG PURNOMO BRI 3096010113095…" at bounding box center [297, 380] width 578 height 54
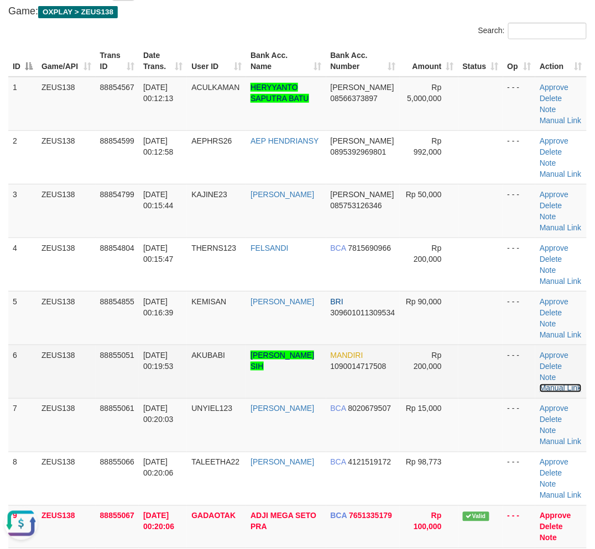
click at [558, 384] on link "Manual Link" at bounding box center [560, 388] width 42 height 9
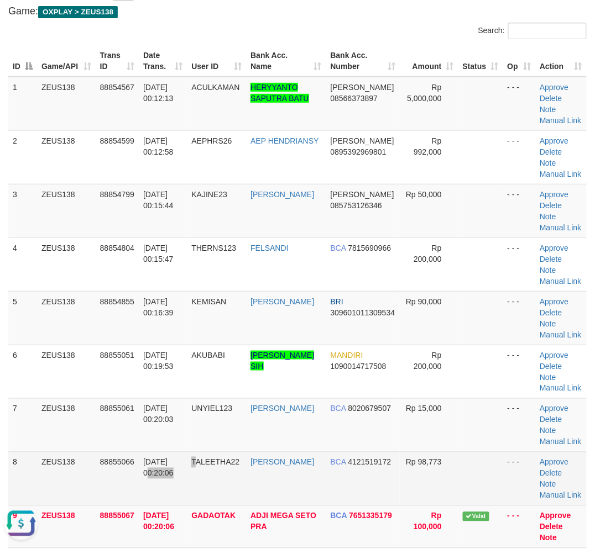
click at [187, 461] on td "01/10/2025 00:20:06" at bounding box center [163, 479] width 48 height 54
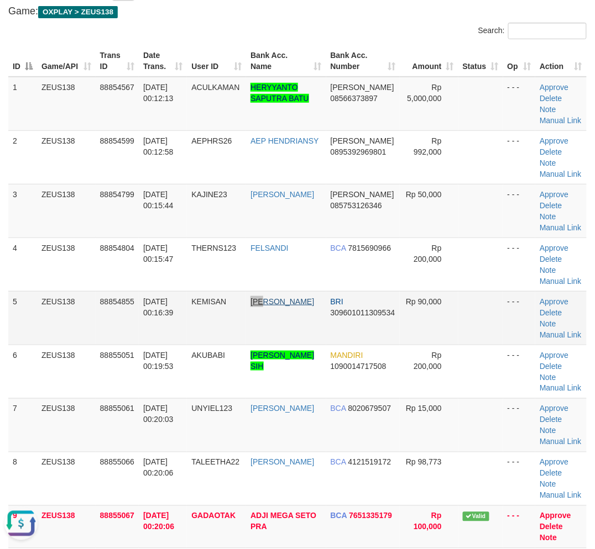
click at [272, 299] on tr "5 ZEUS138 88854855 01/10/2025 00:16:39 KEMISAN SUGENG PURNOMO BRI 3096010113095…" at bounding box center [297, 318] width 578 height 54
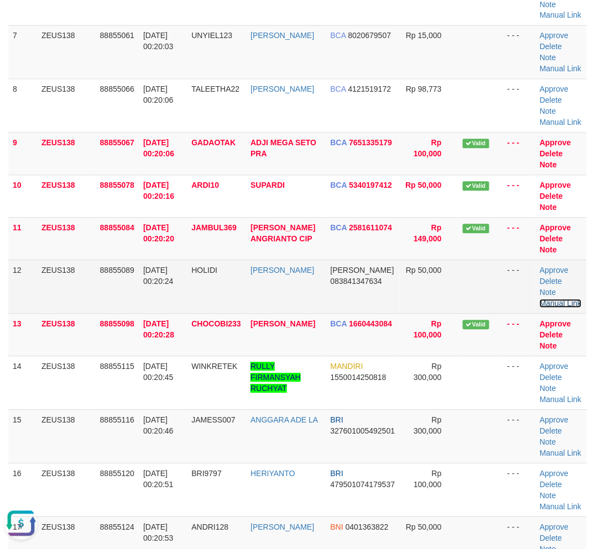
click at [561, 299] on link "Manual Link" at bounding box center [560, 303] width 42 height 9
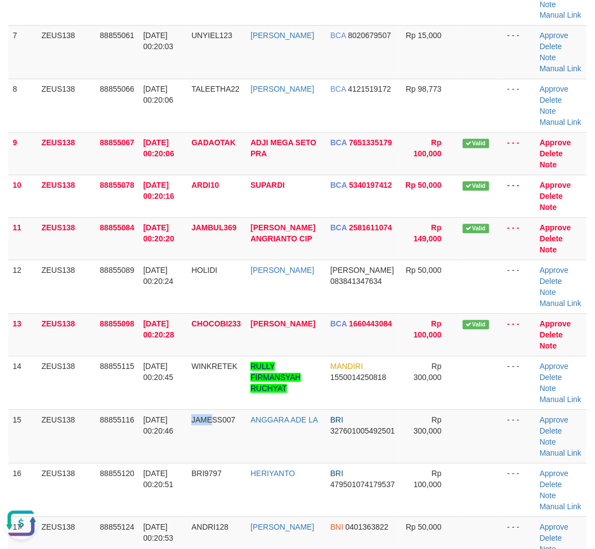
drag, startPoint x: 219, startPoint y: 455, endPoint x: 1, endPoint y: 429, distance: 219.8
click at [195, 454] on td "JAMESS007" at bounding box center [216, 437] width 59 height 54
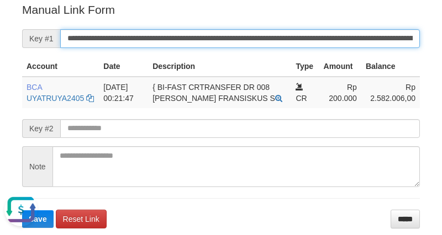
click at [329, 38] on input "**********" at bounding box center [240, 38] width 360 height 19
paste input "****"
type input "**********"
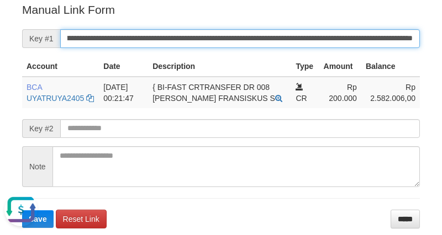
click at [22, 211] on button "Save" at bounding box center [37, 220] width 31 height 18
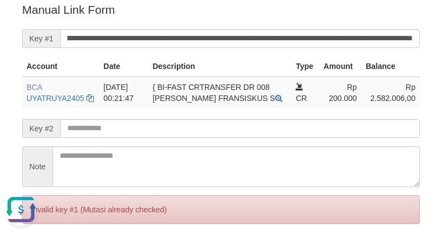
scroll to position [0, 0]
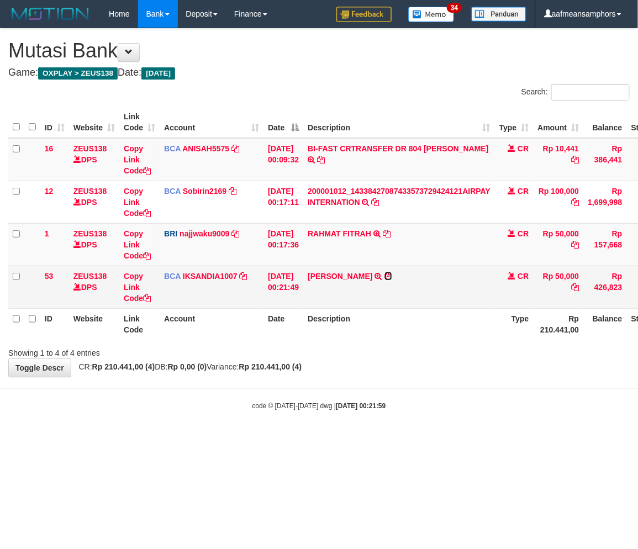
click at [392, 273] on icon at bounding box center [389, 276] width 8 height 8
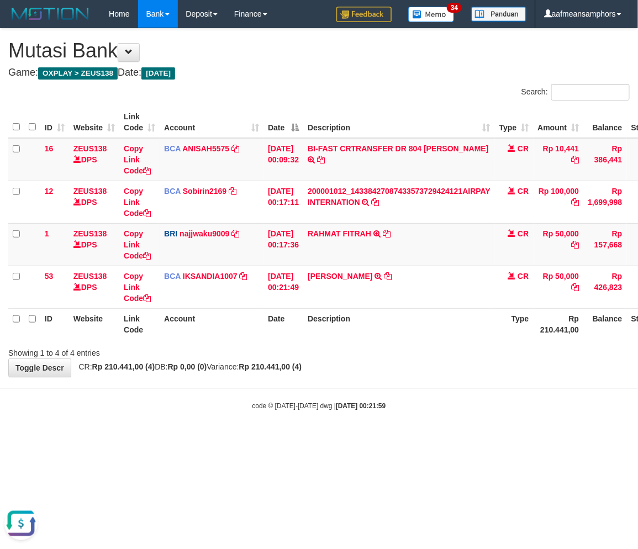
drag, startPoint x: 382, startPoint y: 474, endPoint x: 315, endPoint y: 315, distance: 172.3
click at [382, 439] on html "Toggle navigation Home Bank Account List Load By Website Group [OXPLAY] ZEUS138…" at bounding box center [319, 219] width 638 height 439
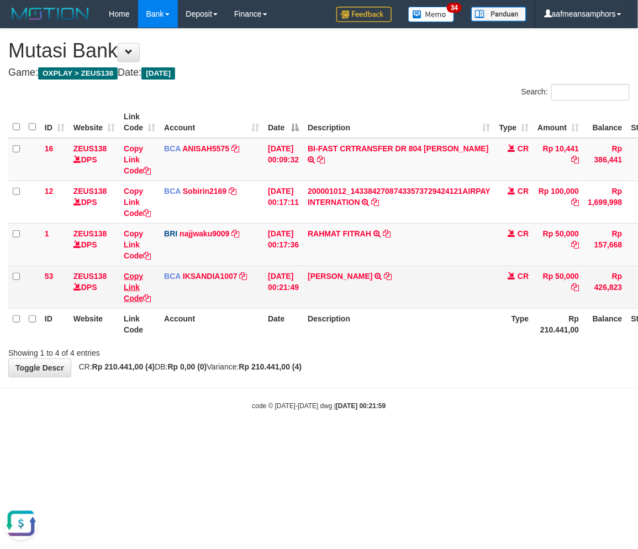
click at [129, 290] on td "Copy Link Code" at bounding box center [139, 287] width 40 height 43
drag, startPoint x: 129, startPoint y: 290, endPoint x: 347, endPoint y: 267, distance: 218.8
click at [129, 290] on link "Copy Link Code" at bounding box center [137, 287] width 27 height 31
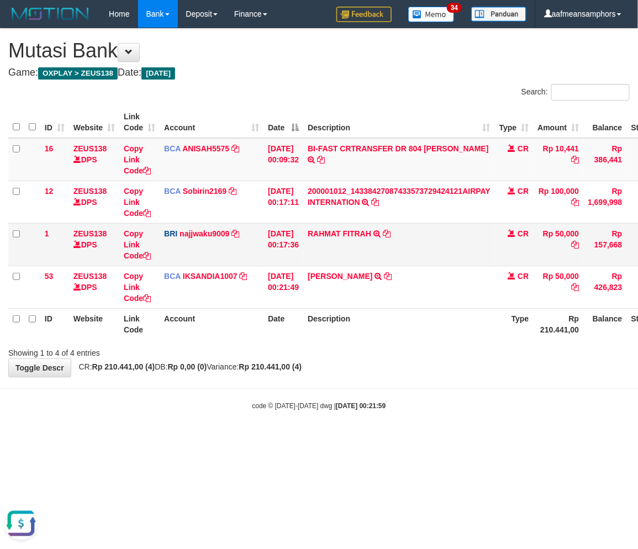
scroll to position [151, 0]
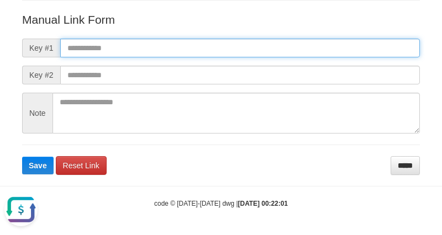
click at [345, 46] on input "text" at bounding box center [240, 48] width 360 height 19
paste input "**********"
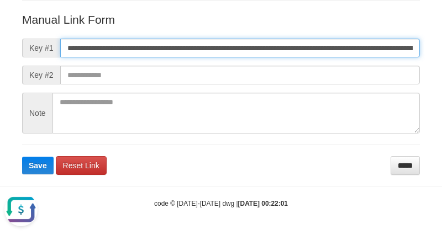
scroll to position [0, 655]
type input "**********"
click at [22, 157] on button "Save" at bounding box center [37, 166] width 31 height 18
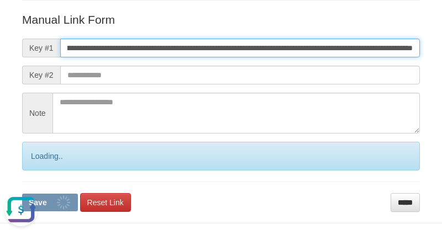
click at [22, 194] on button "Save" at bounding box center [50, 203] width 56 height 18
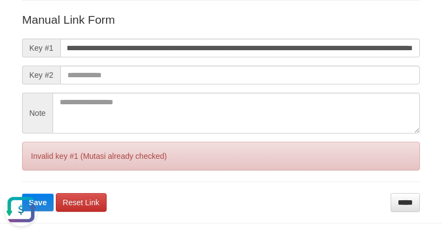
scroll to position [0, 0]
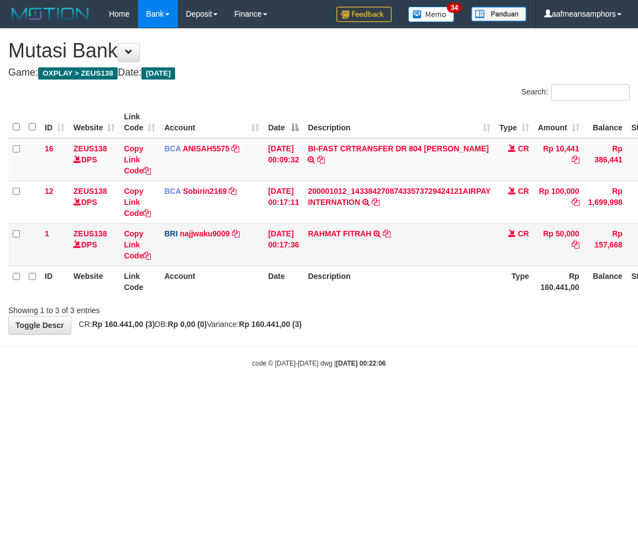
click at [367, 394] on body "Toggle navigation Home Bank Account List Load By Website Group [OXPLAY] ZEUS138…" at bounding box center [319, 198] width 638 height 396
drag, startPoint x: 366, startPoint y: 359, endPoint x: 376, endPoint y: 358, distance: 10.0
click at [366, 360] on body "Toggle navigation Home Bank Account List Load By Website Group [OXPLAY] ZEUS138…" at bounding box center [319, 198] width 638 height 396
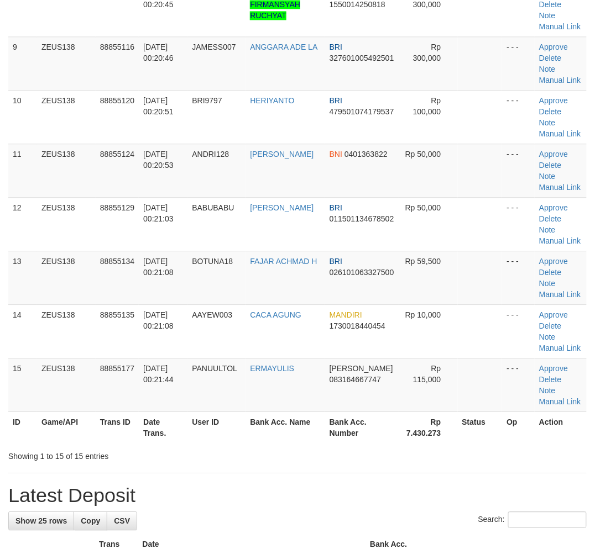
scroll to position [434, 0]
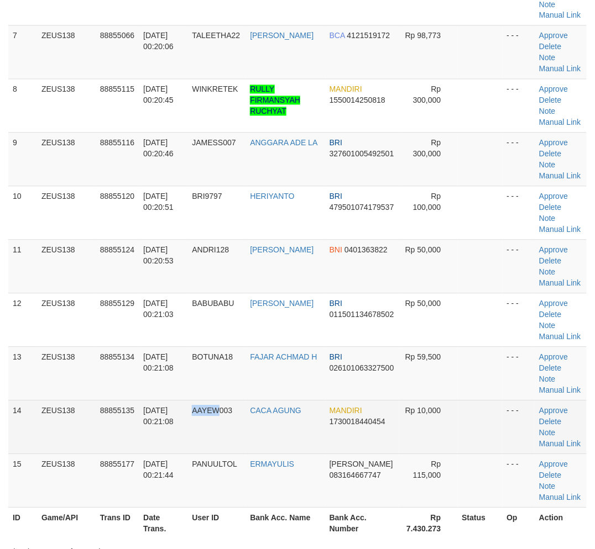
click at [224, 439] on tr "14 ZEUS138 88855135 01/10/2025 00:21:08 AAYEW003 CACA AGUNG MANDIRI 17300184404…" at bounding box center [297, 428] width 578 height 54
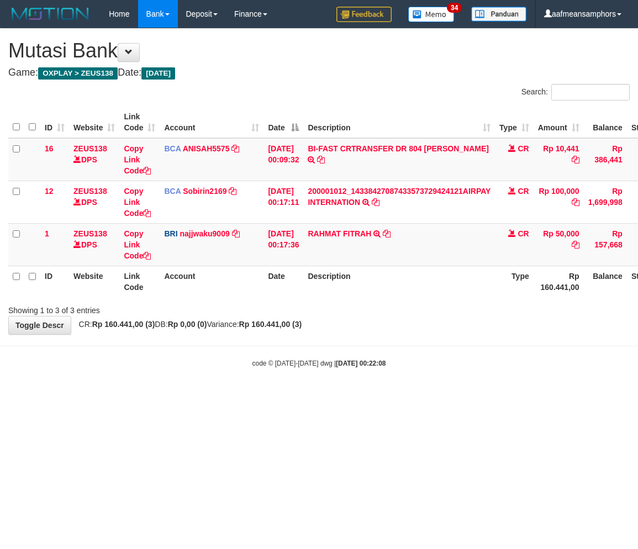
click at [433, 390] on body "Toggle navigation Home Bank Account List Load By Website Group [OXPLAY] ZEUS138…" at bounding box center [319, 198] width 638 height 396
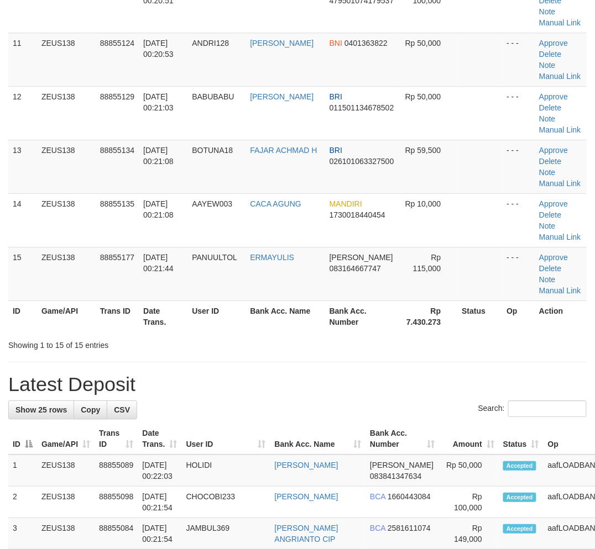
drag, startPoint x: 235, startPoint y: 366, endPoint x: 229, endPoint y: 367, distance: 6.7
click at [240, 366] on div "**********" at bounding box center [297, 351] width 595 height 1929
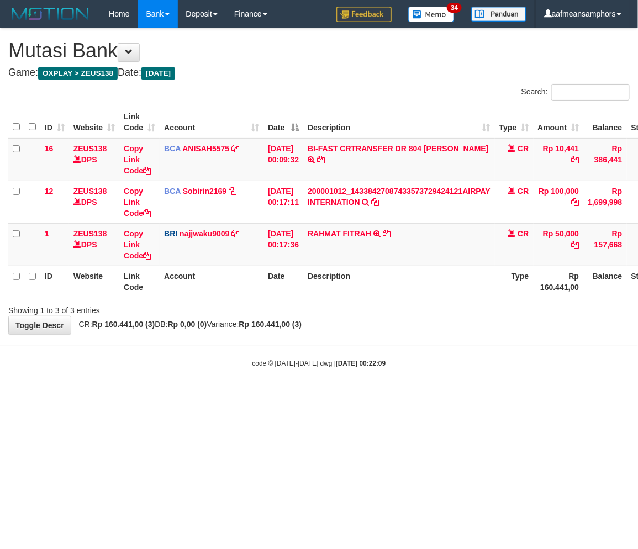
click at [378, 381] on body "Toggle navigation Home Bank Account List Load By Website Group [OXPLAY] ZEUS138…" at bounding box center [319, 198] width 638 height 396
click at [380, 382] on body "Toggle navigation Home Bank Account List Load By Website Group [OXPLAY] ZEUS138…" at bounding box center [319, 198] width 638 height 396
click at [378, 382] on body "Toggle navigation Home Bank Account List Load By Website Group [OXPLAY] ZEUS138…" at bounding box center [319, 198] width 638 height 396
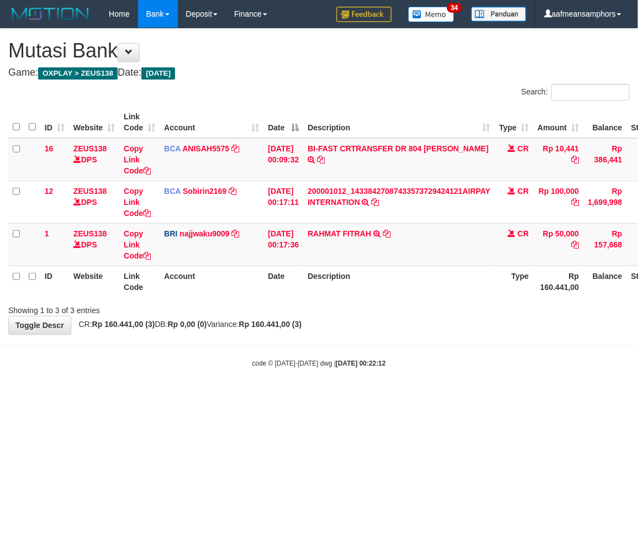
click at [384, 387] on body "Toggle navigation Home Bank Account List Load By Website Group [OXPLAY] ZEUS138…" at bounding box center [319, 198] width 638 height 396
click at [214, 396] on html "Toggle navigation Home Bank Account List Load By Website Group [OXPLAY] ZEUS138…" at bounding box center [319, 198] width 638 height 396
click at [248, 396] on html "Toggle navigation Home Bank Account List Load By Website Group [OXPLAY] ZEUS138…" at bounding box center [319, 198] width 638 height 396
click at [250, 396] on html "Toggle navigation Home Bank Account List Load By Website Group [OXPLAY] ZEUS138…" at bounding box center [319, 198] width 638 height 396
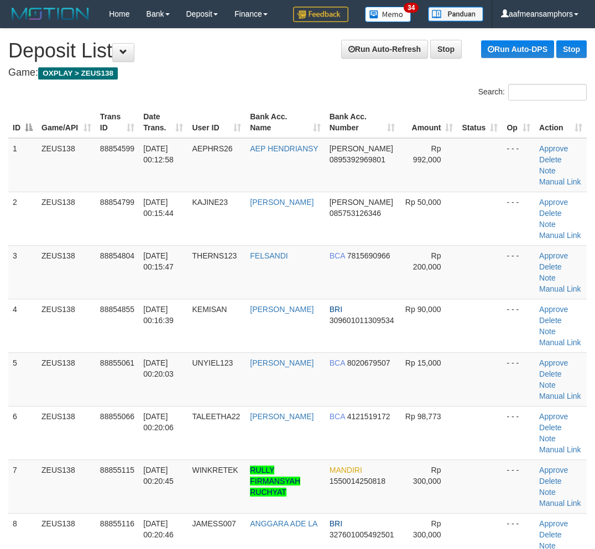
scroll to position [630, 0]
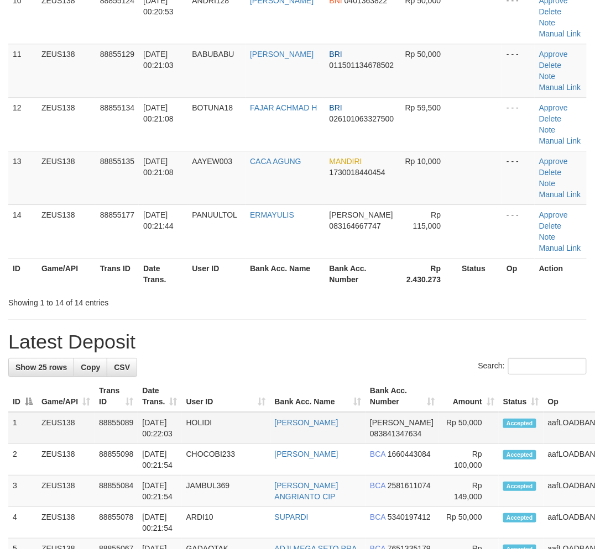
click at [201, 420] on td "HOLIDI" at bounding box center [226, 428] width 88 height 32
click at [192, 170] on tr "13 ZEUS138 88855135 01/10/2025 00:21:08 AAYEW003 CACA AGUNG MANDIRI 17300184404…" at bounding box center [297, 178] width 578 height 54
click at [192, 170] on td "AAYEW003" at bounding box center [216, 178] width 58 height 54
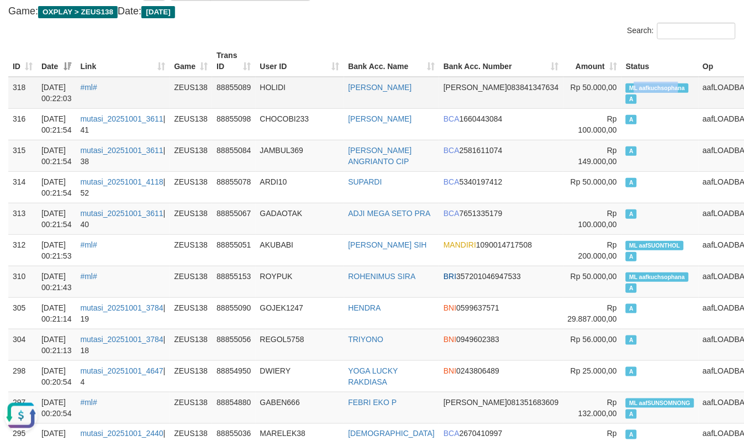
copy span "L aafkuchsopha"
drag, startPoint x: 588, startPoint y: 80, endPoint x: 634, endPoint y: 86, distance: 46.3
click at [634, 86] on td "ML aafkuchsophana A" at bounding box center [660, 93] width 77 height 32
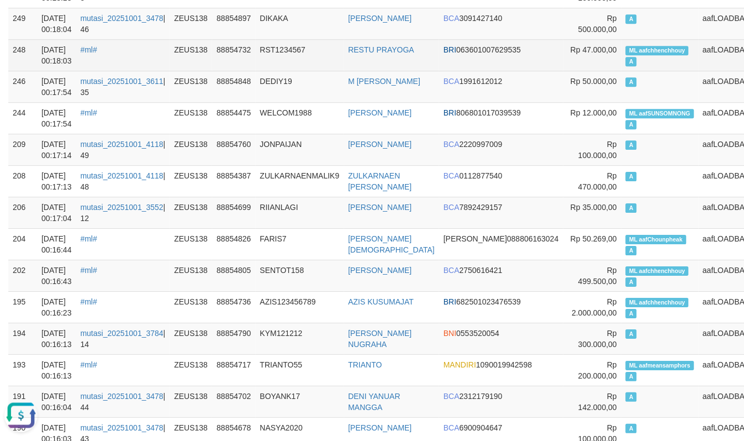
scroll to position [675, 0]
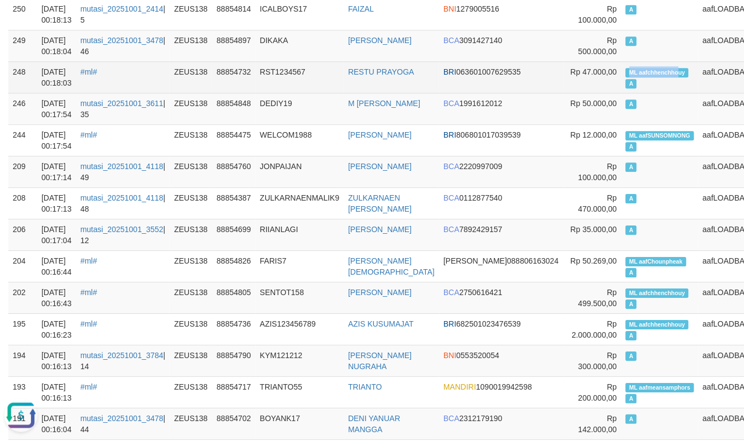
copy span "ML aafchhenchho"
drag, startPoint x: 580, startPoint y: 69, endPoint x: 634, endPoint y: 75, distance: 54.5
click at [634, 75] on td "ML aafchhenchhouy A" at bounding box center [660, 76] width 77 height 31
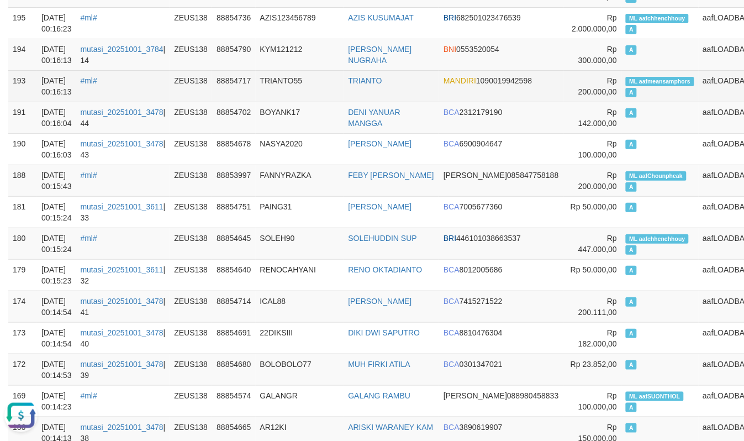
scroll to position [982, 0]
copy span "ML aafmeansamphor"
drag, startPoint x: 585, startPoint y: 79, endPoint x: 643, endPoint y: 85, distance: 58.3
click at [643, 85] on td "ML aafmeansamphors A" at bounding box center [660, 85] width 77 height 31
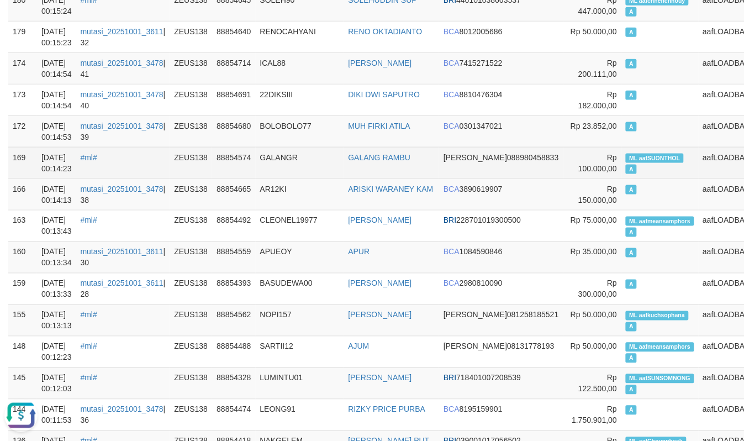
click at [244, 153] on td "88854574" at bounding box center [233, 162] width 43 height 31
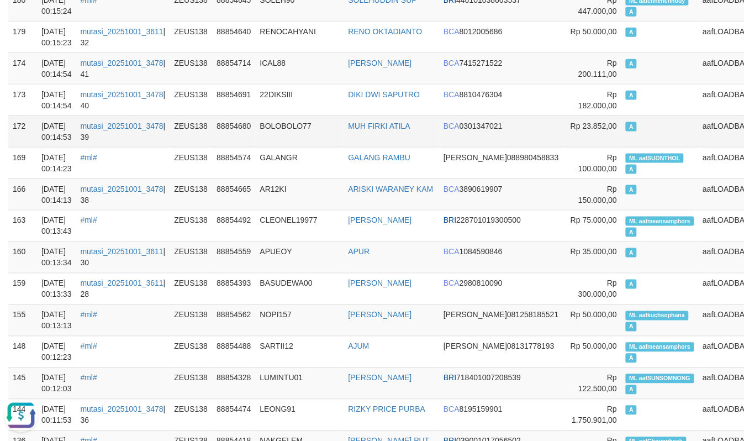
click at [255, 145] on td "88854680" at bounding box center [233, 130] width 43 height 31
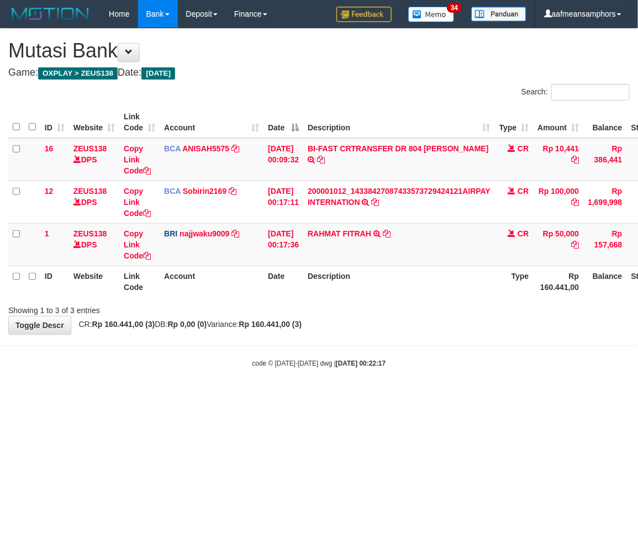
click at [472, 396] on html "Toggle navigation Home Bank Account List Load By Website Group [OXPLAY] ZEUS138…" at bounding box center [319, 198] width 638 height 396
click at [439, 396] on html "Toggle navigation Home Bank Account List Load By Website Group [OXPLAY] ZEUS138…" at bounding box center [319, 198] width 638 height 396
click at [436, 396] on html "Toggle navigation Home Bank Account List Load By Website Group [OXPLAY] ZEUS138…" at bounding box center [319, 198] width 638 height 396
click at [291, 385] on body "Toggle navigation Home Bank Account List Load By Website Group [OXPLAY] ZEUS138…" at bounding box center [319, 198] width 638 height 396
click at [288, 386] on body "Toggle navigation Home Bank Account List Load By Website Group [OXPLAY] ZEUS138…" at bounding box center [319, 198] width 638 height 396
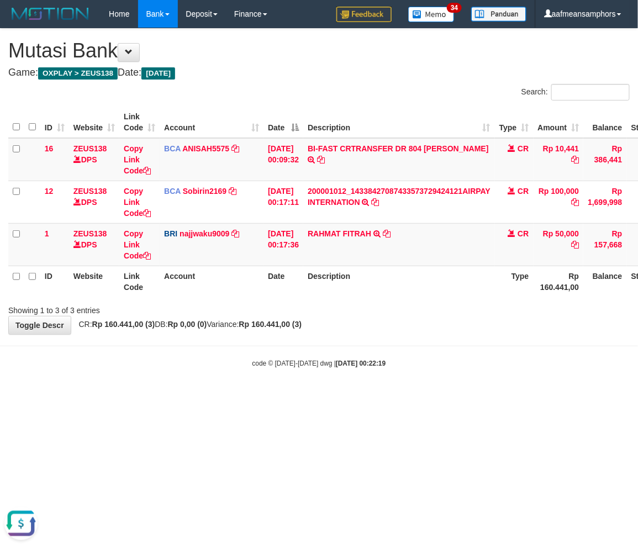
click at [288, 386] on body "Toggle navigation Home Bank Account List Load By Website Group [OXPLAY] ZEUS138…" at bounding box center [319, 198] width 638 height 396
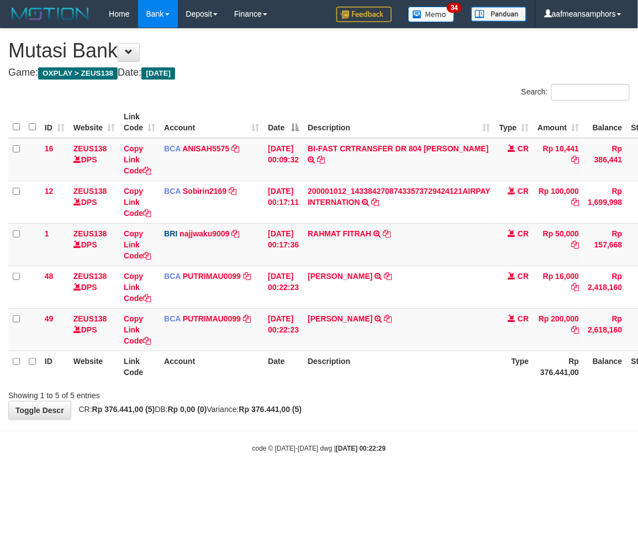
drag, startPoint x: 388, startPoint y: 361, endPoint x: 385, endPoint y: 371, distance: 10.3
click at [382, 369] on th "Description" at bounding box center [399, 366] width 192 height 31
click at [392, 315] on icon at bounding box center [389, 319] width 8 height 8
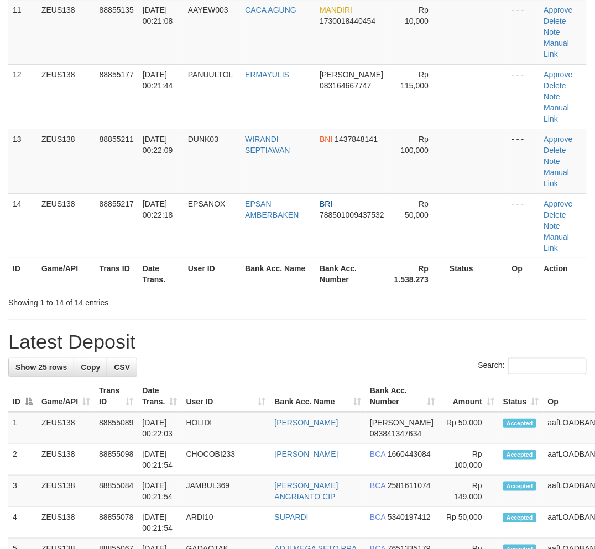
click at [366, 349] on div "**********" at bounding box center [297, 259] width 595 height 2030
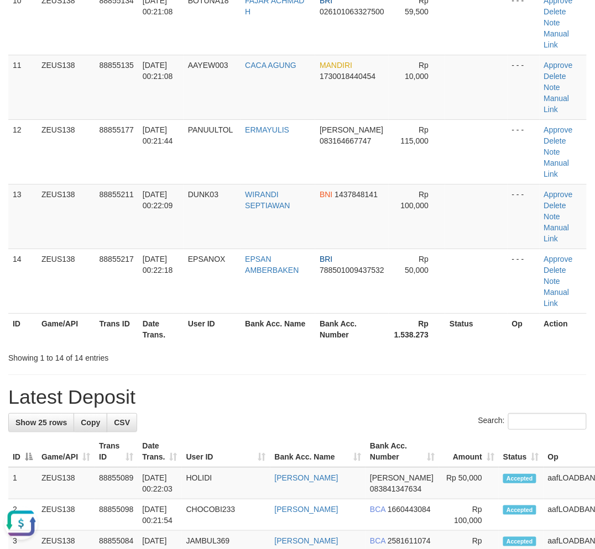
drag, startPoint x: 134, startPoint y: 349, endPoint x: 2, endPoint y: 358, distance: 132.9
click at [87, 353] on div "Showing 1 to 14 of 14 entries" at bounding box center [123, 355] width 231 height 15
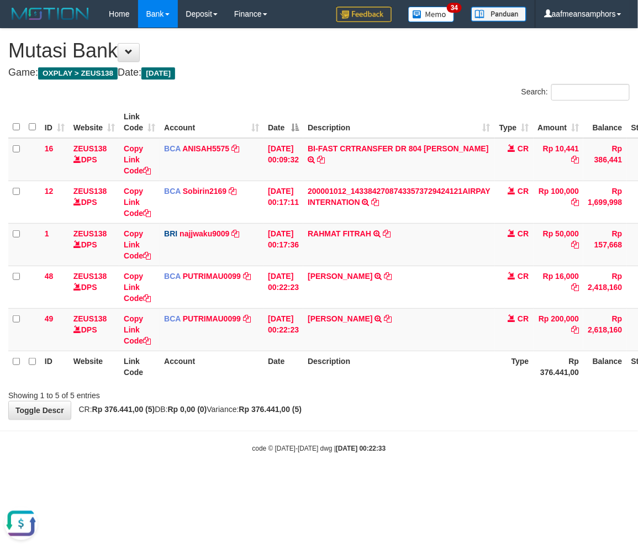
click at [407, 368] on th "Description" at bounding box center [399, 366] width 192 height 31
click at [347, 333] on td "DANANG SUKOCO TRSF E-BANKING CR 0110/FTSCY/WS95271 200000.00DANANG SUKOCO" at bounding box center [399, 329] width 192 height 43
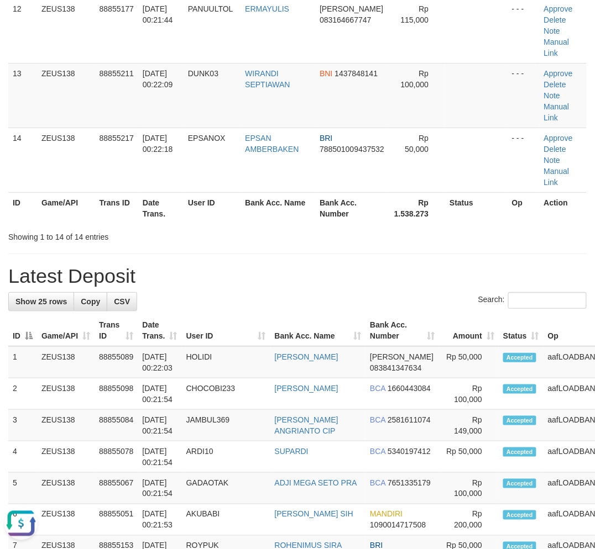
click at [275, 304] on div "Search:" at bounding box center [297, 301] width 578 height 19
drag, startPoint x: 229, startPoint y: 278, endPoint x: 157, endPoint y: 278, distance: 71.8
click at [238, 278] on h1 "Latest Deposit" at bounding box center [297, 276] width 578 height 22
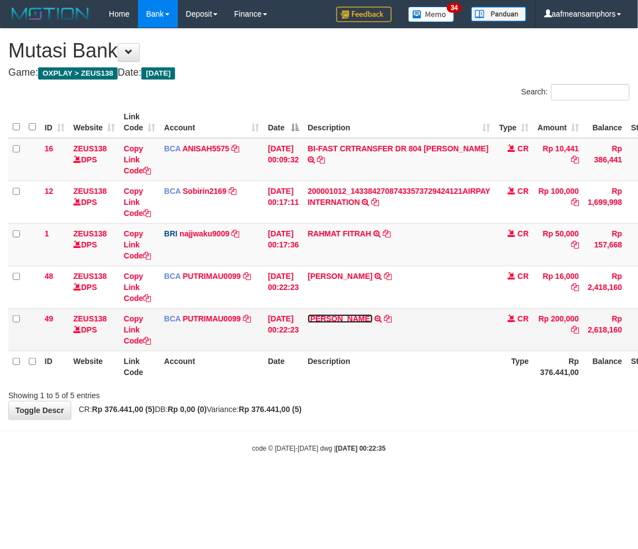
click at [339, 317] on link "DANANG SUKOCO" at bounding box center [340, 318] width 65 height 9
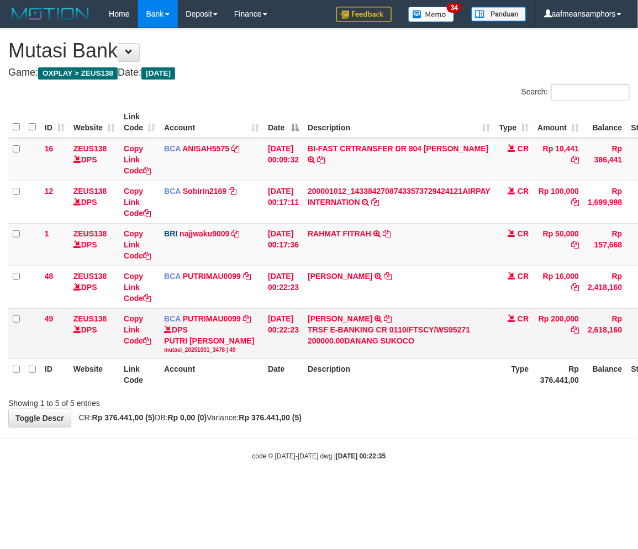
click at [330, 310] on td "DANANG SUKOCO TRSF E-BANKING CR 0110/FTSCY/WS95271 200000.00DANANG SUKOCO" at bounding box center [399, 333] width 192 height 50
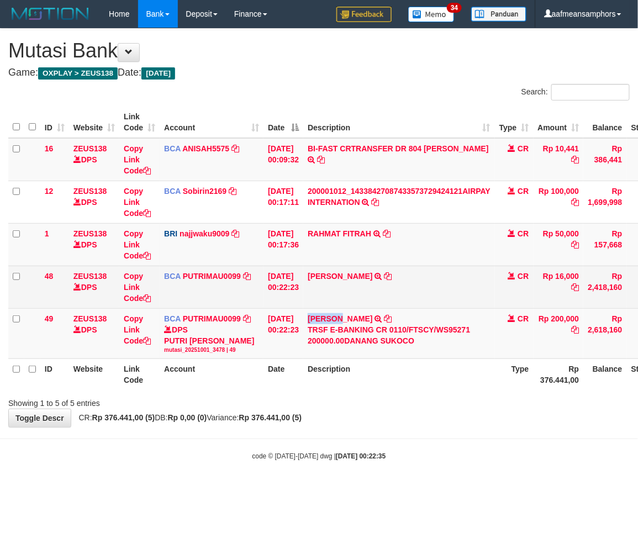
copy link "DANANG"
click at [446, 302] on td "NIKO ARGA WULANDAR TRSF E-BANKING CR 0110/FTSCY/WS95031 16000.00NIKO ARGA WULAN…" at bounding box center [399, 287] width 192 height 43
click at [392, 276] on icon at bounding box center [389, 276] width 8 height 8
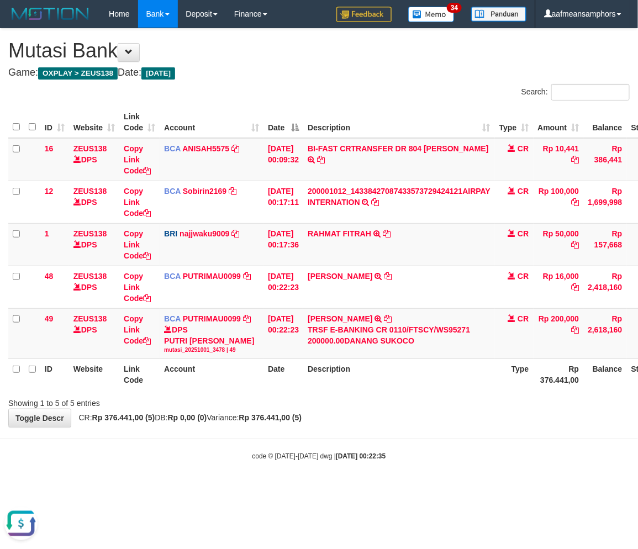
click at [421, 380] on th "Description" at bounding box center [399, 374] width 192 height 31
click at [494, 355] on td "DANANG SUKOCO TRSF E-BANKING CR 0110/FTSCY/WS95271 200000.00DANANG SUKOCO" at bounding box center [399, 333] width 192 height 50
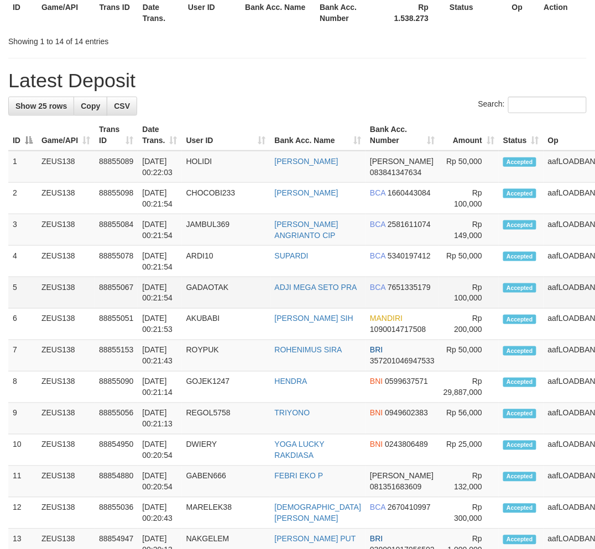
click at [297, 302] on div "Show 25 rows Copy CSV Search: ID Game/API Trans ID Date Trans. User ID Bank Acc…" at bounding box center [297, 555] width 578 height 916
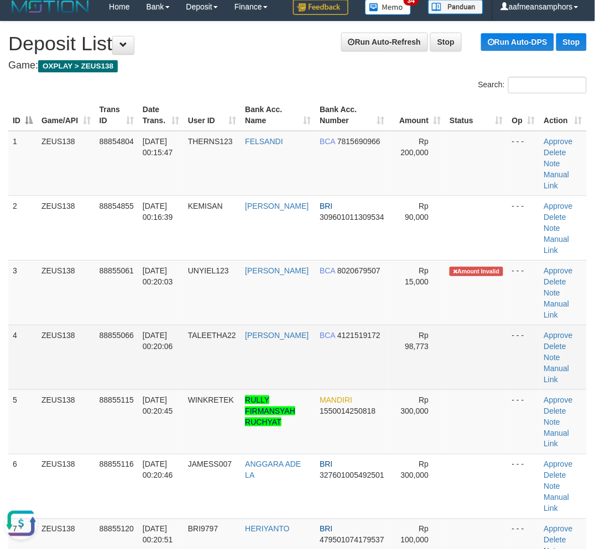
click at [213, 349] on td "TALEETHA22" at bounding box center [211, 357] width 57 height 65
drag, startPoint x: 212, startPoint y: 341, endPoint x: 203, endPoint y: 341, distance: 8.3
click at [206, 341] on td "TALEETHA22" at bounding box center [211, 357] width 57 height 65
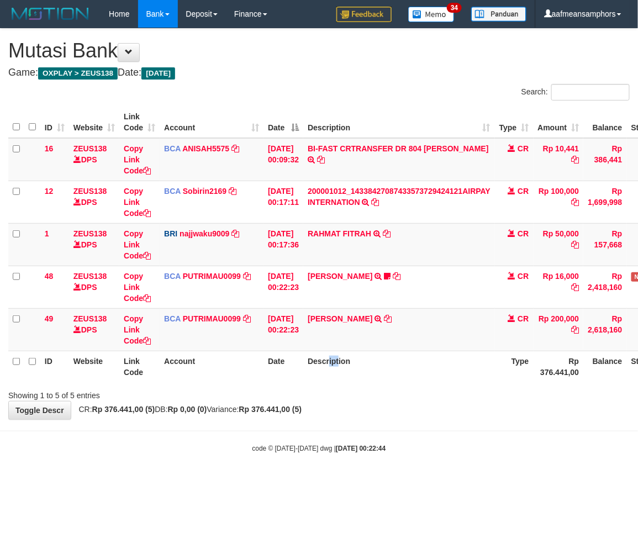
click at [338, 376] on th "Description" at bounding box center [399, 366] width 192 height 31
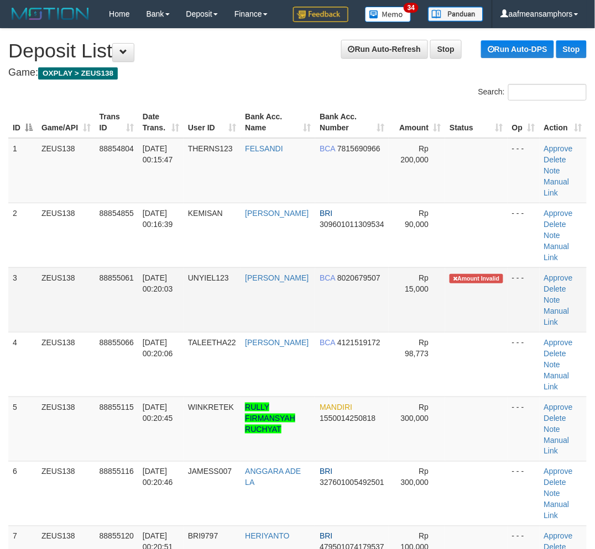
click at [282, 319] on td "[PERSON_NAME]" at bounding box center [277, 299] width 75 height 65
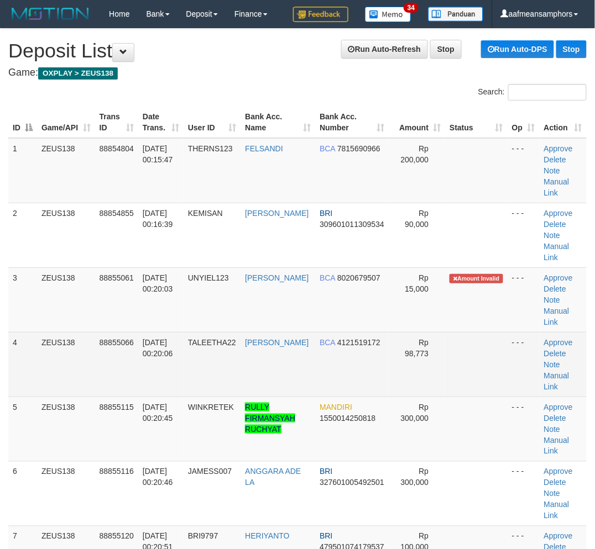
click at [235, 315] on td "UNYIEL123" at bounding box center [211, 299] width 57 height 65
click at [173, 338] on span "01/10/2025 00:20:06" at bounding box center [158, 348] width 30 height 20
drag, startPoint x: 185, startPoint y: 333, endPoint x: 155, endPoint y: 346, distance: 31.9
click at [161, 344] on td "01/10/2025 00:20:06" at bounding box center [160, 364] width 45 height 65
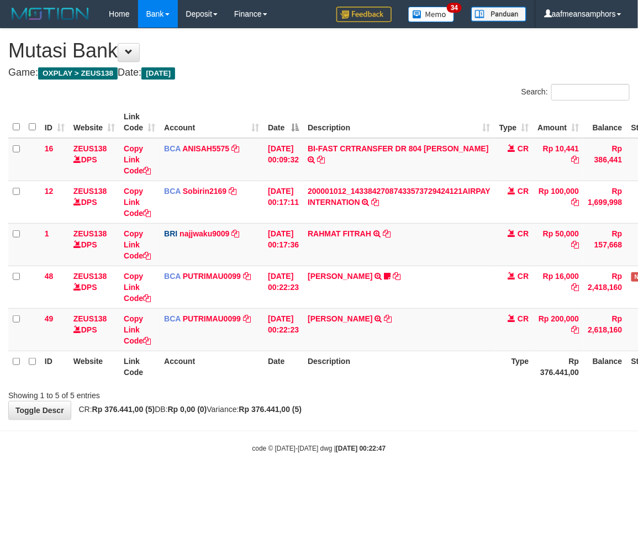
click at [372, 406] on div "**********" at bounding box center [319, 224] width 638 height 391
drag, startPoint x: 0, startPoint y: 0, endPoint x: 402, endPoint y: 391, distance: 560.7
click at [402, 391] on div "Showing 1 to 5 of 5 entries" at bounding box center [319, 393] width 638 height 15
click at [351, 404] on div "**********" at bounding box center [319, 224] width 638 height 391
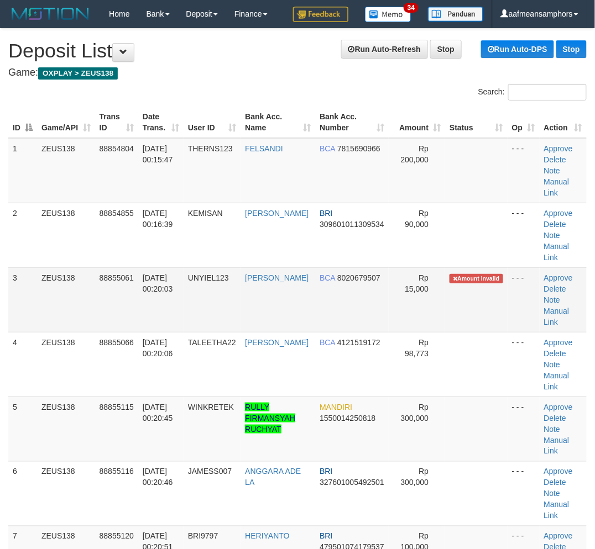
drag, startPoint x: 286, startPoint y: 299, endPoint x: 261, endPoint y: 294, distance: 24.8
click at [275, 297] on td "[PERSON_NAME]" at bounding box center [277, 299] width 75 height 65
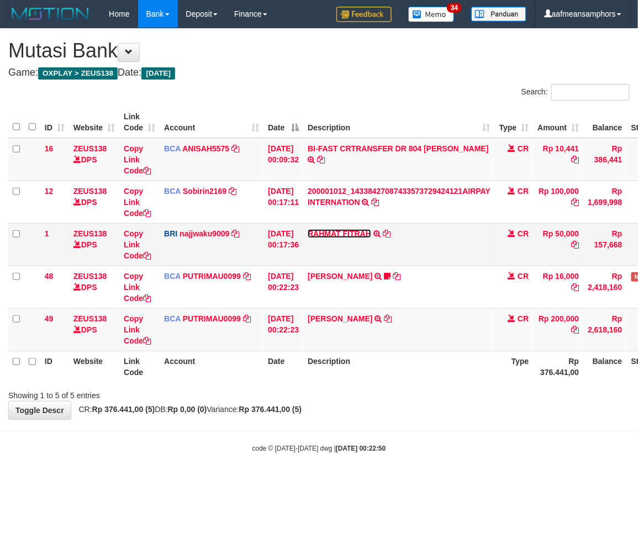
click at [355, 235] on link "RAHMAT FITRAH" at bounding box center [340, 233] width 64 height 9
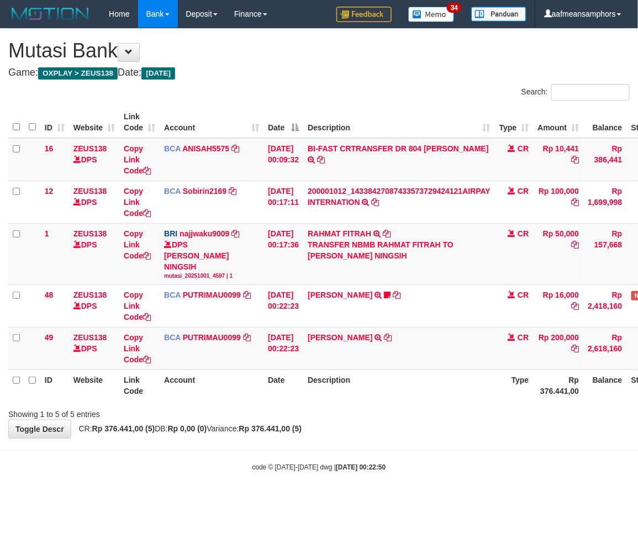
click at [418, 377] on th "Description" at bounding box center [399, 385] width 192 height 31
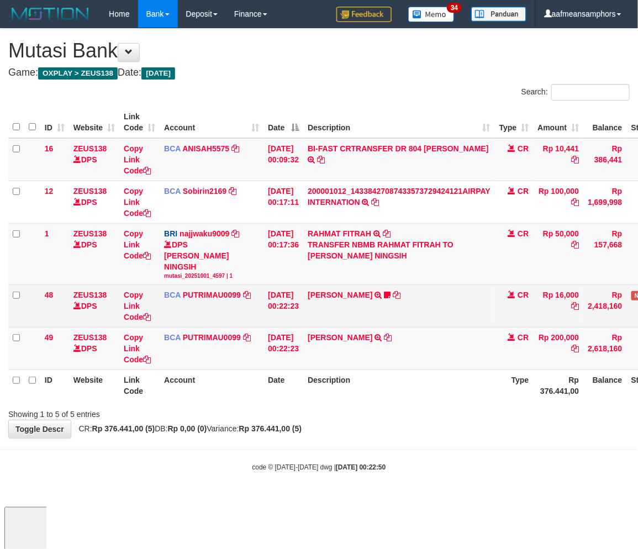
click at [451, 311] on td "NIKO ARGA WULANDAR TRSF E-BANKING CR 0110/FTSCY/WS95031 16000.00NIKO ARGA WULAN…" at bounding box center [399, 306] width 192 height 43
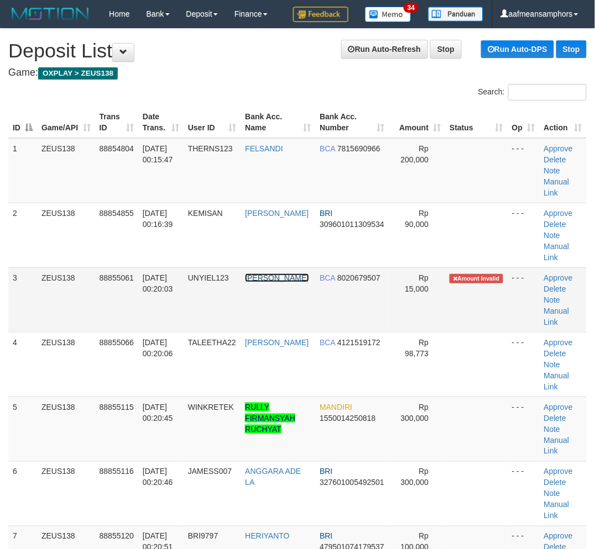
click at [266, 282] on link "[PERSON_NAME]" at bounding box center [277, 277] width 64 height 9
click at [257, 288] on td "[PERSON_NAME]" at bounding box center [277, 299] width 75 height 65
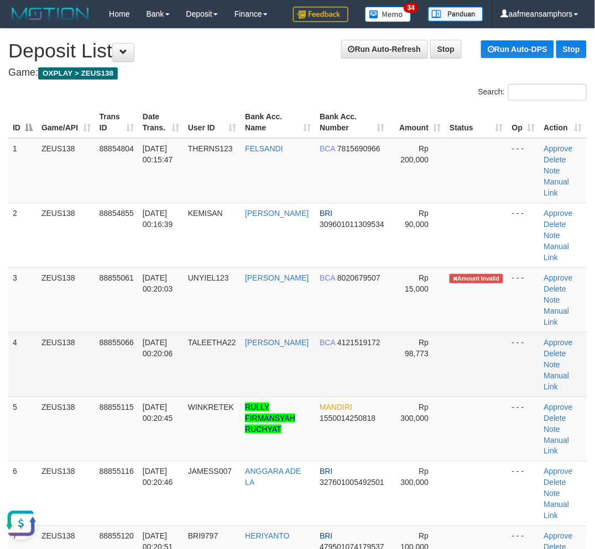
click at [151, 380] on td "01/10/2025 00:20:06" at bounding box center [160, 364] width 45 height 65
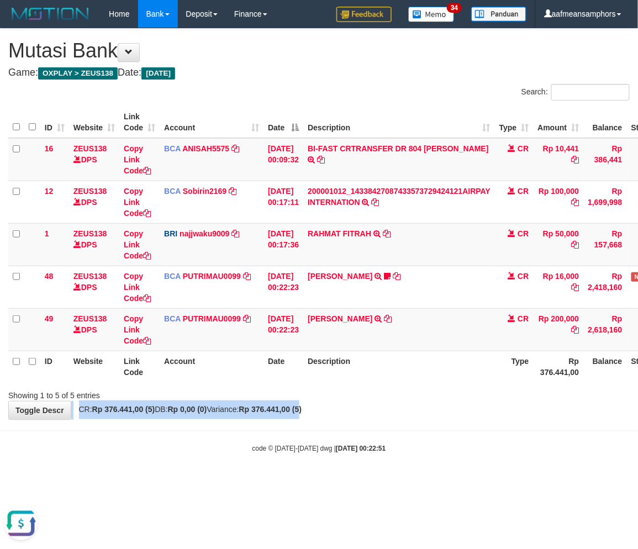
click at [328, 402] on div "**********" at bounding box center [319, 224] width 638 height 391
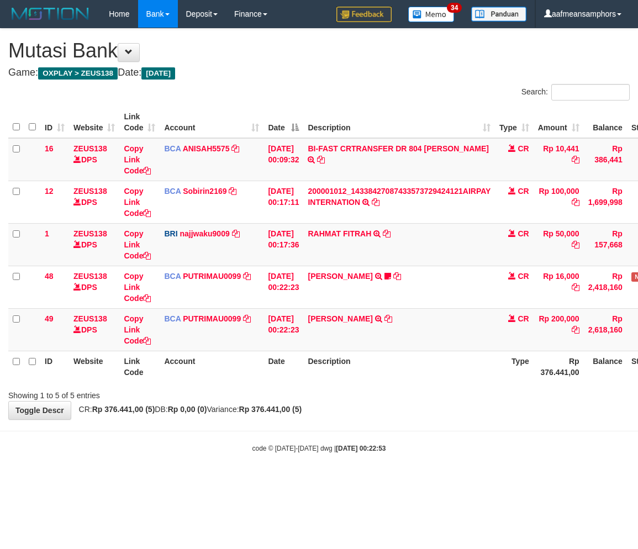
click at [376, 379] on th "Description" at bounding box center [399, 366] width 192 height 31
click at [438, 151] on td "BI-FAST CRTRANSFER DR 804 [PERSON_NAME]" at bounding box center [399, 159] width 192 height 43
copy td "AGUS"
click at [341, 423] on body "Toggle navigation Home Bank Account List Load By Website Group [OXPLAY] ZEUS138…" at bounding box center [319, 240] width 638 height 481
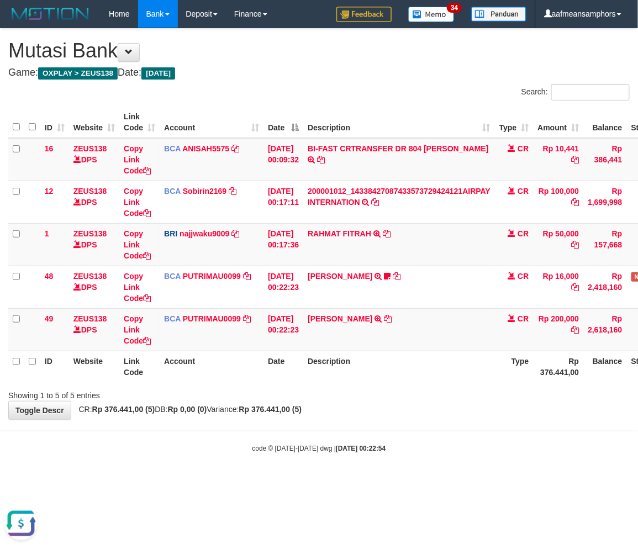
click at [380, 404] on div "**********" at bounding box center [319, 224] width 638 height 391
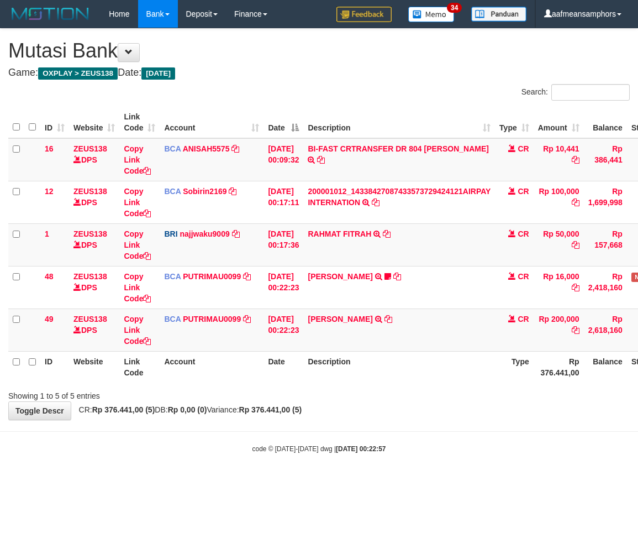
click at [374, 407] on div "**********" at bounding box center [319, 224] width 638 height 391
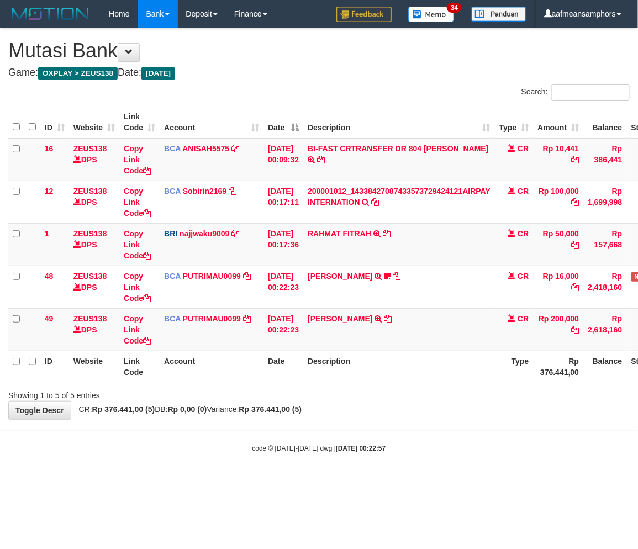
click at [414, 409] on div "**********" at bounding box center [319, 224] width 638 height 391
click at [402, 412] on div "**********" at bounding box center [319, 224] width 638 height 391
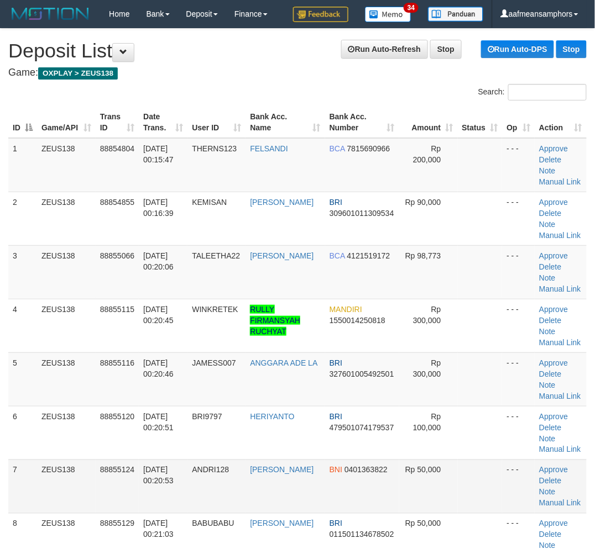
click at [248, 462] on tbody "1 ZEUS138 88854804 01/10/2025 00:15:47 THERNS123 FELSANDI BCA 7815690966 Rp 200…" at bounding box center [297, 534] width 578 height 793
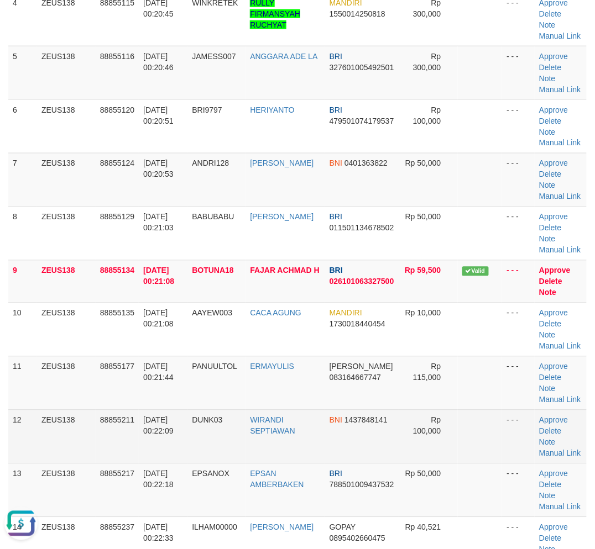
click at [219, 423] on td "DUNK03" at bounding box center [216, 437] width 58 height 54
drag, startPoint x: 223, startPoint y: 423, endPoint x: 172, endPoint y: 415, distance: 51.3
click at [223, 422] on td "DUNK03" at bounding box center [216, 437] width 58 height 54
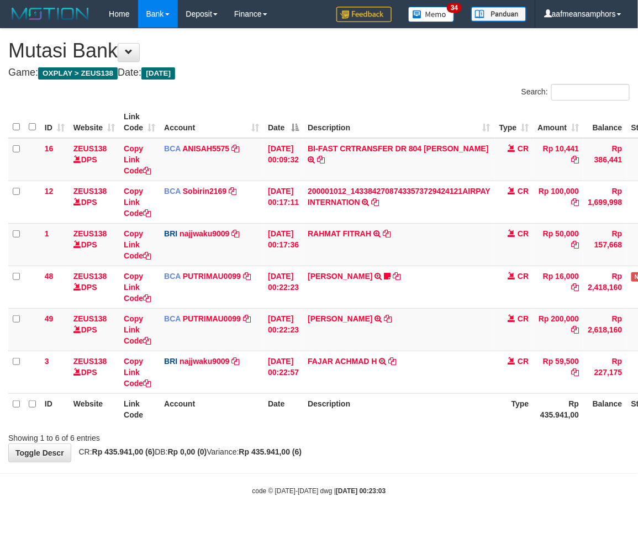
click at [415, 428] on div "Showing 1 to 6 of 6 entries" at bounding box center [319, 435] width 638 height 15
drag, startPoint x: 0, startPoint y: 0, endPoint x: 415, endPoint y: 428, distance: 596.6
click at [415, 428] on div "Showing 1 to 6 of 6 entries" at bounding box center [319, 435] width 638 height 15
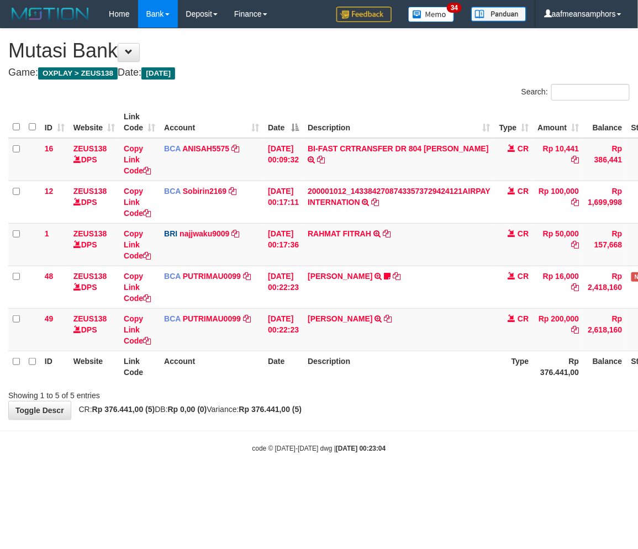
drag, startPoint x: 335, startPoint y: 430, endPoint x: 347, endPoint y: 430, distance: 12.2
click at [341, 431] on hr at bounding box center [319, 431] width 638 height 1
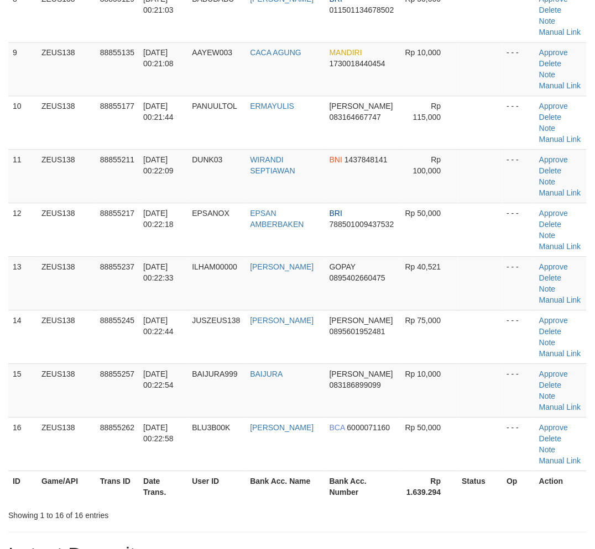
scroll to position [307, 0]
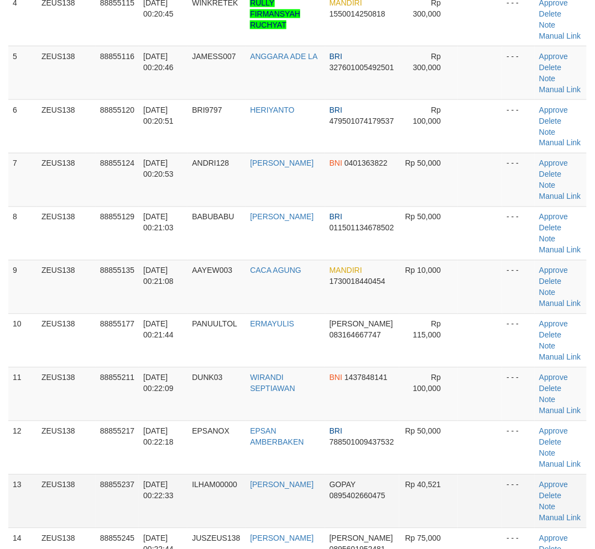
click at [233, 506] on td "ILHAM00000" at bounding box center [216, 502] width 58 height 54
drag, startPoint x: 233, startPoint y: 506, endPoint x: 59, endPoint y: 507, distance: 174.1
click at [233, 505] on td "ILHAM00000" at bounding box center [216, 502] width 58 height 54
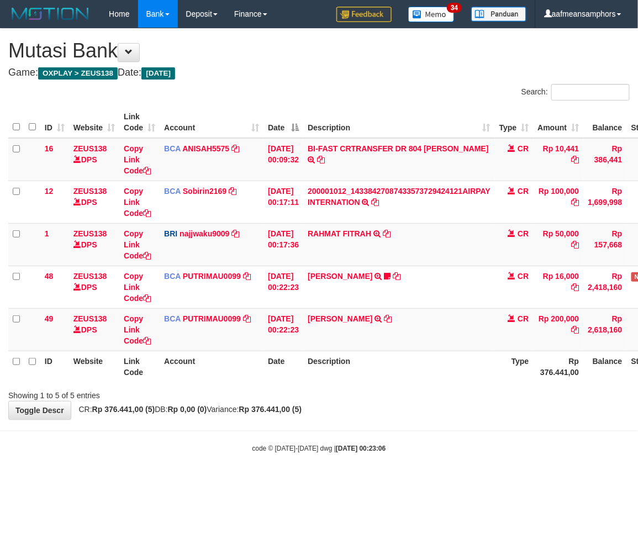
drag, startPoint x: 0, startPoint y: 0, endPoint x: 428, endPoint y: 429, distance: 606.3
click at [428, 429] on body "Toggle navigation Home Bank Account List Load By Website Group [OXPLAY] ZEUS138…" at bounding box center [319, 240] width 638 height 481
click at [350, 478] on body "Toggle navigation Home Bank Account List Load By Website Group [OXPLAY] ZEUS138…" at bounding box center [319, 240] width 638 height 481
click at [389, 477] on body "Toggle navigation Home Bank Account List Load By Website Group [OXPLAY] ZEUS138…" at bounding box center [319, 240] width 638 height 481
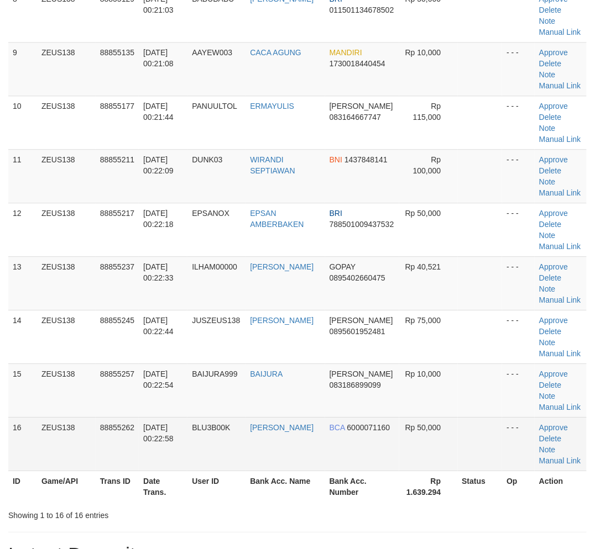
click at [179, 469] on tbody "1 ZEUS138 88854804 01/10/2025 00:15:47 THERNS123 FELSANDI BCA 7815690966 Rp 200…" at bounding box center [297, 42] width 578 height 858
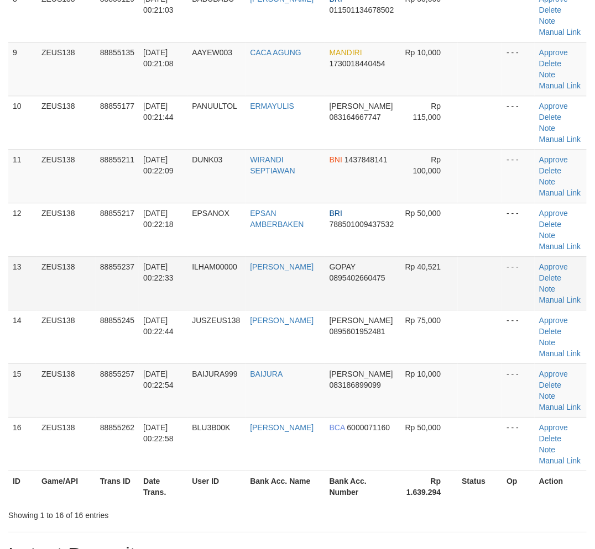
scroll to position [307, 0]
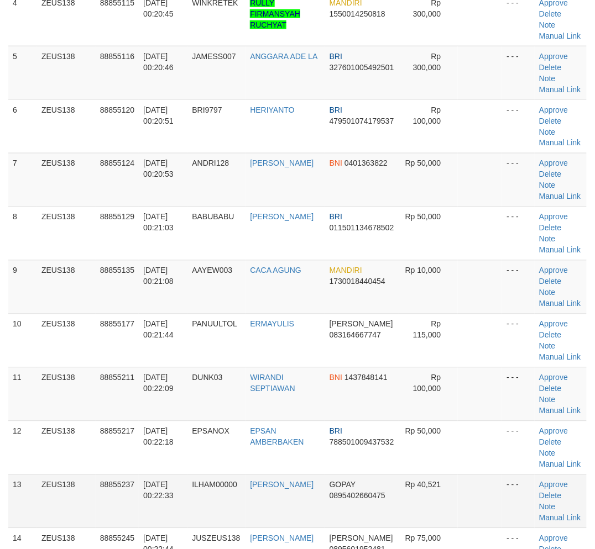
click at [159, 527] on td "01/10/2025 00:22:33" at bounding box center [163, 502] width 49 height 54
drag, startPoint x: 159, startPoint y: 524, endPoint x: 161, endPoint y: 517, distance: 6.8
click at [160, 523] on td "[DATE] 00:22:33" at bounding box center [163, 502] width 49 height 54
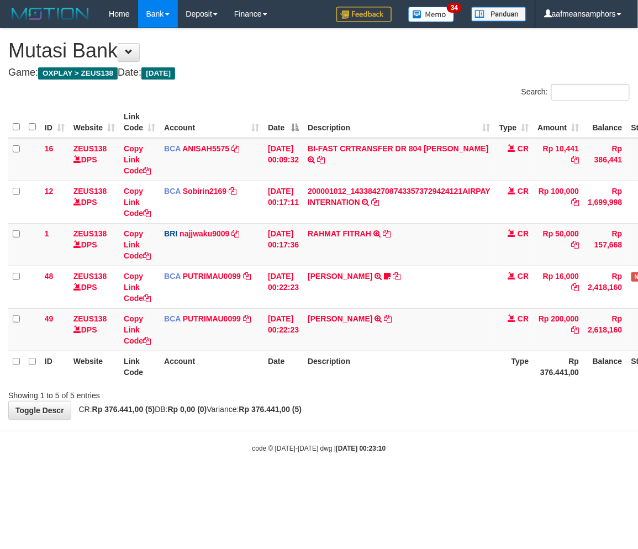
click at [439, 454] on body "Toggle navigation Home Bank Account List Load By Website Group [OXPLAY] ZEUS138…" at bounding box center [319, 240] width 638 height 481
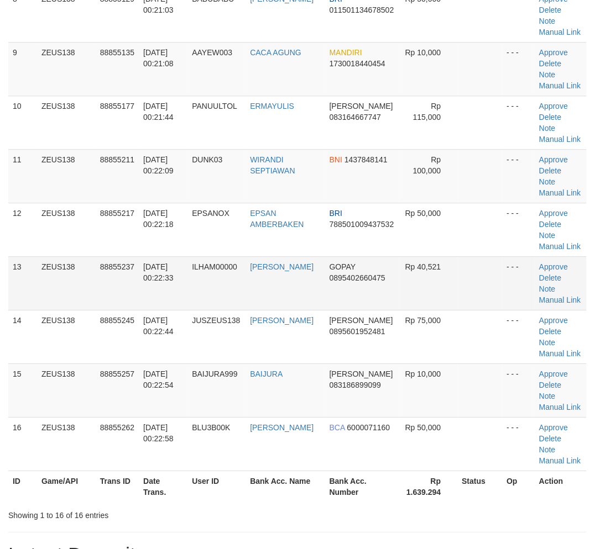
scroll to position [307, 0]
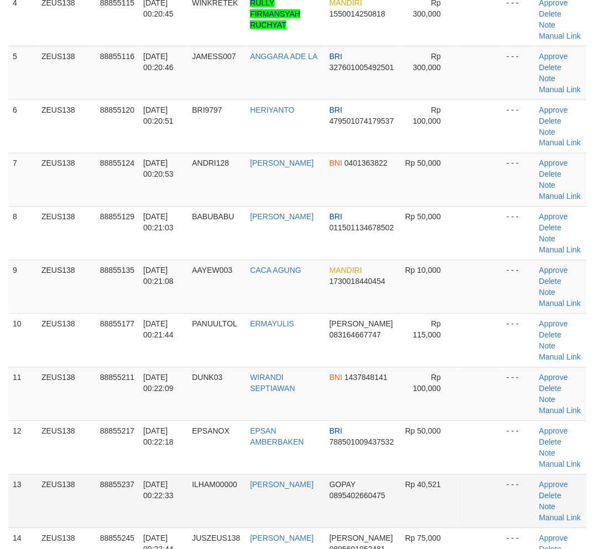
drag, startPoint x: 201, startPoint y: 497, endPoint x: 166, endPoint y: 491, distance: 34.9
click at [202, 497] on td "ILHAM00000" at bounding box center [216, 502] width 58 height 54
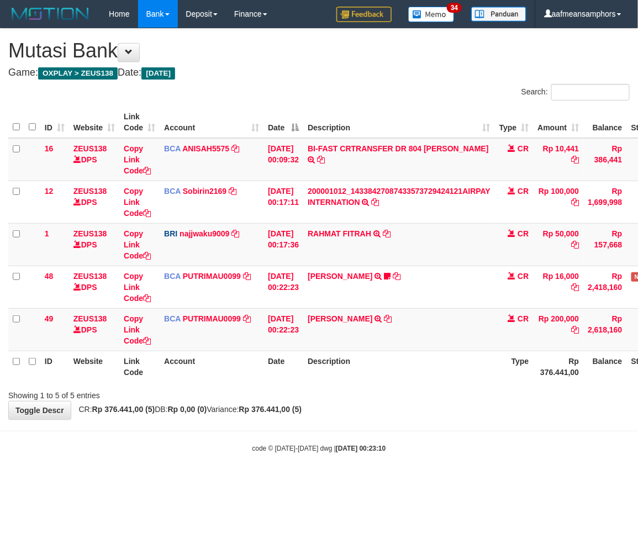
click at [383, 470] on body "Toggle navigation Home Bank Account List Load By Website Group [OXPLAY] ZEUS138…" at bounding box center [319, 240] width 638 height 481
click at [465, 451] on div "code © [DATE]-[DATE] dwg | [DATE] 00:23:11" at bounding box center [319, 448] width 638 height 11
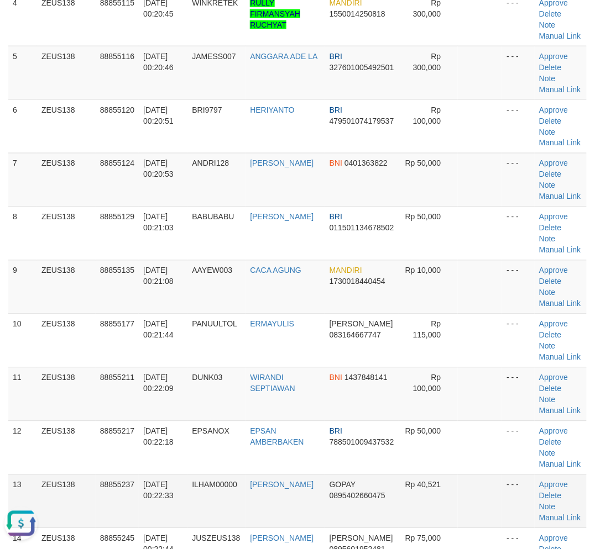
click at [185, 503] on td "[DATE] 00:22:33" at bounding box center [163, 502] width 49 height 54
drag, startPoint x: 174, startPoint y: 505, endPoint x: 2, endPoint y: 495, distance: 172.7
click at [174, 505] on td "[DATE] 00:22:33" at bounding box center [163, 502] width 49 height 54
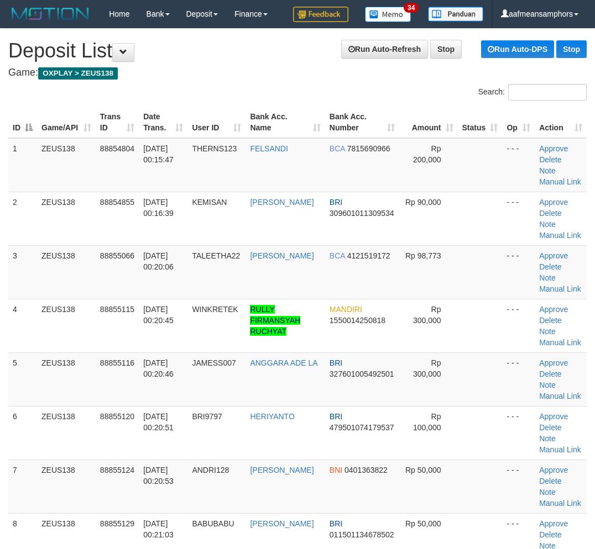
scroll to position [307, 0]
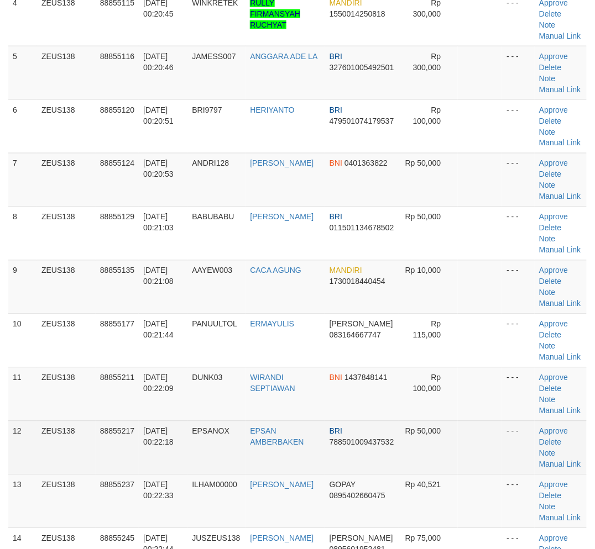
drag, startPoint x: 0, startPoint y: 0, endPoint x: 165, endPoint y: 459, distance: 487.8
click at [165, 459] on td "[DATE] 00:22:18" at bounding box center [163, 448] width 49 height 54
drag, startPoint x: 165, startPoint y: 459, endPoint x: 146, endPoint y: 457, distance: 18.9
click at [165, 459] on td "01/10/2025 00:22:18" at bounding box center [163, 448] width 49 height 54
click at [145, 457] on td "01/10/2025 00:22:18" at bounding box center [163, 448] width 49 height 54
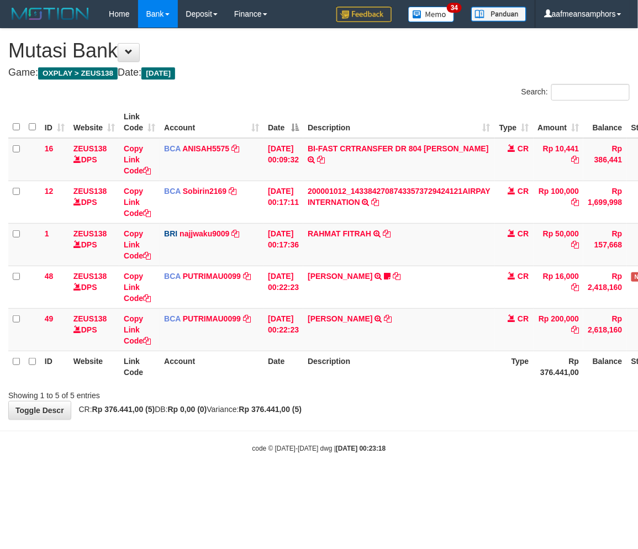
click at [361, 424] on body "Toggle navigation Home Bank Account List Load By Website Group [OXPLAY] ZEUS138…" at bounding box center [319, 240] width 638 height 481
click at [382, 415] on div "**********" at bounding box center [319, 224] width 638 height 391
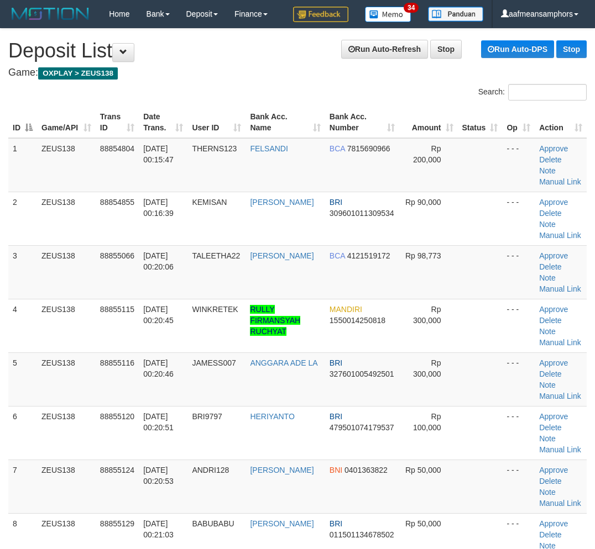
scroll to position [307, 0]
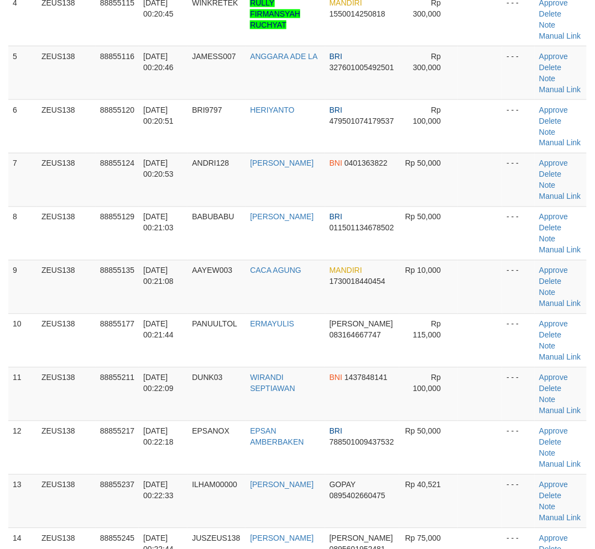
drag, startPoint x: 161, startPoint y: 461, endPoint x: 1, endPoint y: 451, distance: 161.1
click at [155, 461] on td "01/10/2025 00:22:18" at bounding box center [163, 448] width 49 height 54
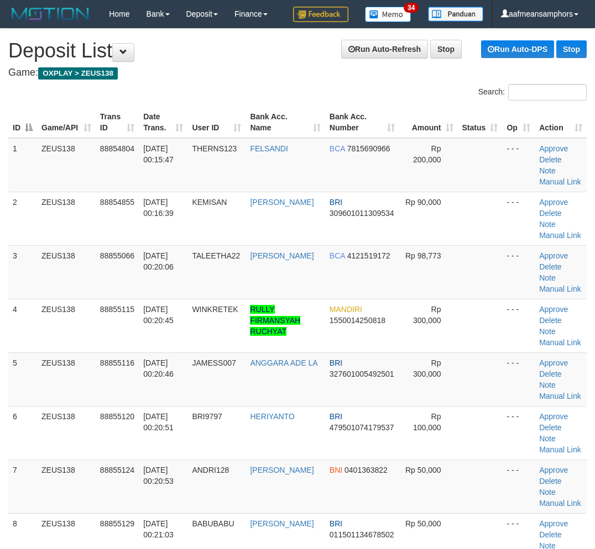
scroll to position [307, 0]
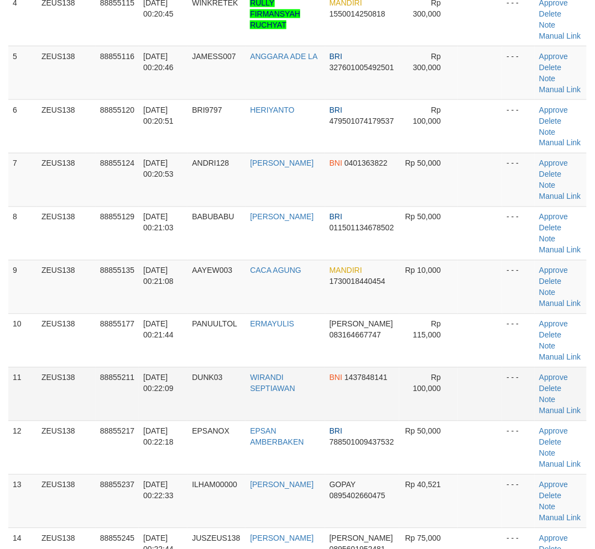
click at [162, 394] on td "01/10/2025 00:22:09" at bounding box center [163, 394] width 49 height 54
drag, startPoint x: 161, startPoint y: 399, endPoint x: 1, endPoint y: 382, distance: 161.1
click at [161, 399] on td "[DATE] 00:22:09" at bounding box center [163, 394] width 49 height 54
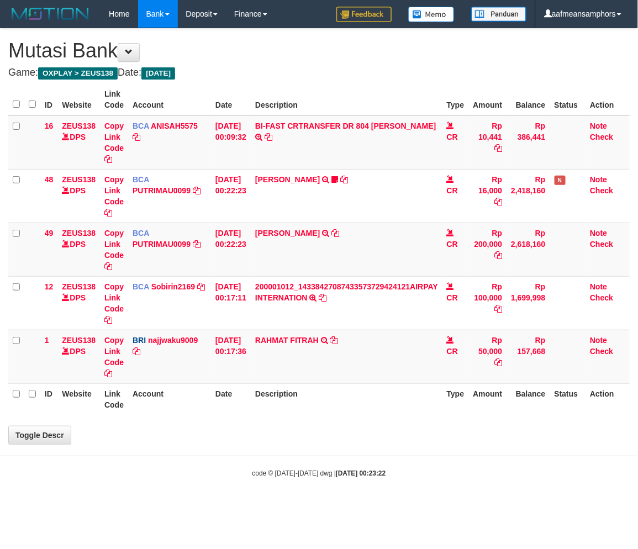
drag, startPoint x: 0, startPoint y: 0, endPoint x: 409, endPoint y: 380, distance: 557.9
click at [405, 383] on th "Description" at bounding box center [347, 398] width 192 height 31
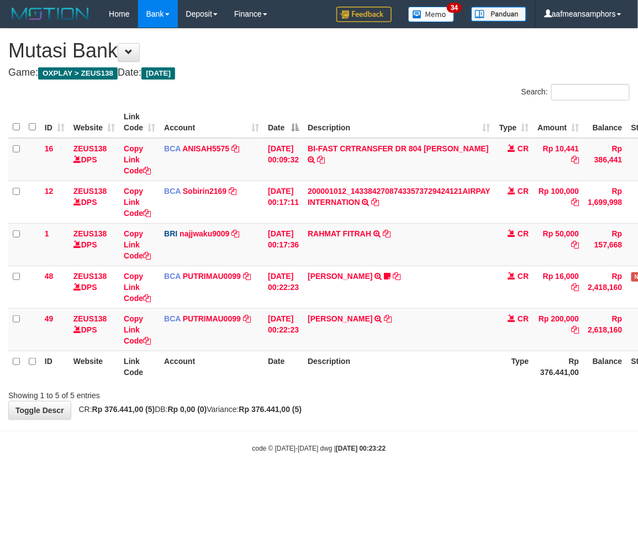
click at [404, 375] on th "Description" at bounding box center [399, 366] width 192 height 31
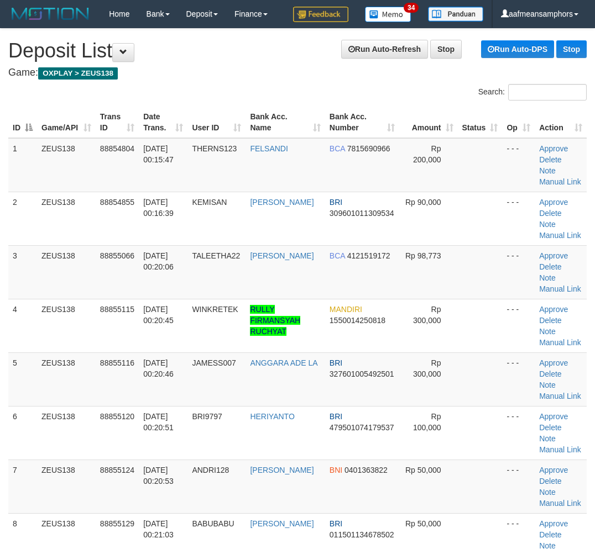
scroll to position [307, 0]
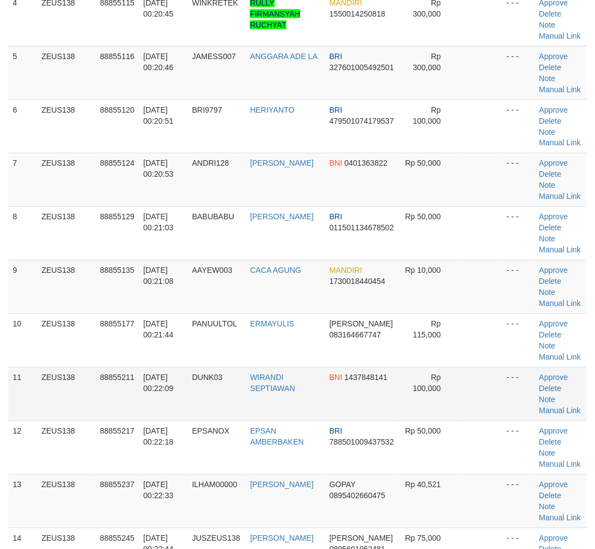
click at [154, 405] on td "01/10/2025 00:22:09" at bounding box center [163, 394] width 49 height 54
drag, startPoint x: 155, startPoint y: 405, endPoint x: 133, endPoint y: 406, distance: 21.6
click at [158, 405] on td "01/10/2025 00:22:09" at bounding box center [163, 394] width 49 height 54
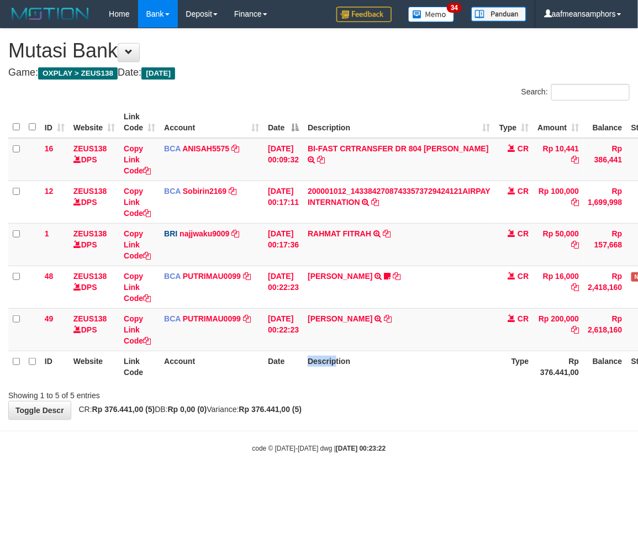
drag, startPoint x: 317, startPoint y: 370, endPoint x: 323, endPoint y: 374, distance: 6.9
click at [321, 372] on th "Description" at bounding box center [399, 366] width 192 height 31
click at [334, 371] on th "Description" at bounding box center [399, 366] width 192 height 31
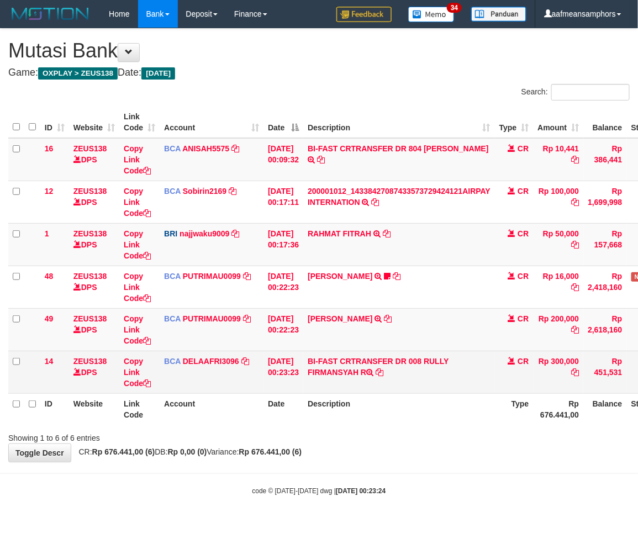
click at [329, 374] on td "BI-FAST CRTRANSFER DR 008 RULLY FIRMANSYAH R" at bounding box center [399, 372] width 192 height 43
copy td "FIRMANSYAH"
drag, startPoint x: 128, startPoint y: 372, endPoint x: 173, endPoint y: 355, distance: 49.0
click at [128, 372] on link "Copy Link Code" at bounding box center [137, 372] width 27 height 31
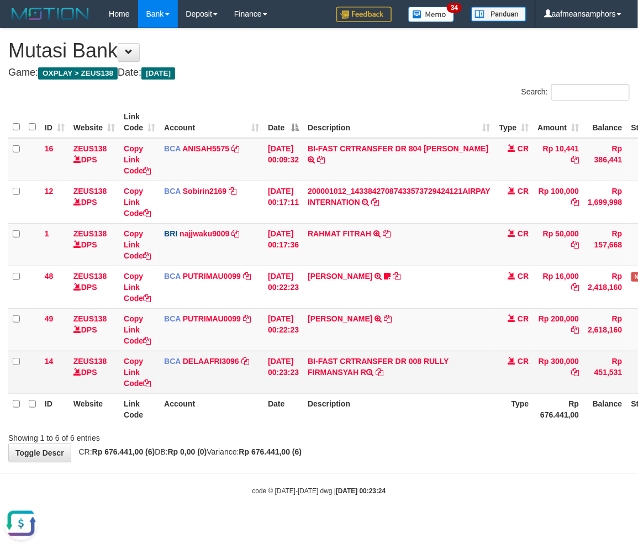
copy td "FIRMANSYAH"
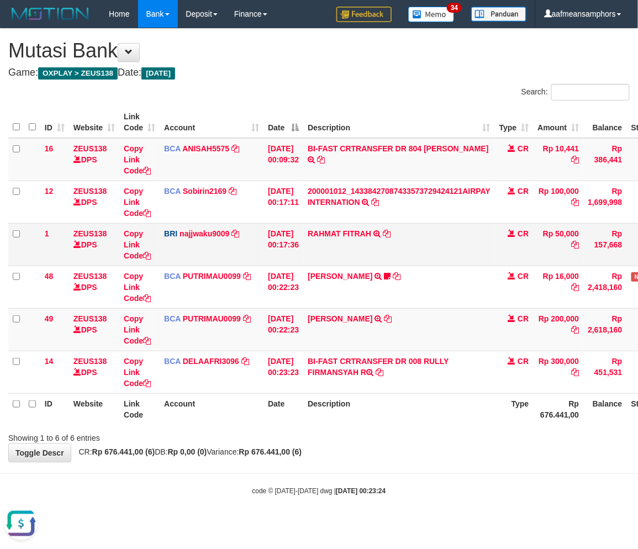
scroll to position [151, 0]
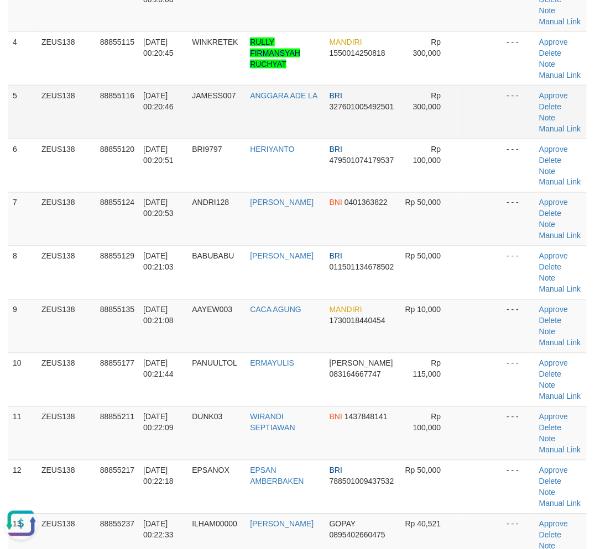
scroll to position [245, 0]
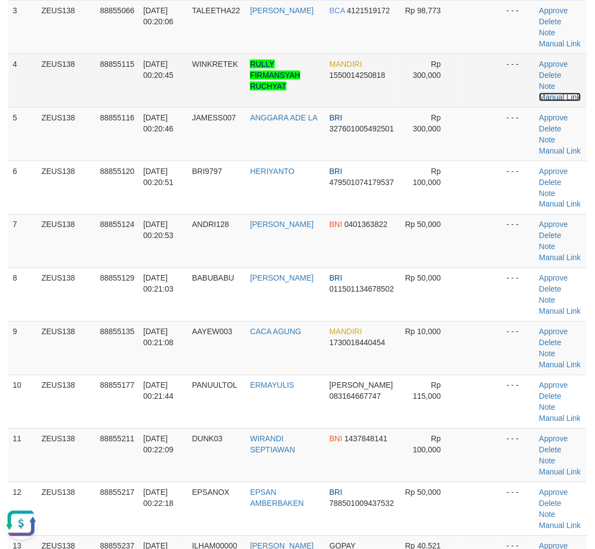
click at [568, 93] on link "Manual Link" at bounding box center [560, 97] width 42 height 9
click at [560, 93] on link "Manual Link" at bounding box center [560, 97] width 42 height 9
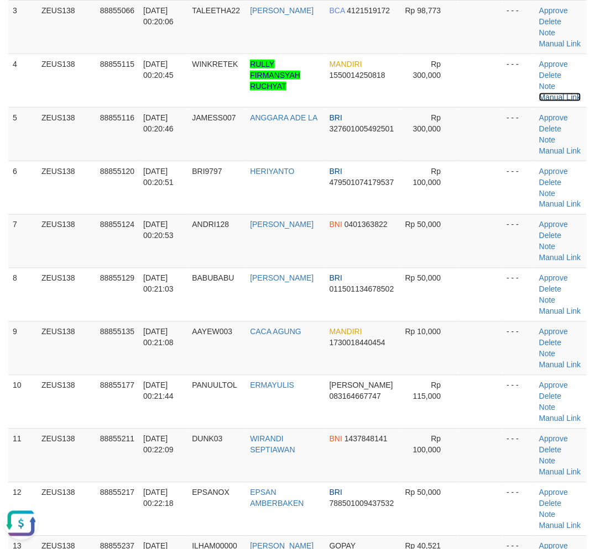
click at [539, 93] on link "Manual Link" at bounding box center [560, 97] width 42 height 9
drag, startPoint x: 188, startPoint y: 467, endPoint x: 2, endPoint y: 444, distance: 188.1
click at [173, 466] on td "01/10/2025 00:22:09" at bounding box center [163, 456] width 49 height 54
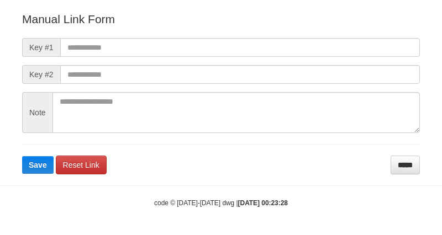
scroll to position [134, 0]
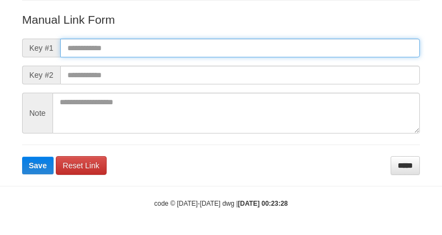
click at [321, 49] on input "text" at bounding box center [240, 48] width 360 height 19
paste input "**********"
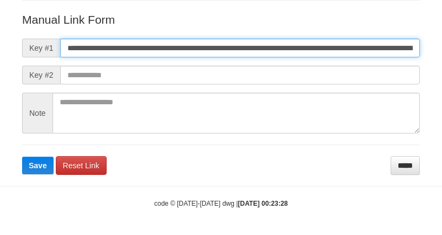
scroll to position [0, 648]
type input "**********"
click at [22, 157] on button "Save" at bounding box center [37, 166] width 31 height 18
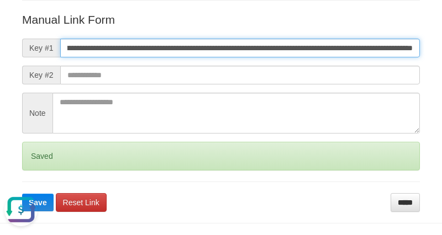
click at [22, 194] on button "Save" at bounding box center [37, 203] width 31 height 18
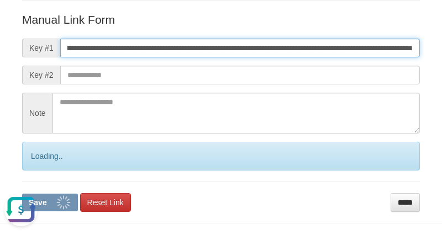
click at [22, 194] on button "Save" at bounding box center [50, 203] width 56 height 18
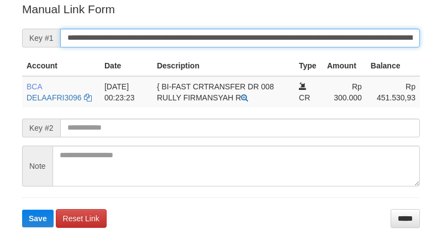
click at [188, 41] on input "**********" at bounding box center [240, 38] width 360 height 19
click at [22, 210] on button "Save" at bounding box center [37, 219] width 31 height 18
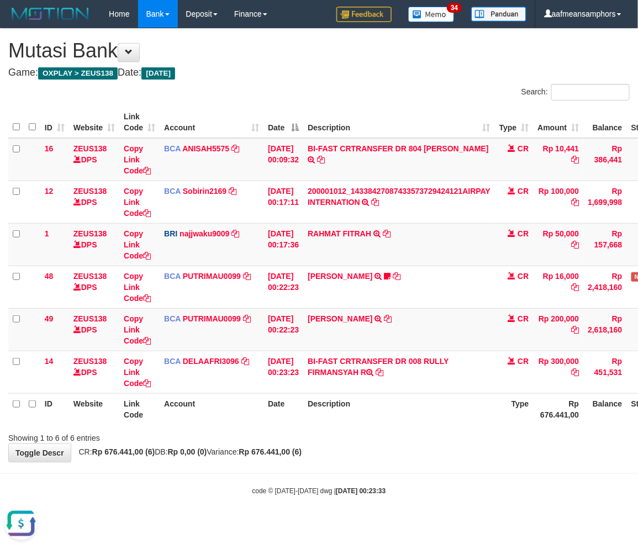
click at [410, 423] on th "Description" at bounding box center [399, 408] width 192 height 31
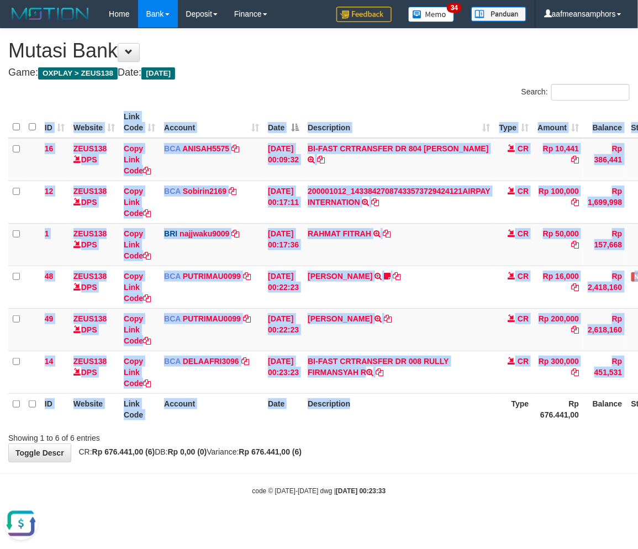
drag, startPoint x: 406, startPoint y: 424, endPoint x: 635, endPoint y: 460, distance: 232.0
click at [414, 427] on div "ID Website Link Code Account Date Description Type Amount Balance Status Action…" at bounding box center [319, 265] width 638 height 325
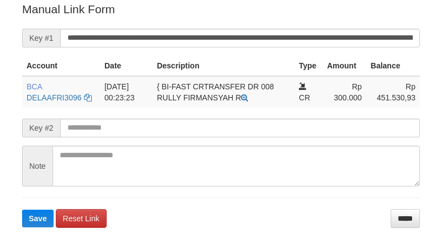
click at [170, 29] on input "**********" at bounding box center [240, 38] width 360 height 19
click at [22, 210] on button "Save" at bounding box center [37, 219] width 31 height 18
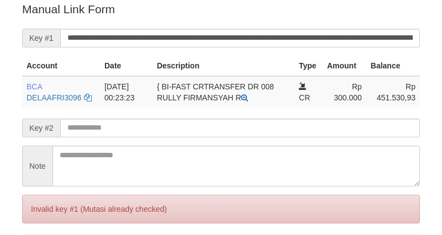
scroll to position [234, 0]
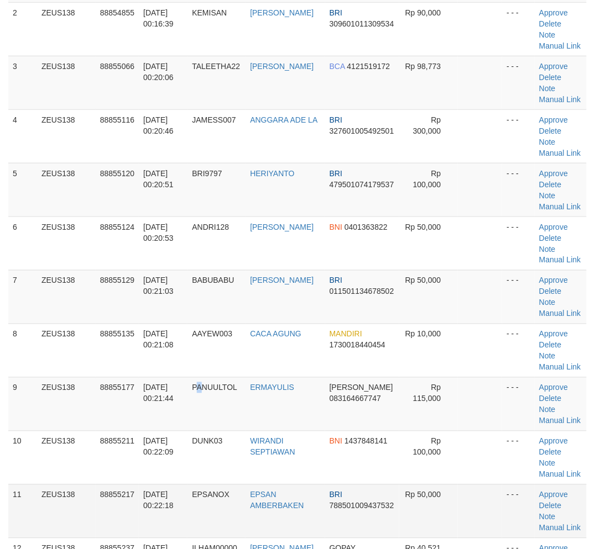
scroll to position [245, 0]
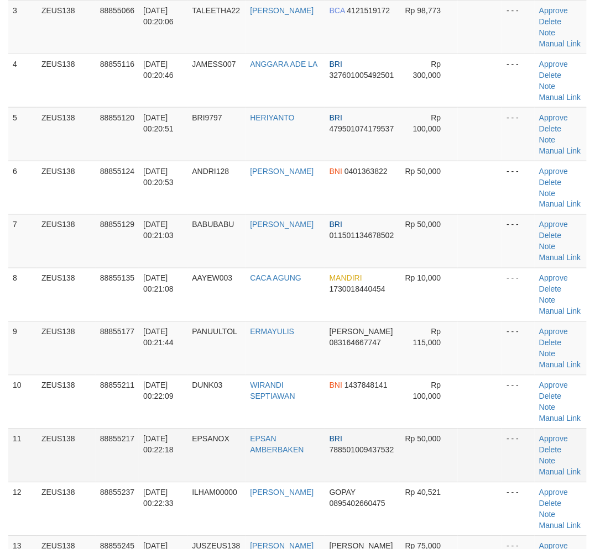
click at [183, 433] on td "[DATE] 00:22:18" at bounding box center [163, 456] width 49 height 54
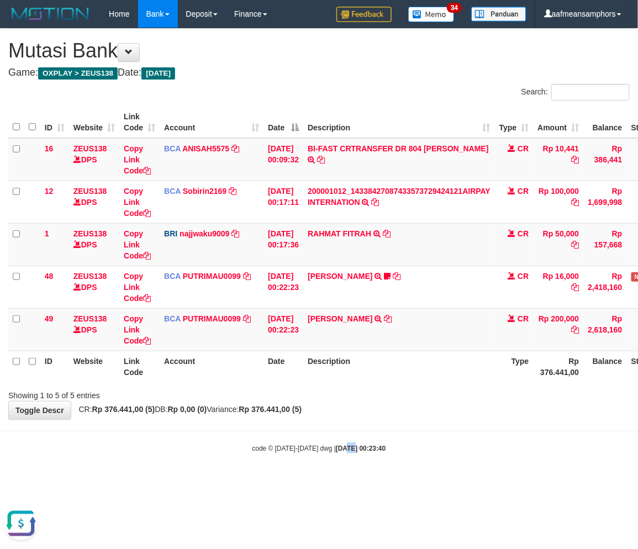
drag, startPoint x: 343, startPoint y: 433, endPoint x: 336, endPoint y: 434, distance: 6.8
click at [337, 434] on body "Toggle navigation Home Bank Account List Load By Website Group [OXPLAY] ZEUS138…" at bounding box center [319, 240] width 638 height 481
click at [356, 431] on hr at bounding box center [319, 431] width 638 height 1
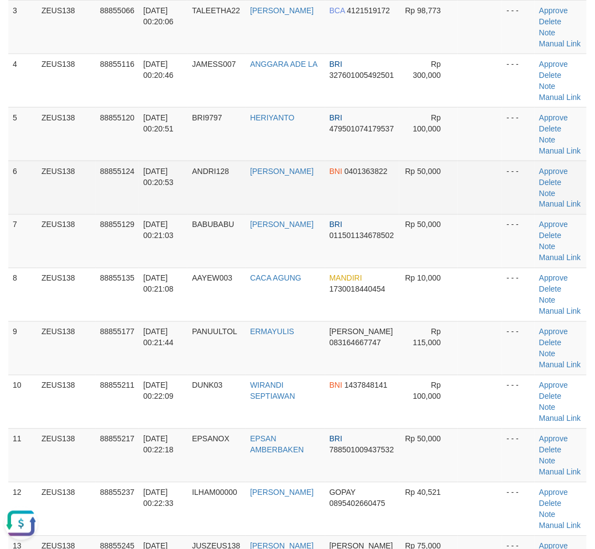
click at [273, 162] on td "ANDRI SARAKHSI" at bounding box center [284, 188] width 79 height 54
click at [275, 162] on td "ANDRI SARAKHSI" at bounding box center [284, 188] width 79 height 54
drag, startPoint x: 275, startPoint y: 162, endPoint x: 221, endPoint y: 184, distance: 58.0
click at [275, 162] on td "ANDRI SARAKHSI" at bounding box center [284, 188] width 79 height 54
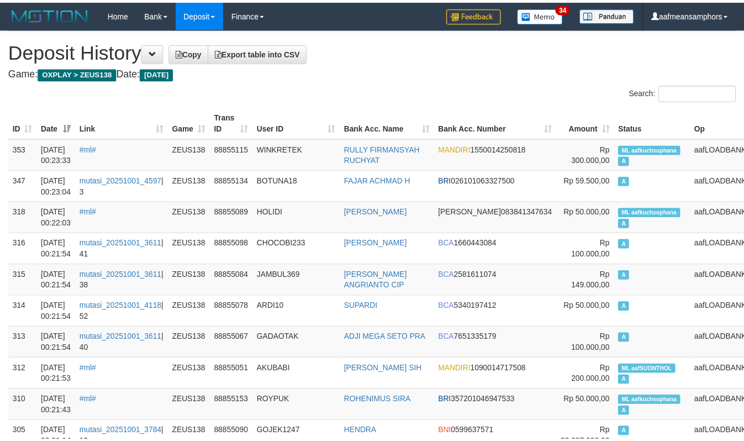
scroll to position [1230, 0]
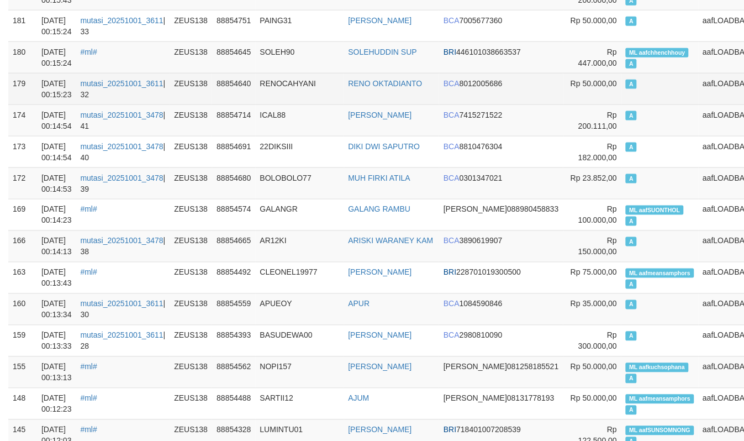
click at [643, 101] on tr "179 01/10/2025 00:15:23 mutasi_20251001_3611 | 32 ZEUS138 88854640 RENOCAHYANI …" at bounding box center [394, 88] width 773 height 31
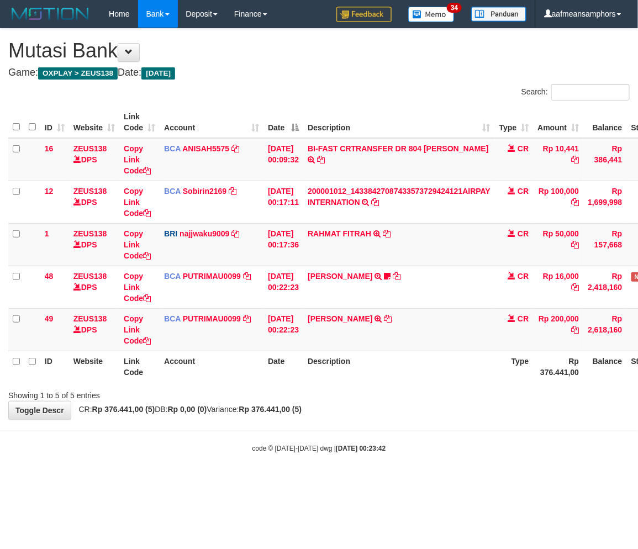
click at [250, 433] on body "Toggle navigation Home Bank Account List Load By Website Group [OXPLAY] ZEUS138…" at bounding box center [319, 240] width 638 height 481
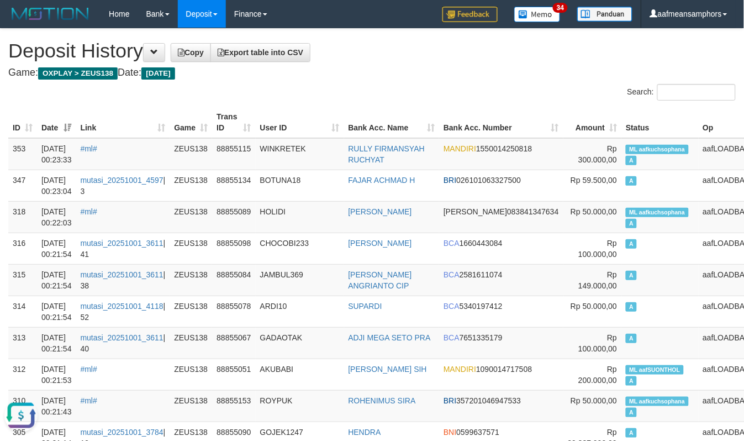
drag, startPoint x: 255, startPoint y: 128, endPoint x: 266, endPoint y: 129, distance: 11.7
click at [255, 129] on th "Trans ID" at bounding box center [233, 122] width 43 height 31
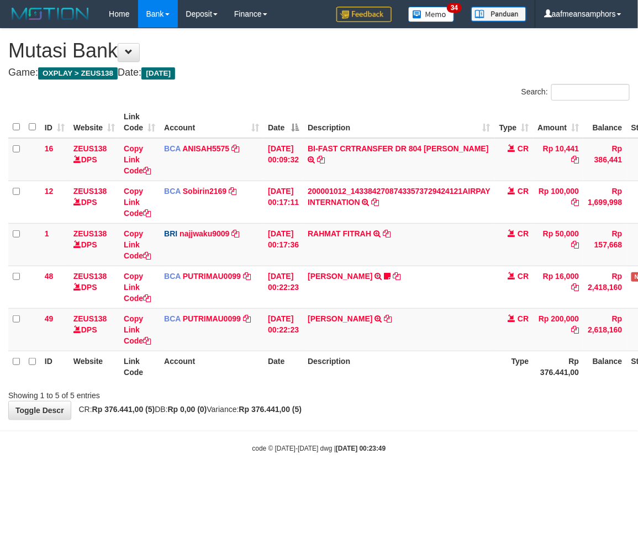
click at [371, 443] on div "code © [DATE]-[DATE] dwg | [DATE] 00:23:49" at bounding box center [319, 448] width 638 height 11
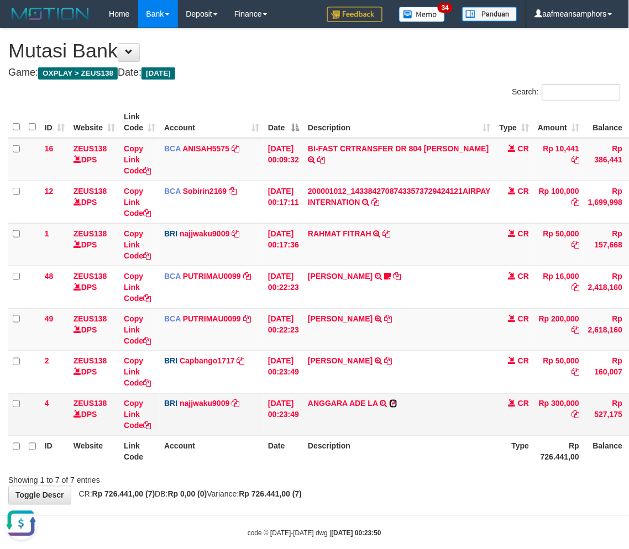
click at [397, 404] on icon at bounding box center [394, 404] width 8 height 8
click at [437, 454] on th "Description" at bounding box center [399, 451] width 192 height 31
click at [457, 451] on th "Description" at bounding box center [399, 451] width 192 height 31
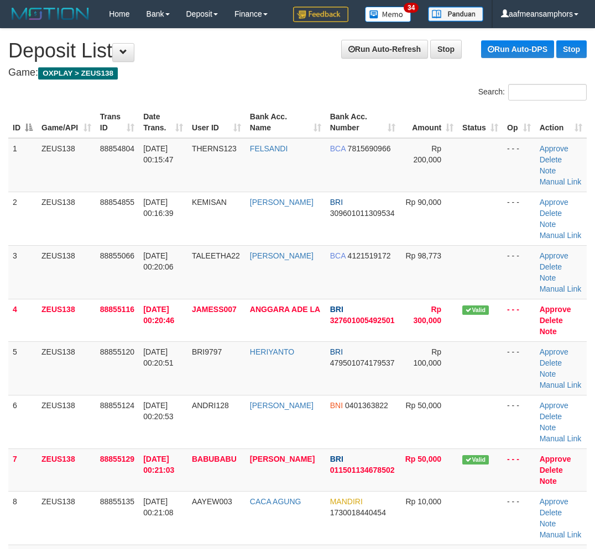
scroll to position [245, 0]
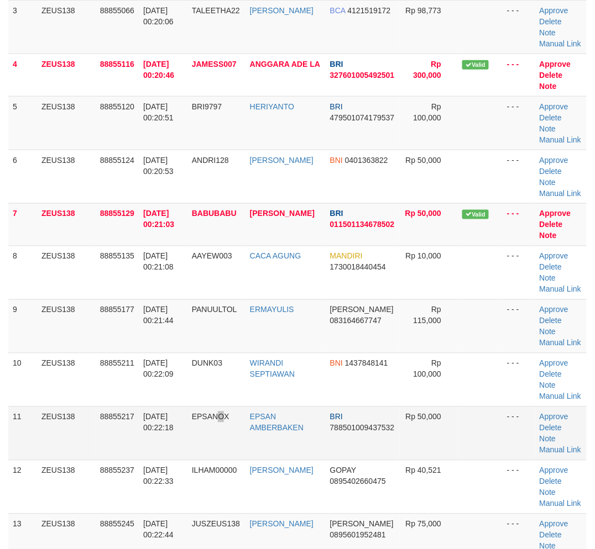
click at [225, 418] on span "EPSANOX" at bounding box center [211, 417] width 38 height 9
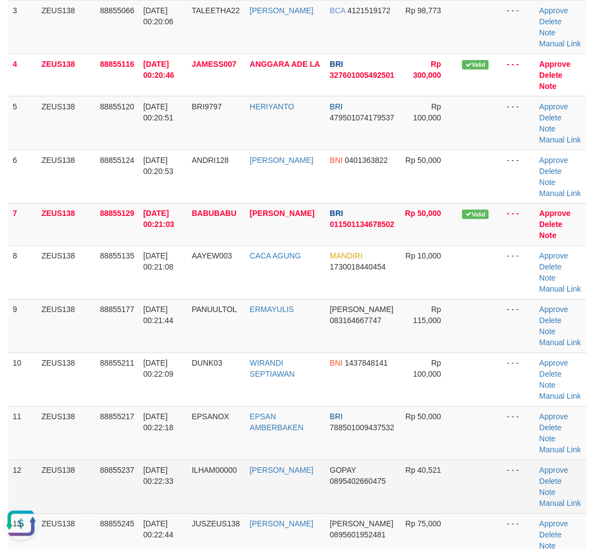
drag, startPoint x: 124, startPoint y: 477, endPoint x: 135, endPoint y: 476, distance: 10.6
click at [127, 477] on td "88855237" at bounding box center [117, 487] width 43 height 54
drag, startPoint x: 135, startPoint y: 475, endPoint x: 134, endPoint y: 465, distance: 10.0
click at [136, 474] on td "88855237" at bounding box center [117, 487] width 43 height 54
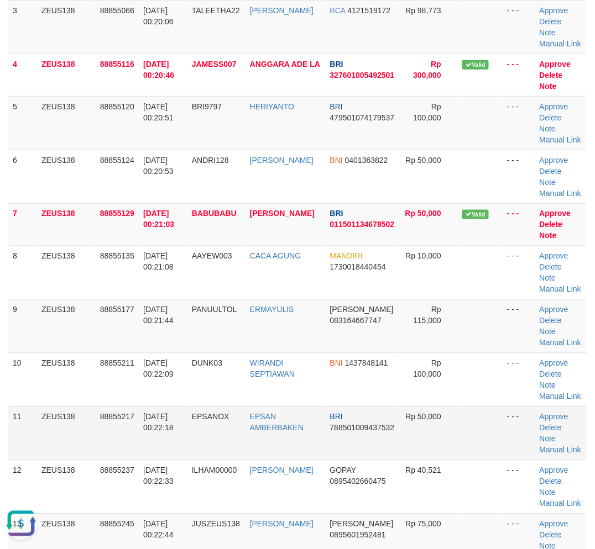
drag, startPoint x: 134, startPoint y: 465, endPoint x: 164, endPoint y: 430, distance: 46.3
click at [140, 465] on tr "12 ZEUS138 88855237 01/10/2025 00:22:33 ILHAM00000 ILHAM SAPUTRA GOPAY 08954026…" at bounding box center [297, 487] width 578 height 54
click at [150, 407] on td "01/10/2025 00:22:18" at bounding box center [163, 434] width 49 height 54
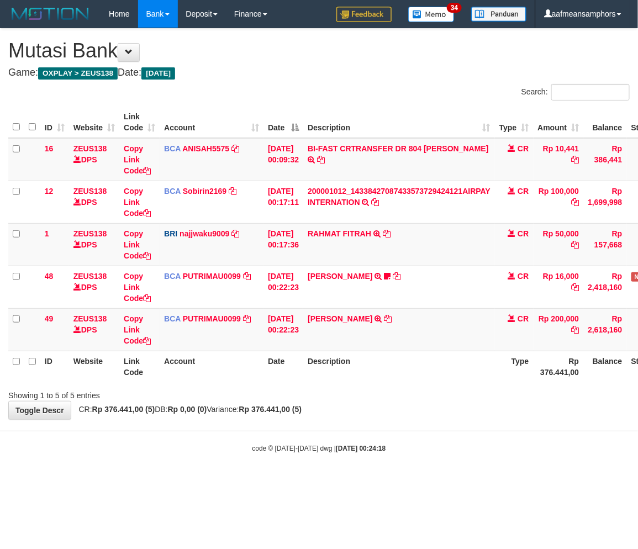
click at [294, 446] on small "code © [DATE]-[DATE] dwg | [DATE] 00:24:18" at bounding box center [319, 449] width 134 height 8
click at [396, 394] on div "Showing 1 to 5 of 5 entries" at bounding box center [319, 393] width 638 height 15
click at [422, 381] on th "Description" at bounding box center [399, 366] width 192 height 31
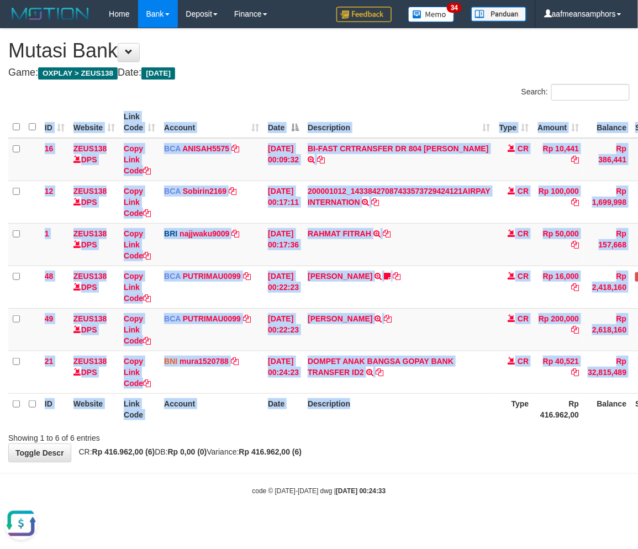
click at [440, 426] on div "ID Website Link Code Account Date Description Type Amount Balance Status Action…" at bounding box center [319, 265] width 638 height 325
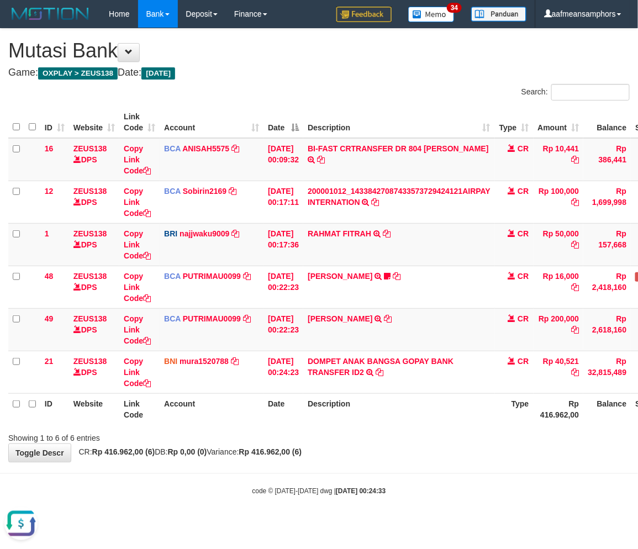
click at [393, 434] on div "Showing 1 to 6 of 6 entries" at bounding box center [319, 435] width 638 height 15
drag, startPoint x: 393, startPoint y: 434, endPoint x: 440, endPoint y: 402, distance: 56.9
click at [393, 434] on div "Showing 1 to 6 of 6 entries" at bounding box center [319, 435] width 638 height 15
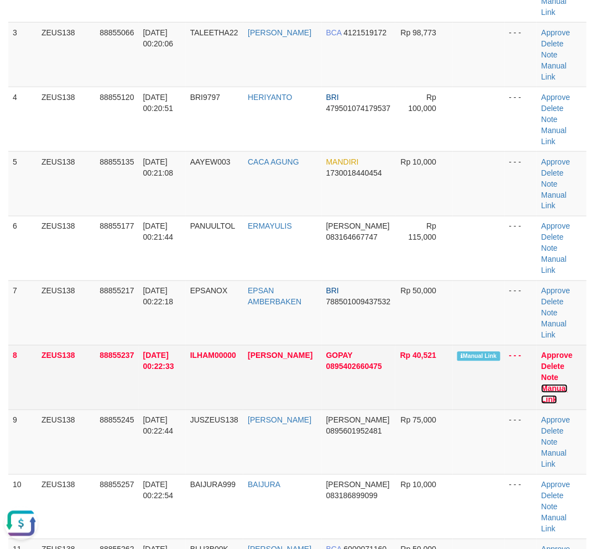
click at [554, 385] on link "Manual Link" at bounding box center [554, 395] width 27 height 20
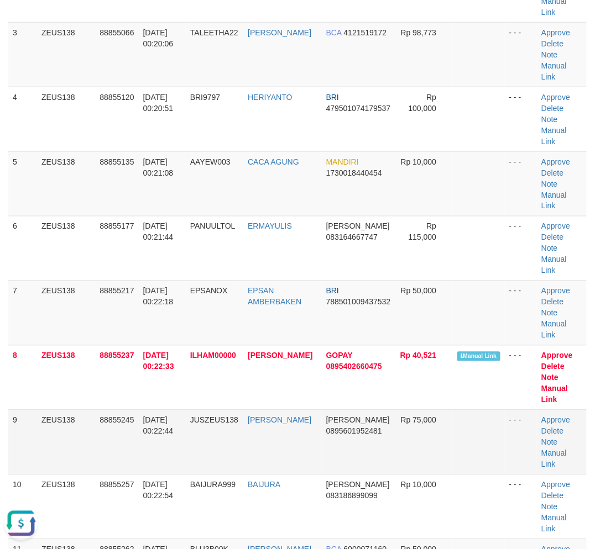
click at [170, 410] on td "[DATE] 00:22:44" at bounding box center [162, 442] width 47 height 65
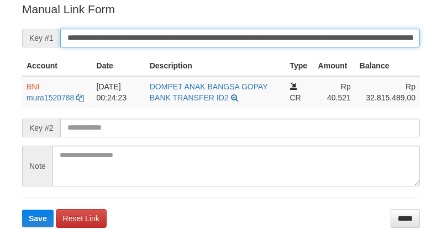
click at [261, 35] on input "**********" at bounding box center [240, 38] width 360 height 19
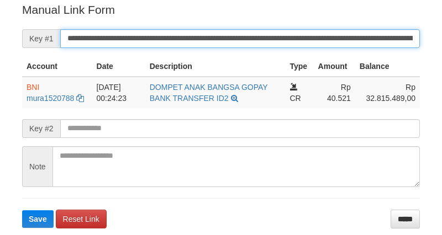
click at [22, 211] on button "Save" at bounding box center [37, 220] width 31 height 18
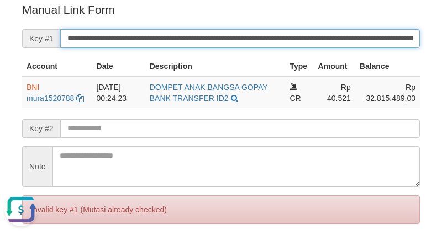
scroll to position [0, 0]
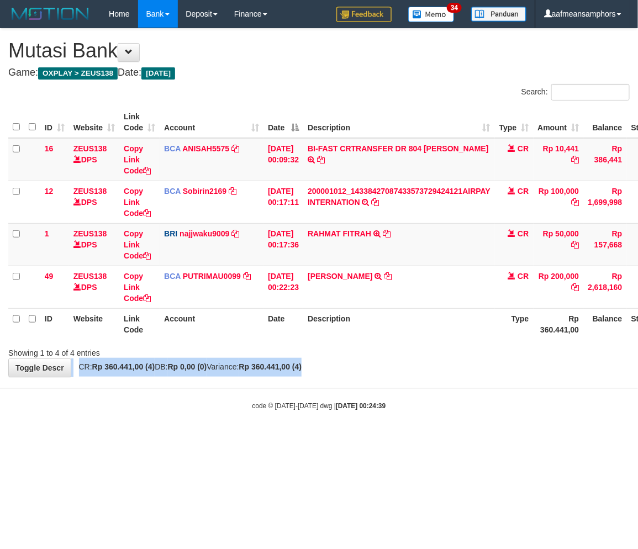
click at [427, 365] on div "**********" at bounding box center [319, 203] width 638 height 348
click at [430, 359] on div "**********" at bounding box center [319, 203] width 638 height 348
drag, startPoint x: 380, startPoint y: 377, endPoint x: 409, endPoint y: 372, distance: 29.8
click at [384, 377] on body "Toggle navigation Home Bank Account List Load By Website Group [OXPLAY] ZEUS138…" at bounding box center [319, 219] width 638 height 439
click at [418, 371] on div "**********" at bounding box center [319, 203] width 638 height 348
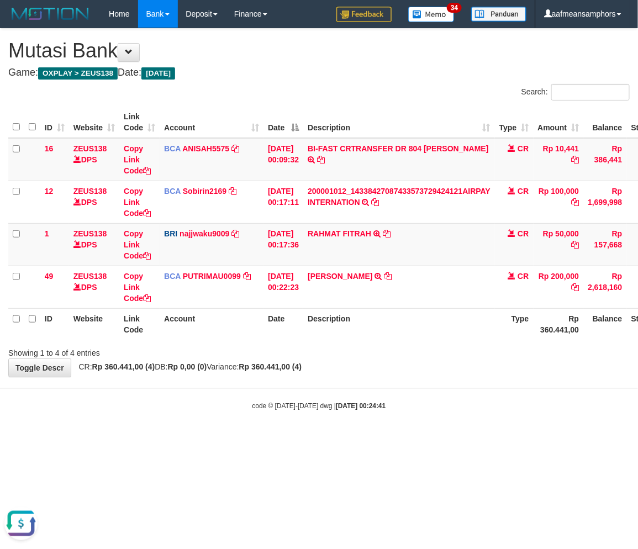
click at [535, 412] on body "Toggle navigation Home Bank Account List Load By Website Group [OXPLAY] ZEUS138…" at bounding box center [319, 219] width 638 height 439
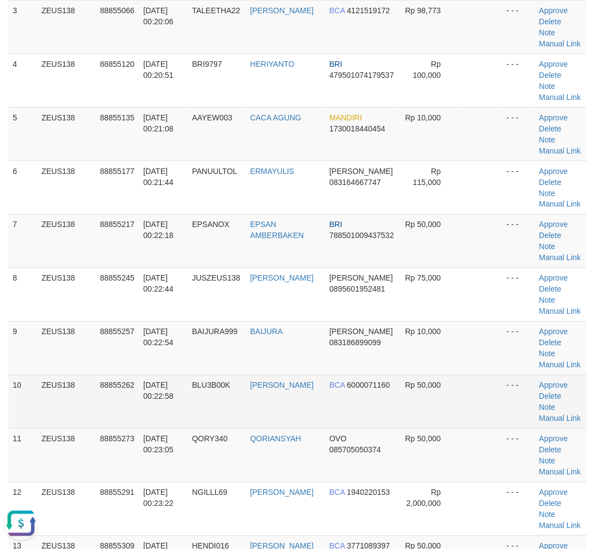
click at [240, 392] on td "BLU3B00K" at bounding box center [216, 402] width 58 height 54
drag, startPoint x: 242, startPoint y: 393, endPoint x: 108, endPoint y: 409, distance: 134.7
click at [235, 394] on td "BLU3B00K" at bounding box center [216, 402] width 58 height 54
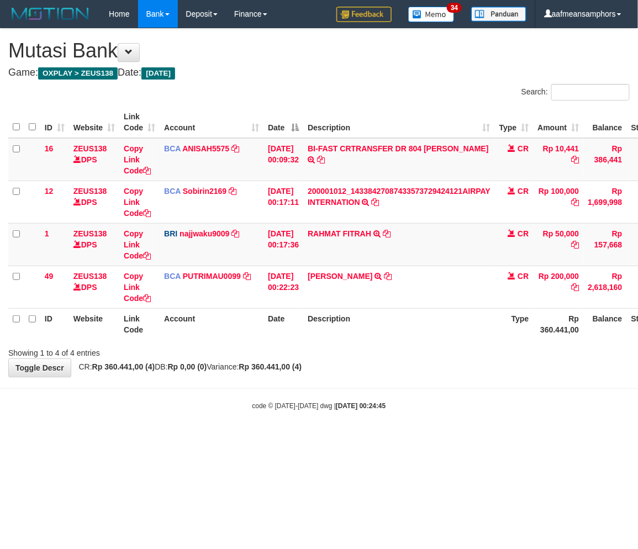
click at [407, 434] on body "Toggle navigation Home Bank Account List Load By Website Group [OXPLAY] ZEUS138…" at bounding box center [319, 219] width 638 height 439
click at [406, 433] on body "Toggle navigation Home Bank Account List Load By Website Group [OXPLAY] ZEUS138…" at bounding box center [319, 219] width 638 height 439
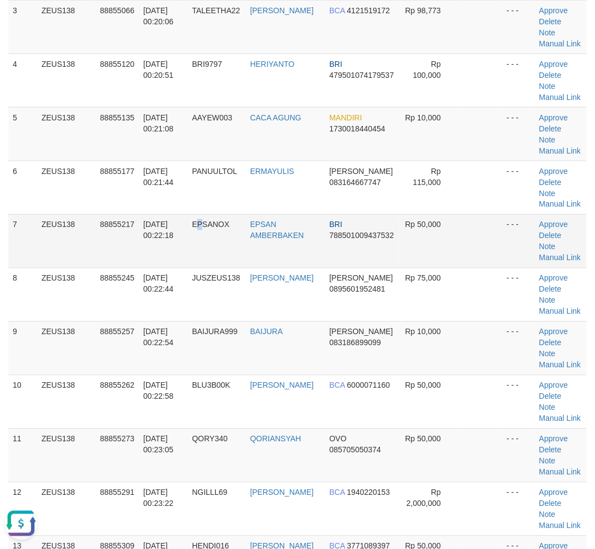
click at [207, 217] on td "EPSANOX" at bounding box center [216, 241] width 58 height 54
click at [207, 216] on td "EPSANOX" at bounding box center [216, 241] width 58 height 54
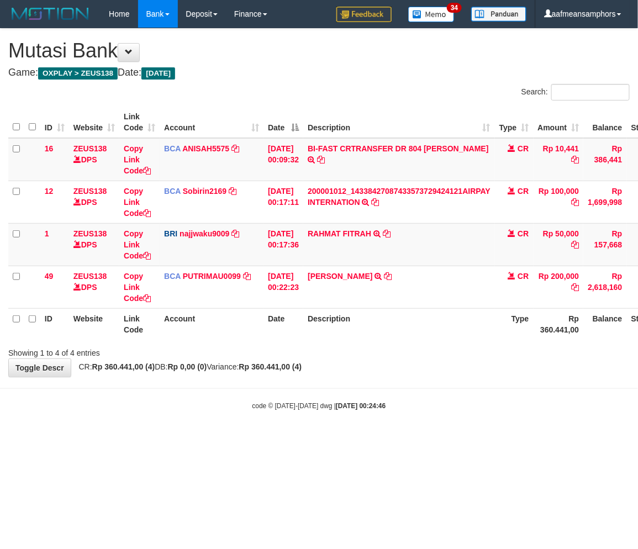
drag, startPoint x: 399, startPoint y: 368, endPoint x: 406, endPoint y: 371, distance: 7.4
click at [400, 369] on div "**********" at bounding box center [319, 203] width 638 height 348
click at [410, 371] on div "**********" at bounding box center [319, 203] width 638 height 348
click at [250, 393] on body "Toggle navigation Home Bank Account List Load By Website Group [OXPLAY] ZEUS138…" at bounding box center [319, 219] width 638 height 439
click at [271, 402] on small "code © 2012-2018 dwg | 2025/10/01 00:24:48" at bounding box center [319, 406] width 134 height 8
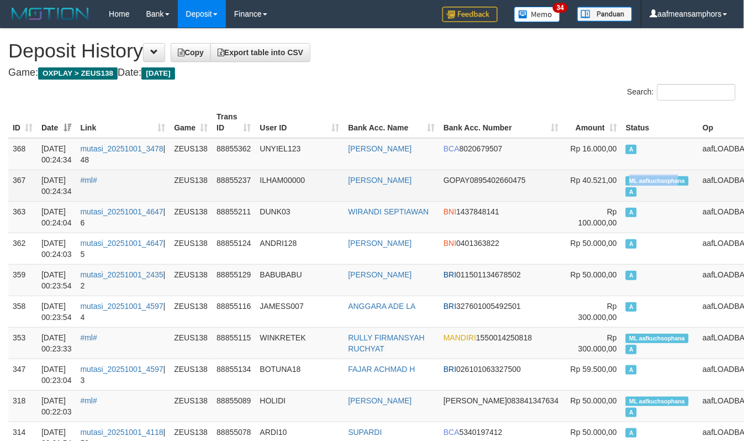
copy span "ML aafkuchsopha"
drag, startPoint x: 580, startPoint y: 178, endPoint x: 633, endPoint y: 184, distance: 53.3
click at [633, 184] on td "ML aafkuchsophana A" at bounding box center [660, 185] width 77 height 31
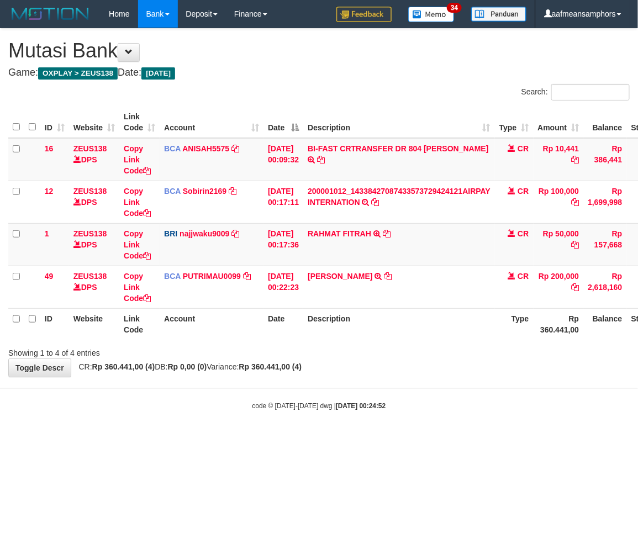
drag, startPoint x: 393, startPoint y: 364, endPoint x: 384, endPoint y: 365, distance: 9.0
click at [388, 364] on div "**********" at bounding box center [319, 203] width 638 height 348
click at [384, 365] on div "**********" at bounding box center [319, 203] width 638 height 348
click at [383, 366] on div "**********" at bounding box center [319, 203] width 638 height 348
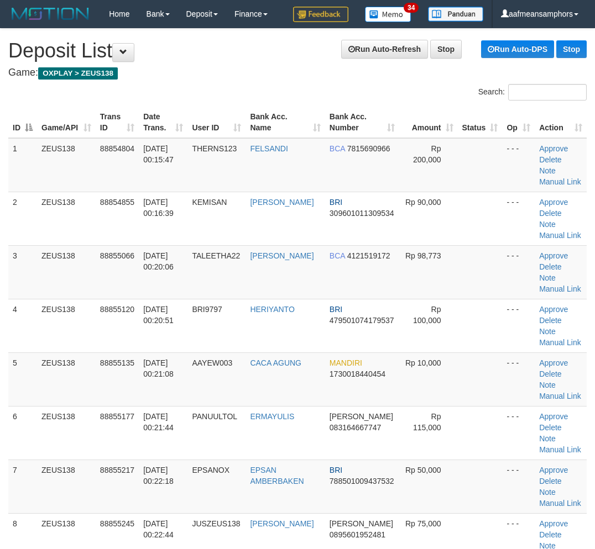
scroll to position [245, 0]
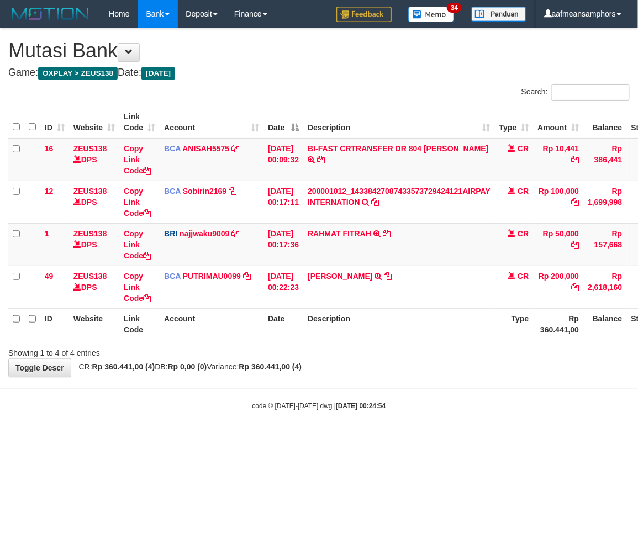
click at [329, 371] on div "**********" at bounding box center [319, 203] width 638 height 348
click at [333, 369] on div "**********" at bounding box center [319, 203] width 638 height 348
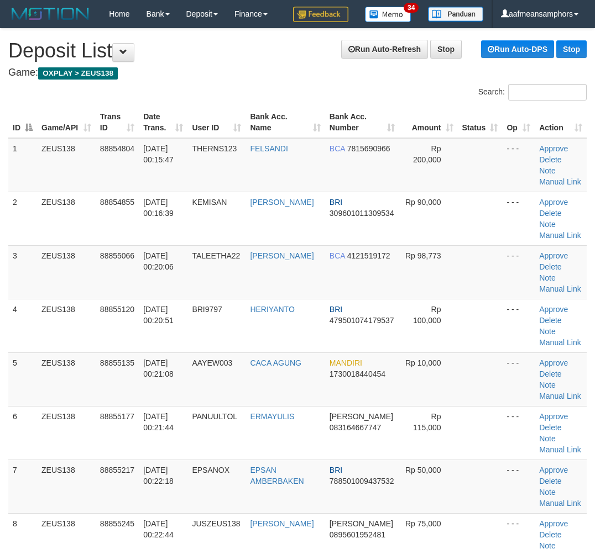
scroll to position [245, 0]
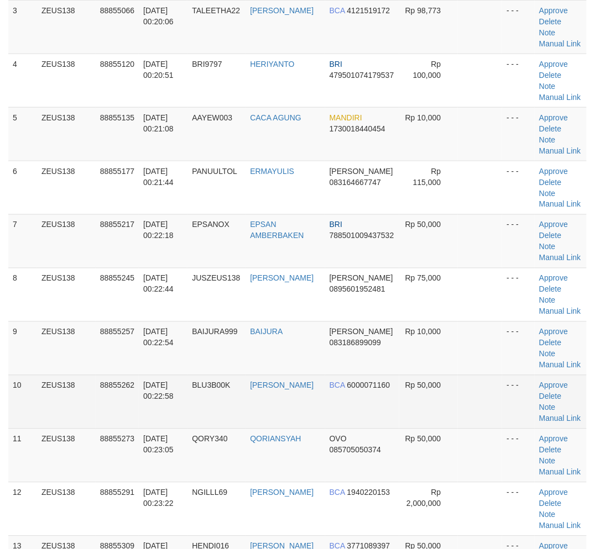
drag, startPoint x: 197, startPoint y: 382, endPoint x: 208, endPoint y: 382, distance: 11.6
click at [207, 382] on span "BLU3B00K" at bounding box center [211, 385] width 38 height 9
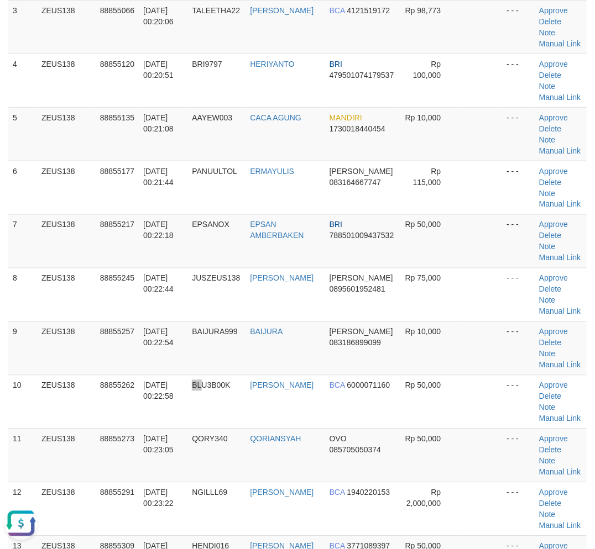
scroll to position [0, 0]
